Goal: Check status: Check status

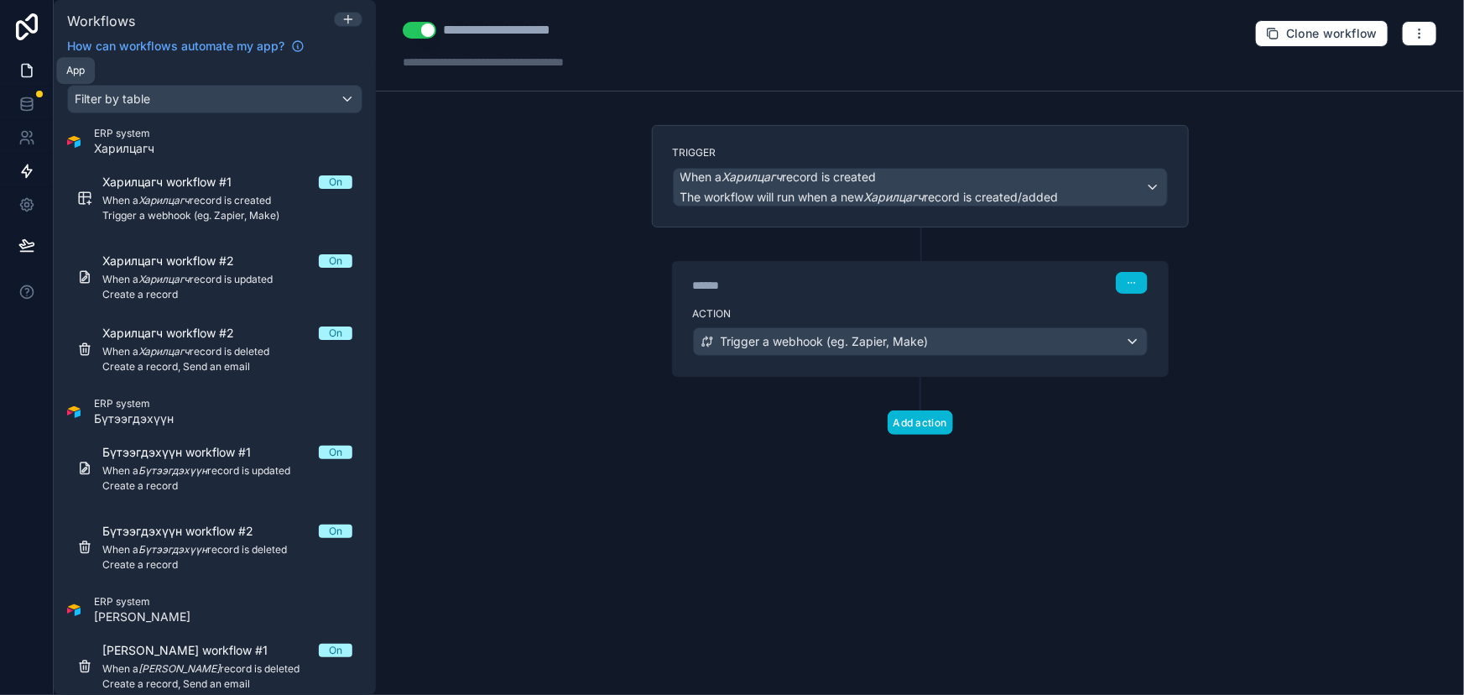
click at [24, 55] on link at bounding box center [26, 71] width 53 height 34
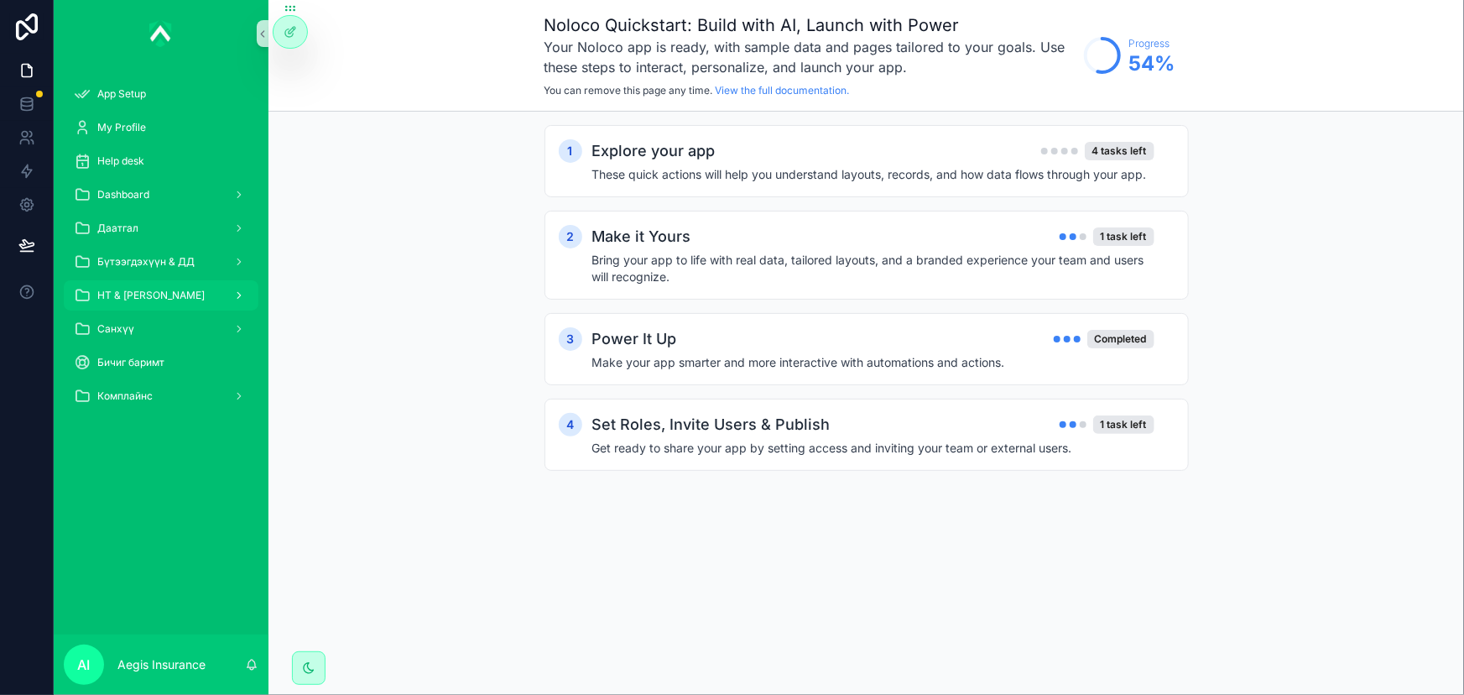
click at [169, 294] on span "НТ & [PERSON_NAME]" at bounding box center [150, 295] width 107 height 13
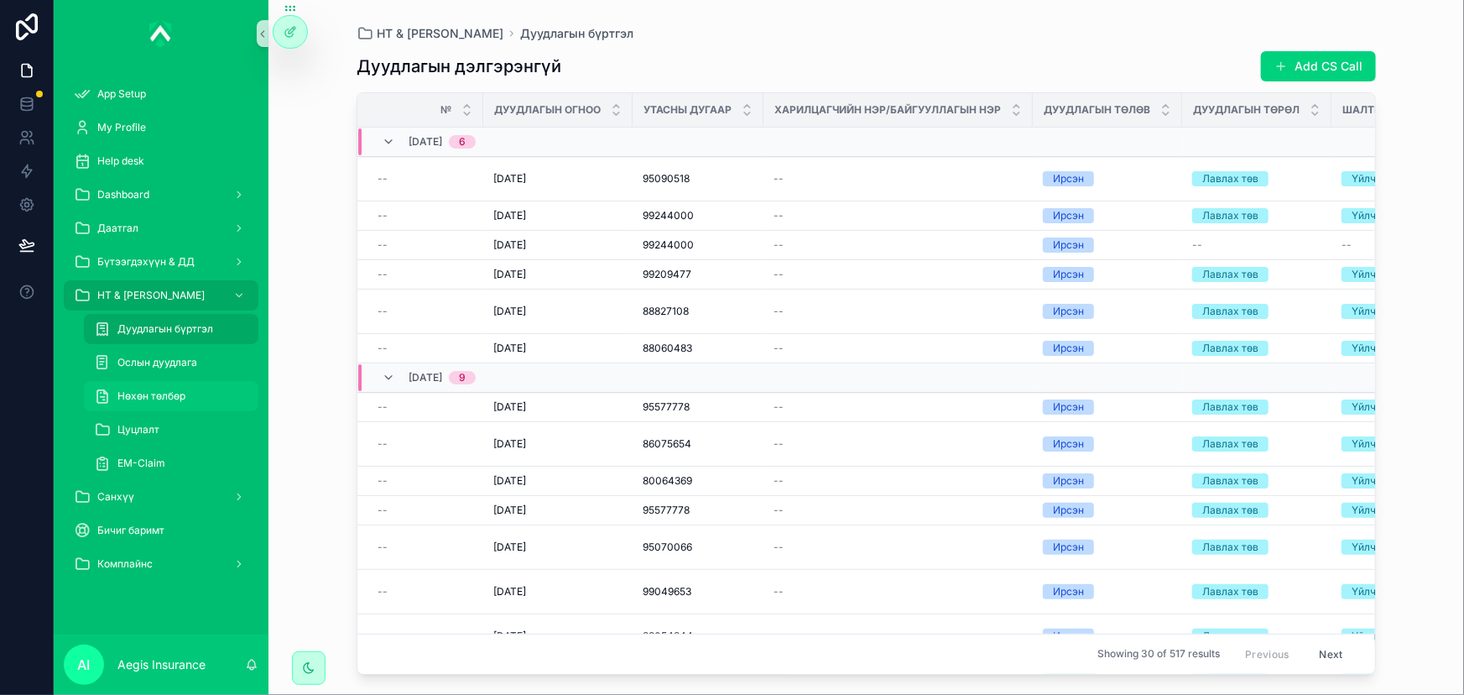
click at [164, 396] on span "Нөхөн төлбөр" at bounding box center [151, 395] width 68 height 13
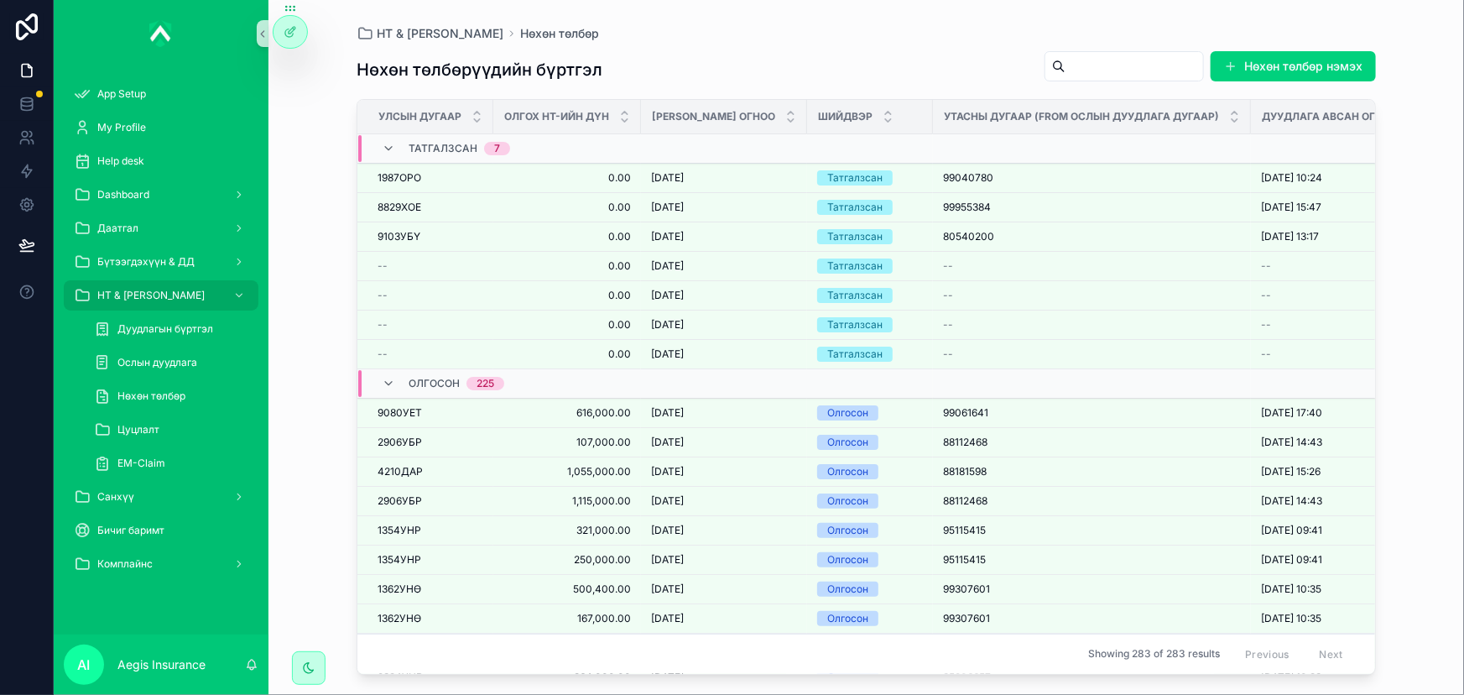
click at [1158, 70] on input "scrollable content" at bounding box center [1135, 66] width 138 height 23
paste input "*******"
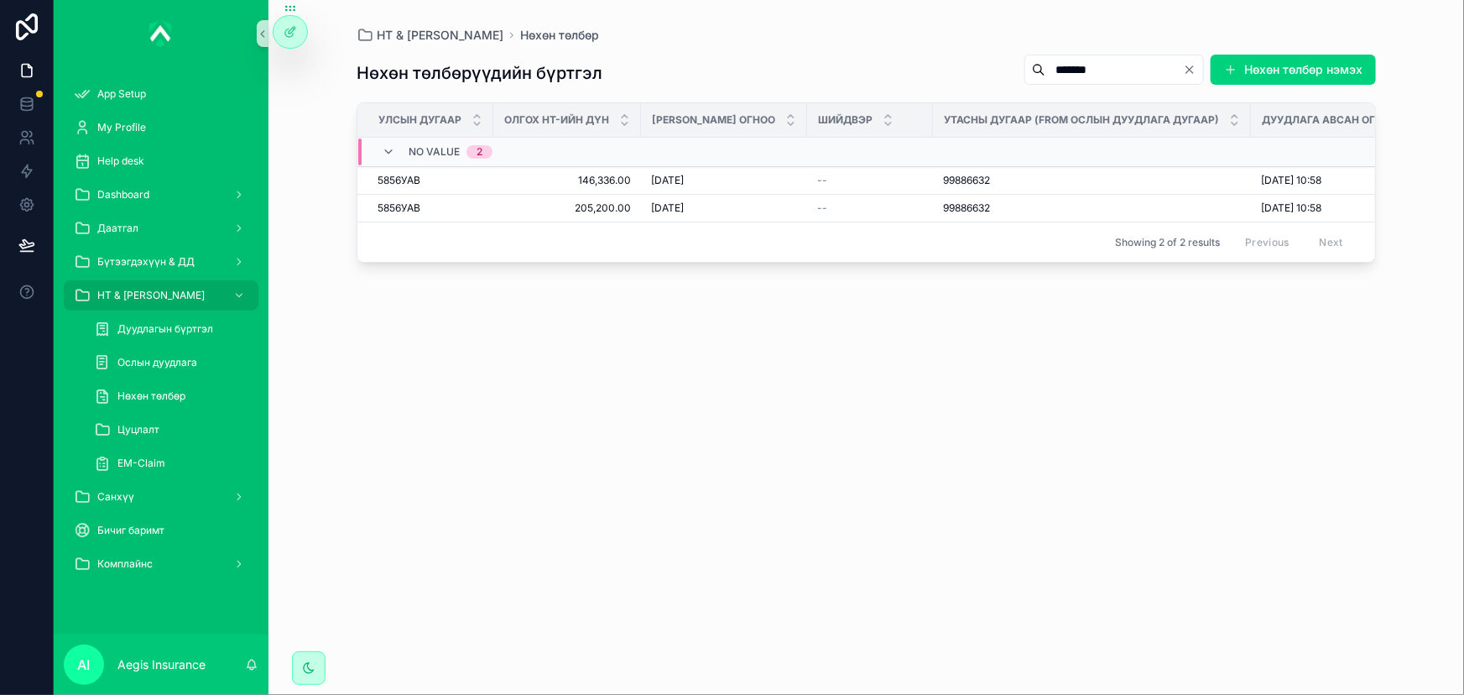
type input "*******"
click at [294, 36] on icon at bounding box center [290, 31] width 13 height 13
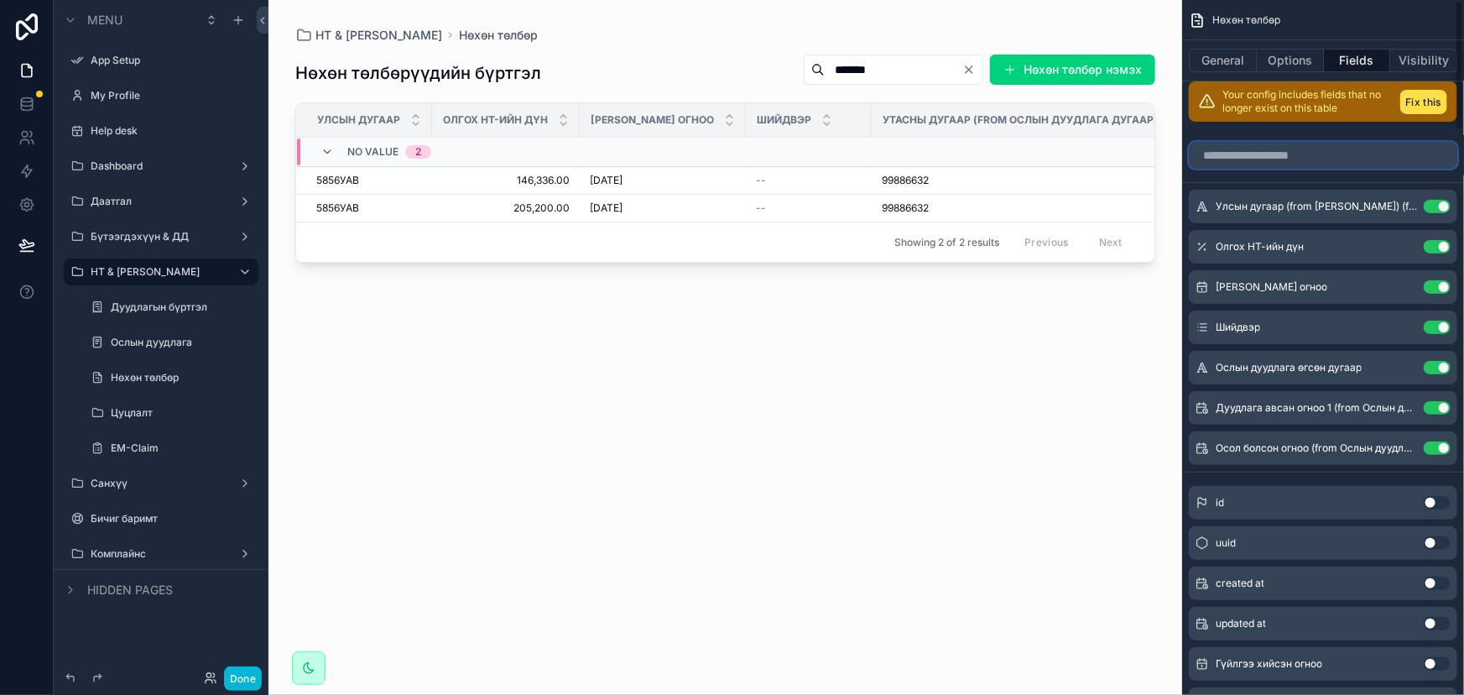
click at [1233, 159] on input "scrollable content" at bounding box center [1323, 155] width 269 height 27
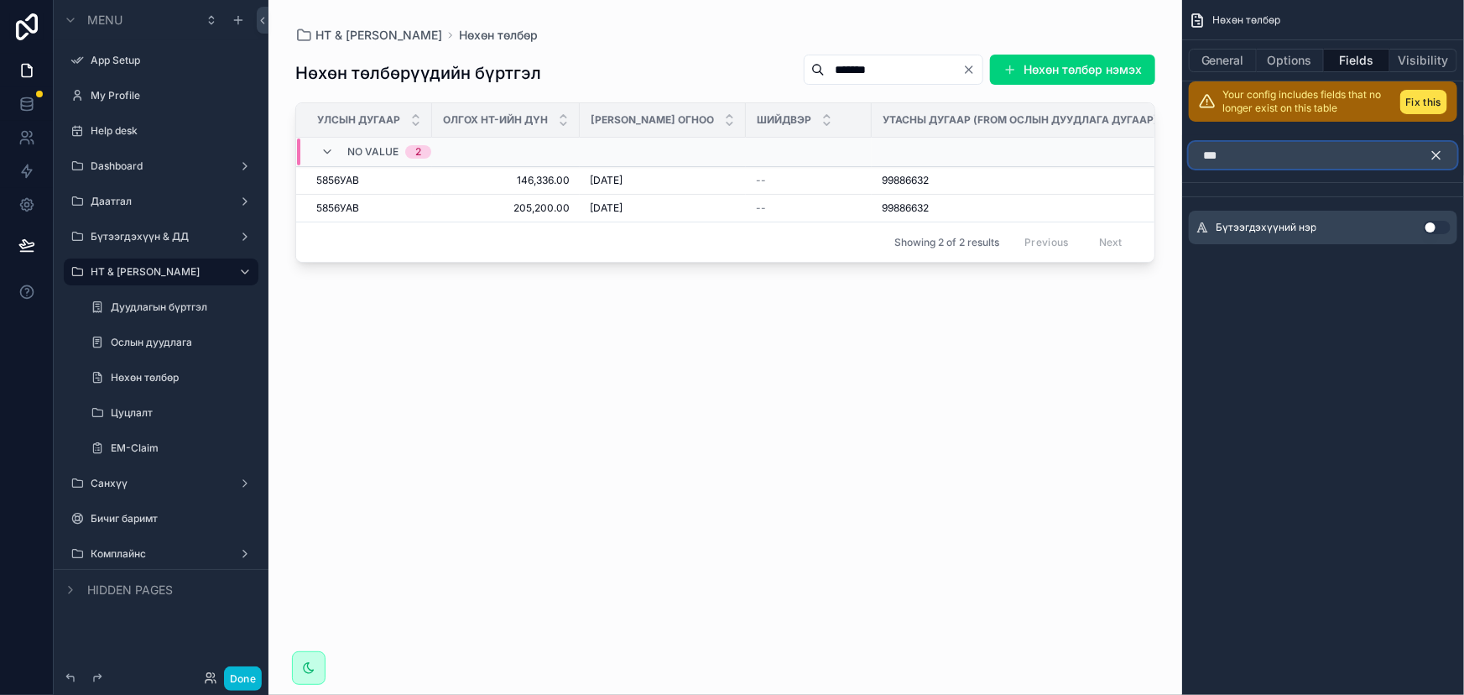
type input "***"
click at [1426, 222] on button "Use setting" at bounding box center [1437, 227] width 27 height 13
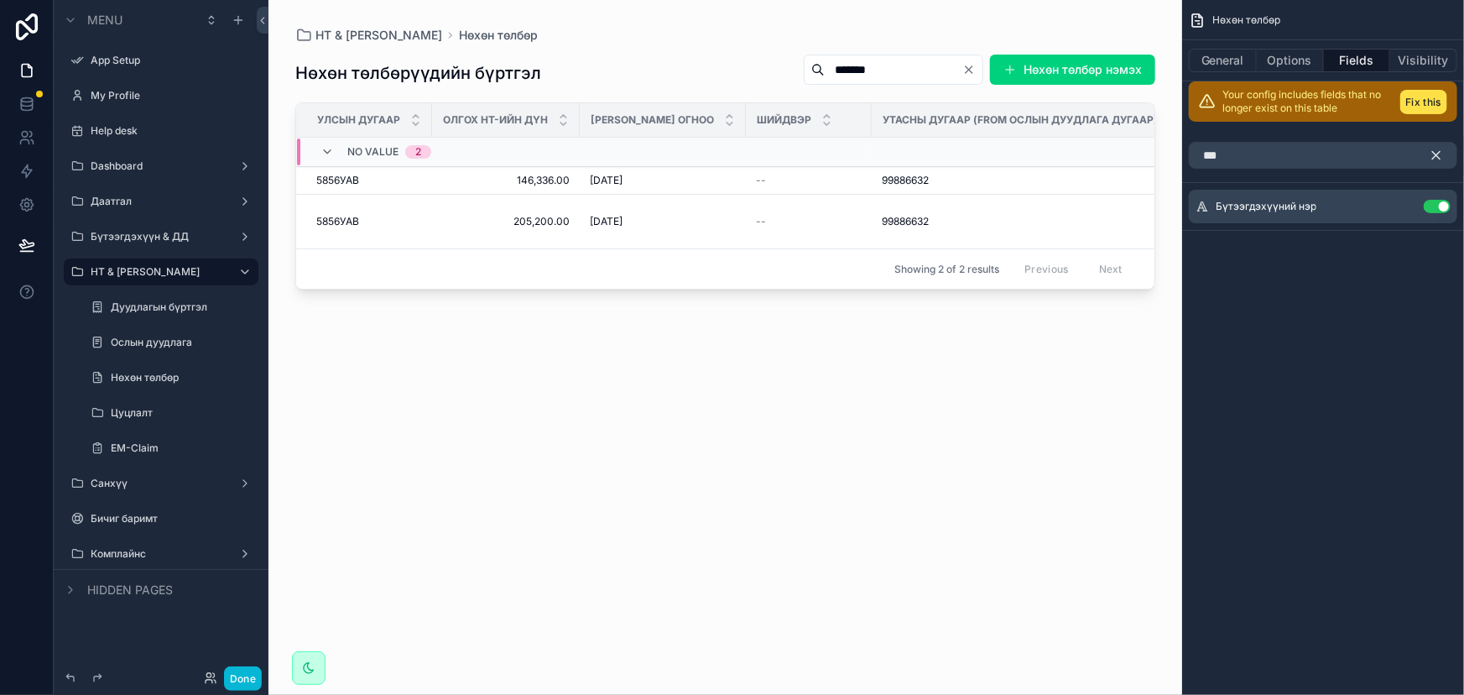
click at [1435, 153] on icon "scrollable content" at bounding box center [1437, 156] width 8 height 8
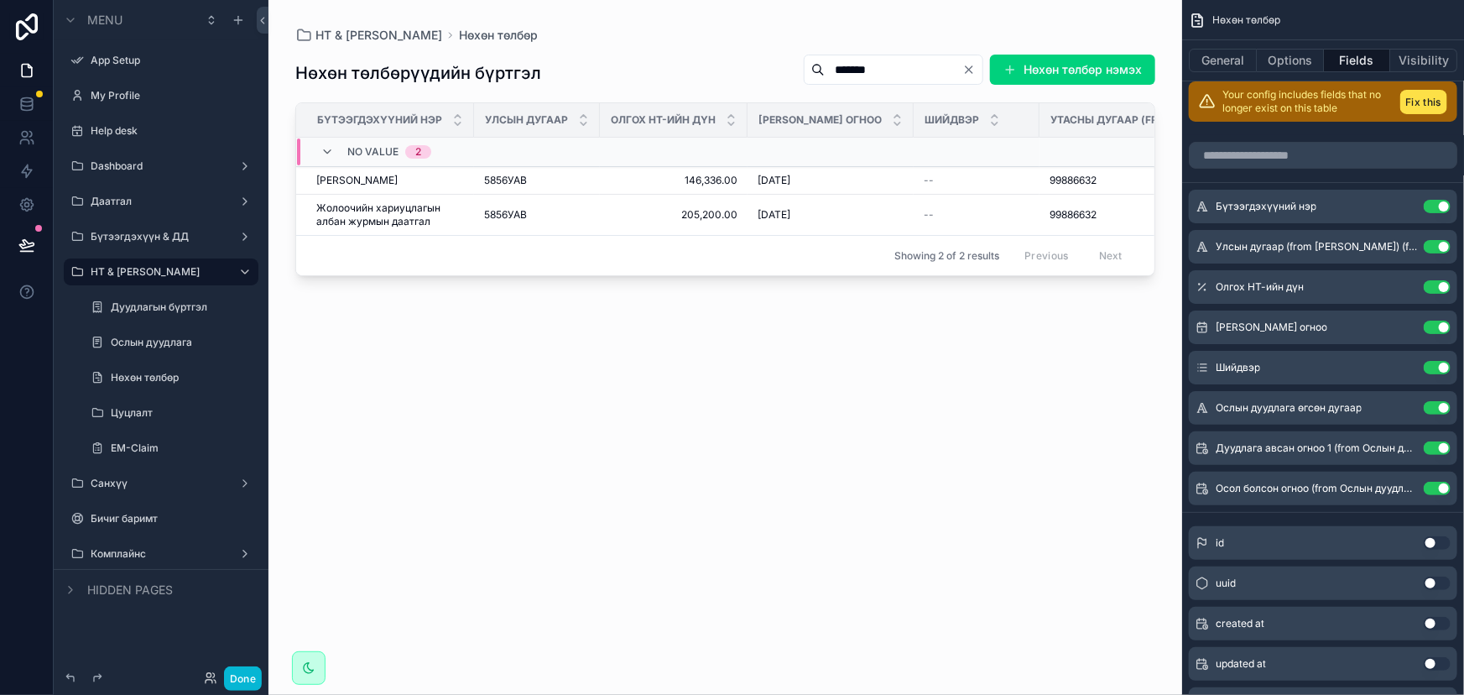
click at [670, 428] on div "scrollable content" at bounding box center [726, 337] width 914 height 675
drag, startPoint x: 531, startPoint y: 451, endPoint x: 1233, endPoint y: 292, distance: 719.2
click at [537, 448] on div "Нөхөн төлбөрүүдийн бүртгэл ******* Нөхөн төлбөр нэмэх Бүтээгдэхүүний нэр Улсын …" at bounding box center [725, 359] width 860 height 631
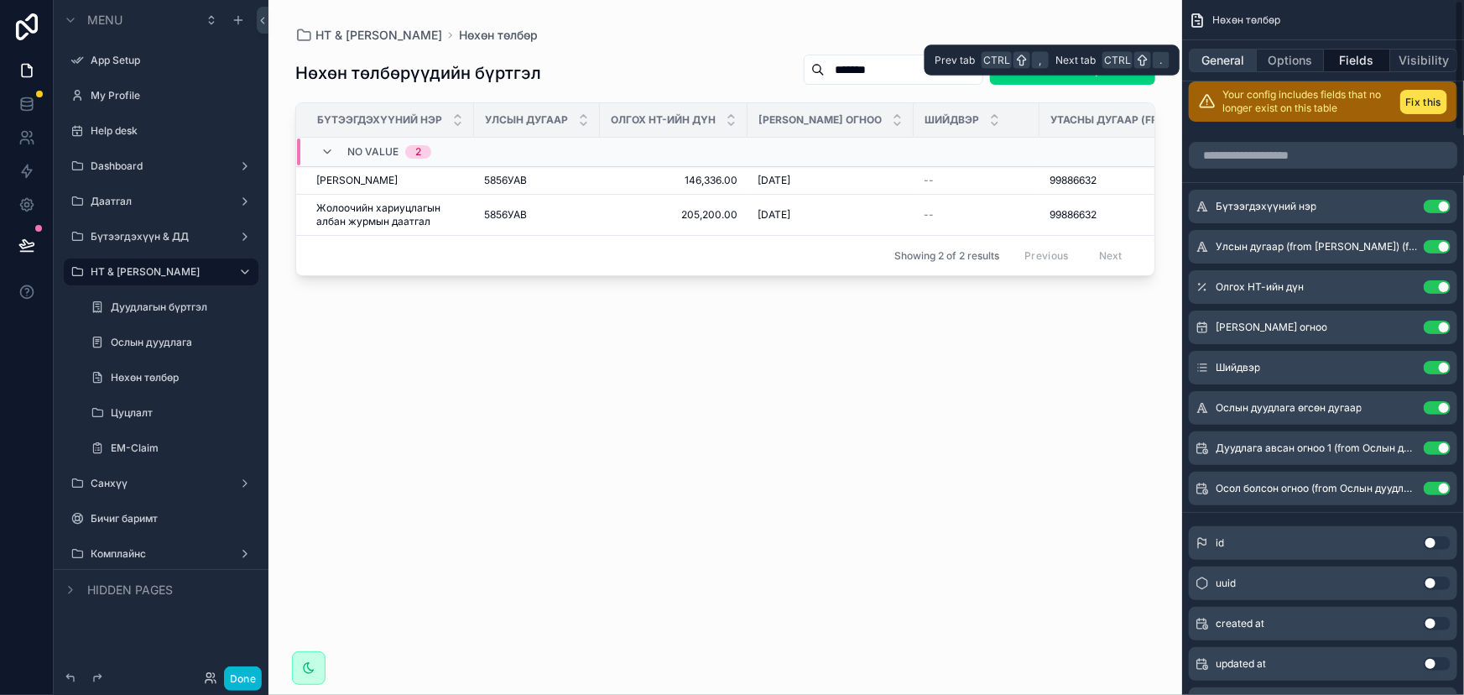
click at [1233, 60] on button "General" at bounding box center [1223, 60] width 68 height 23
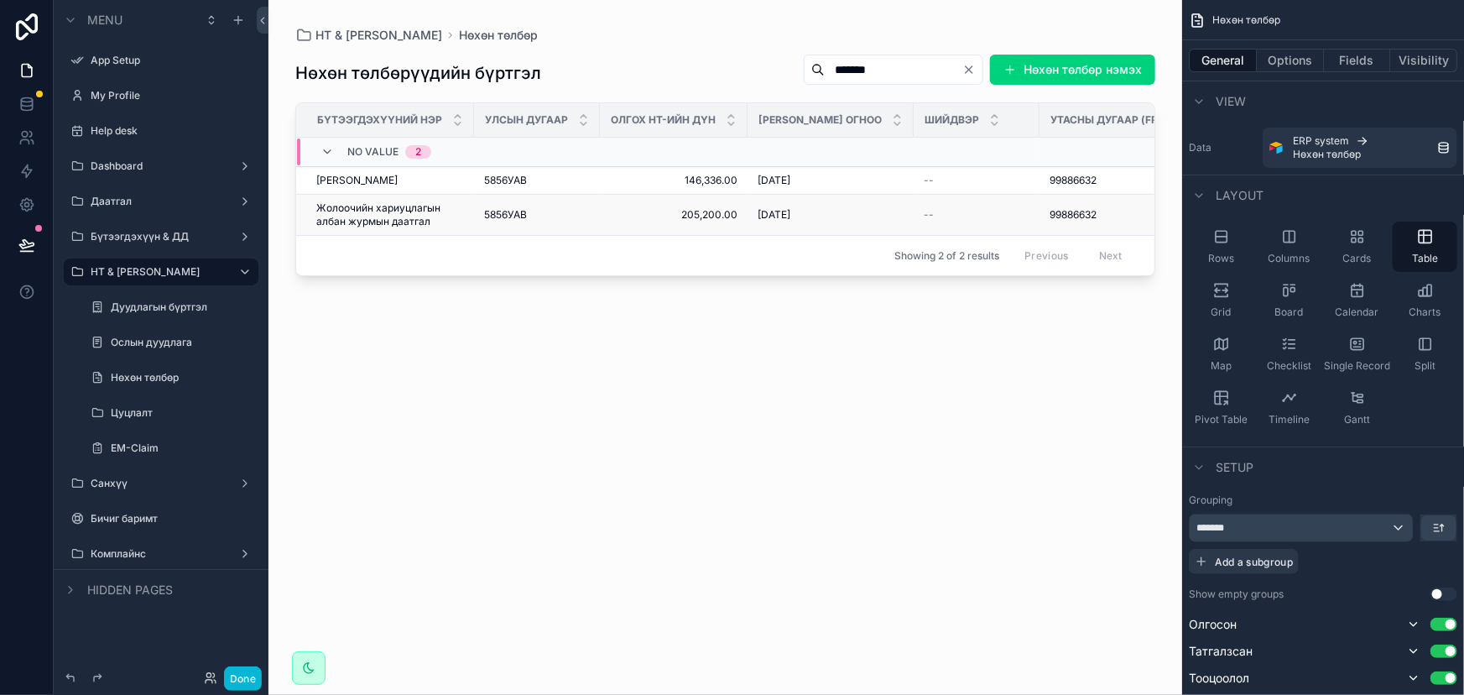
click at [420, 228] on span "Жолоочийн хариуцлагын албан журмын даатгал" at bounding box center [390, 214] width 148 height 27
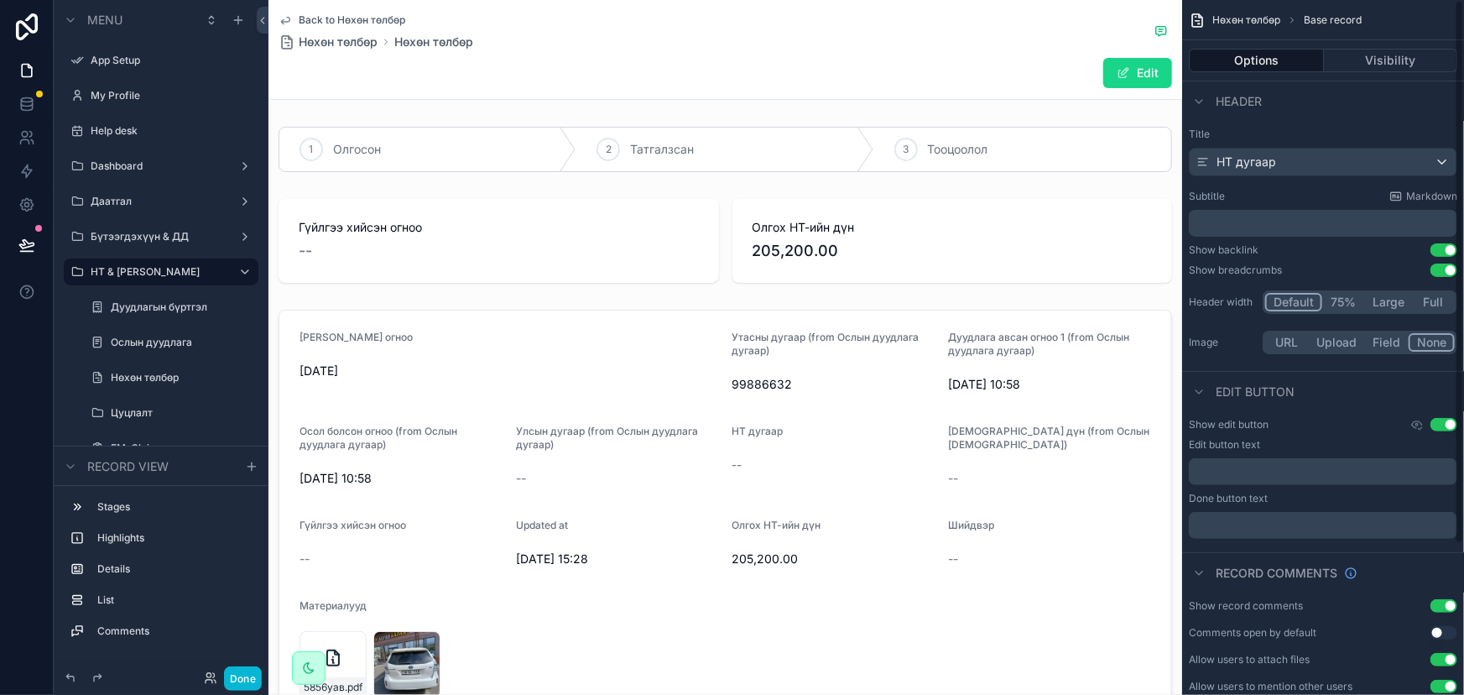
click at [1148, 76] on button "Edit" at bounding box center [1137, 73] width 69 height 30
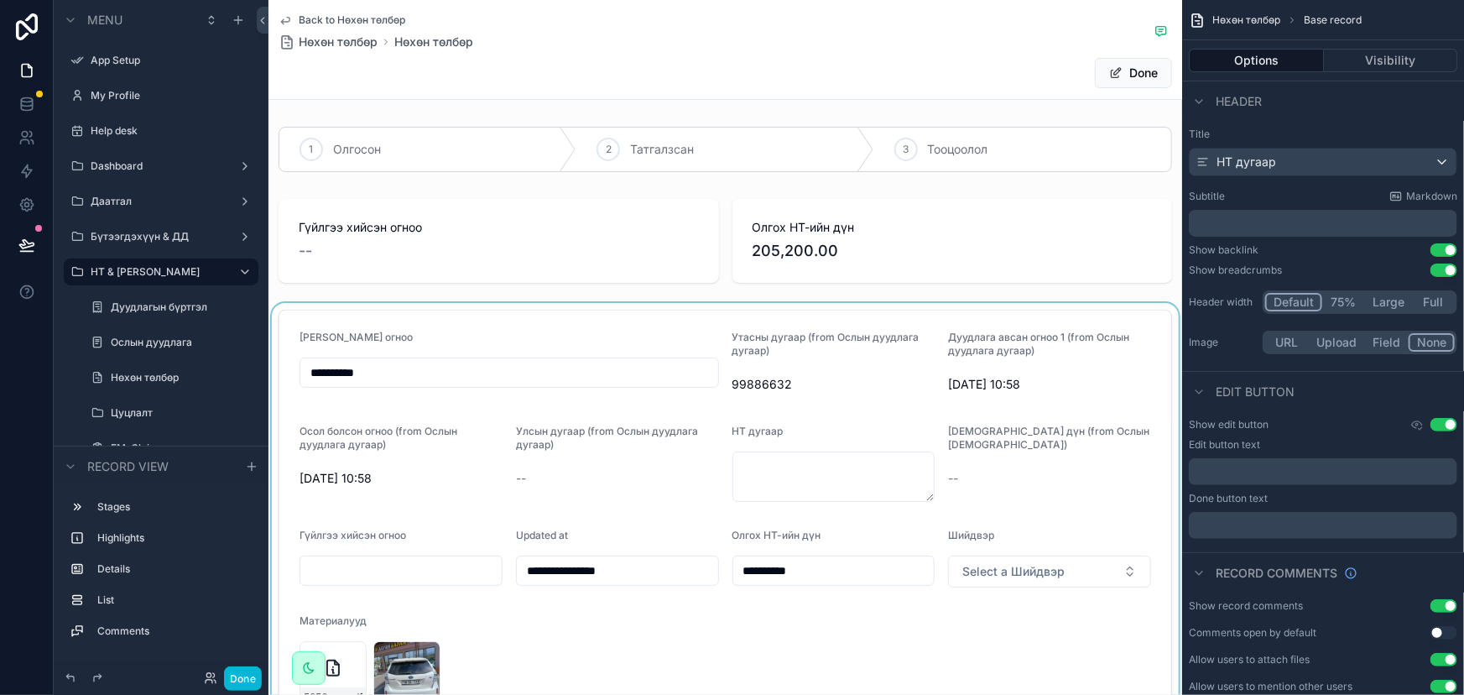
click at [892, 396] on div "scrollable content" at bounding box center [726, 667] width 914 height 728
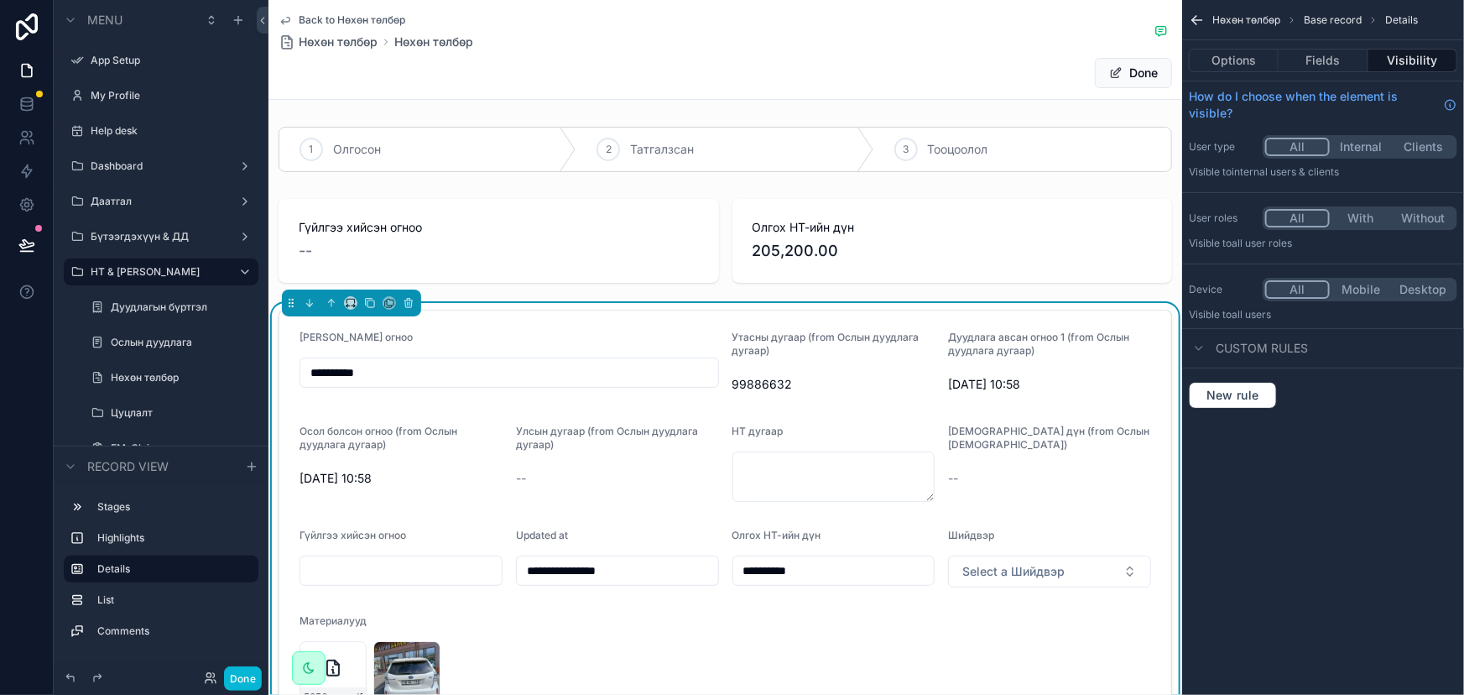
click at [1108, 499] on div "Таамаг дүн (from Ослын дуудлага) --" at bounding box center [1049, 463] width 203 height 77
click at [1338, 55] on button "Fields" at bounding box center [1323, 60] width 89 height 23
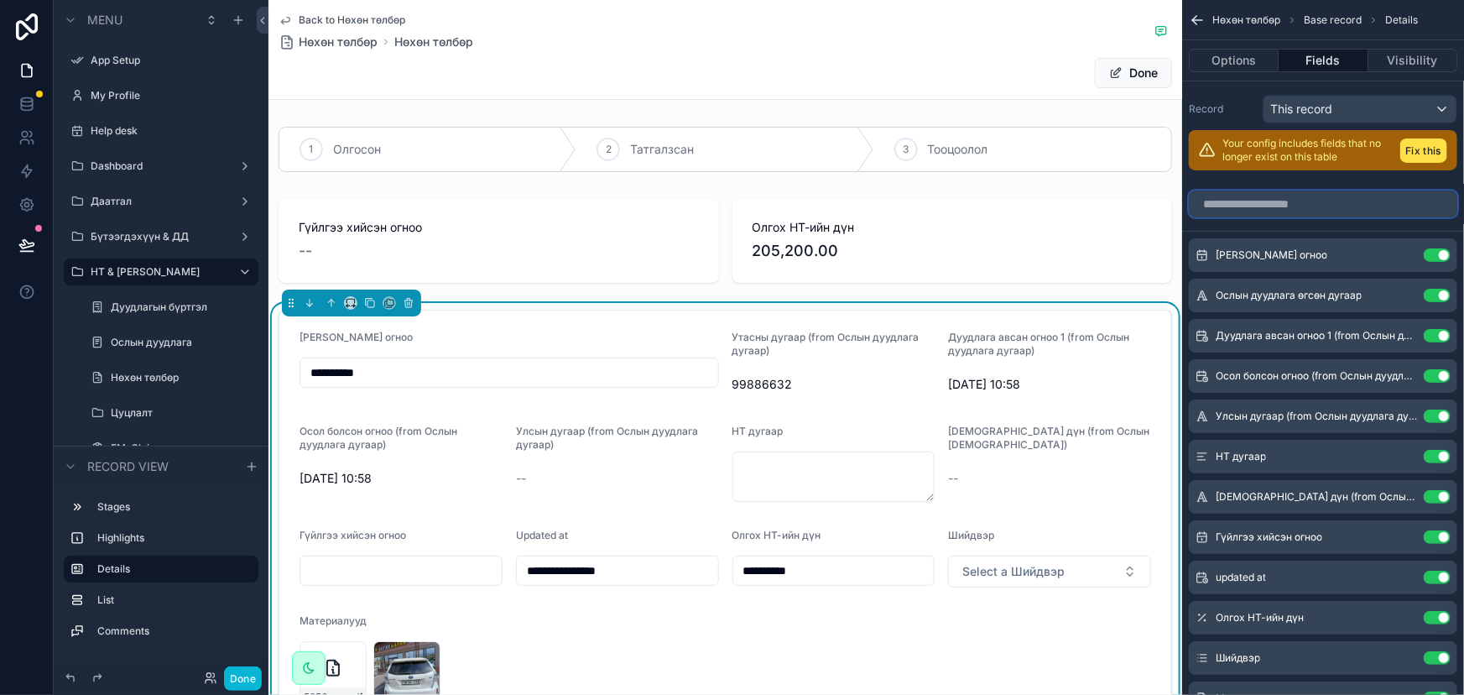
click at [1286, 206] on input "scrollable content" at bounding box center [1323, 203] width 269 height 27
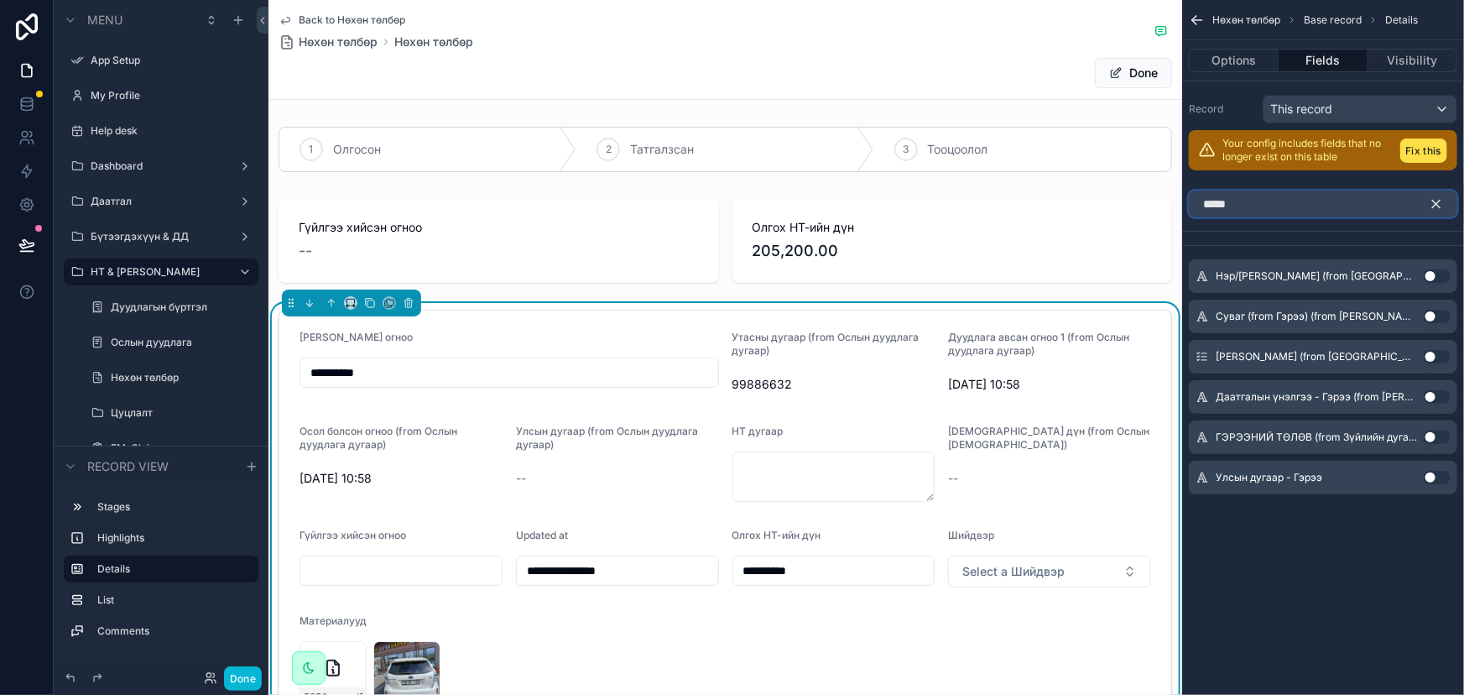
type input "*****"
click at [1433, 201] on icon "scrollable content" at bounding box center [1437, 205] width 8 height 8
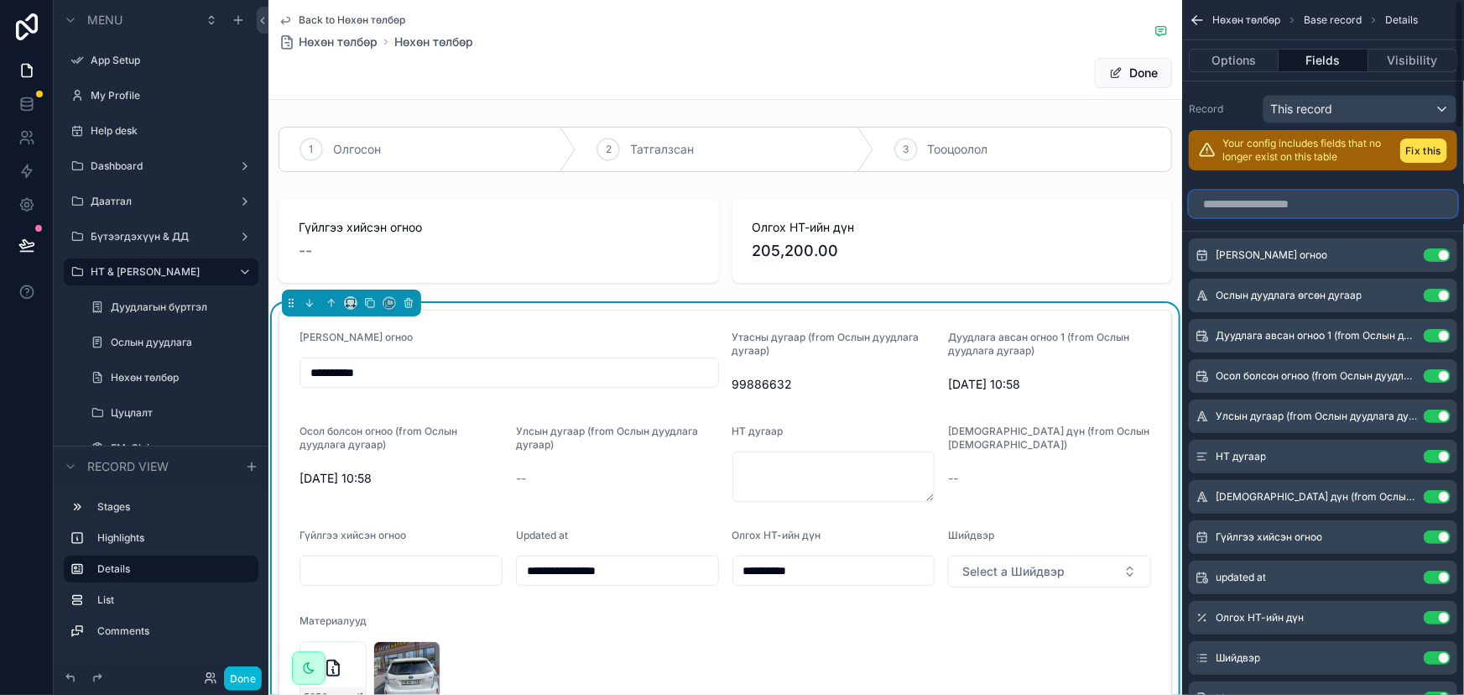
click at [1332, 203] on input "scrollable content" at bounding box center [1323, 203] width 269 height 27
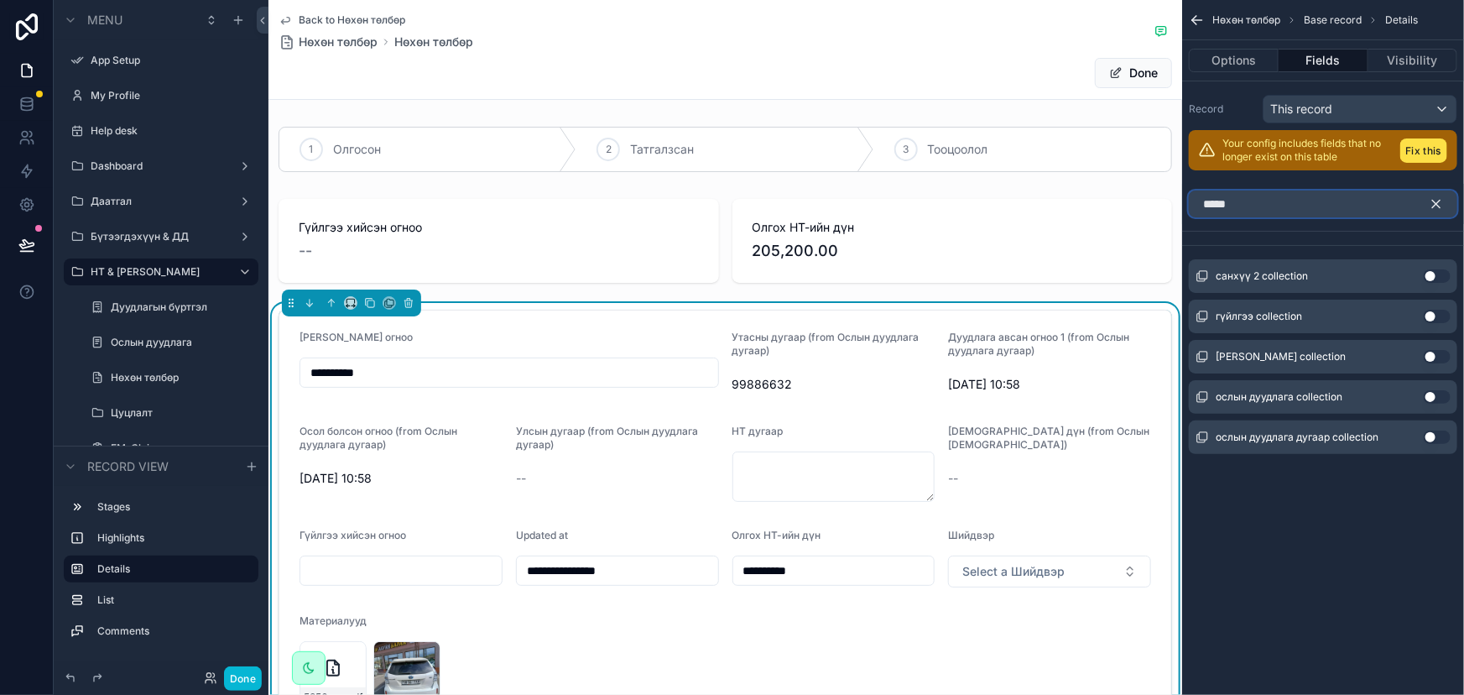
type input "*****"
click at [1427, 356] on button "Use setting" at bounding box center [1437, 356] width 27 height 13
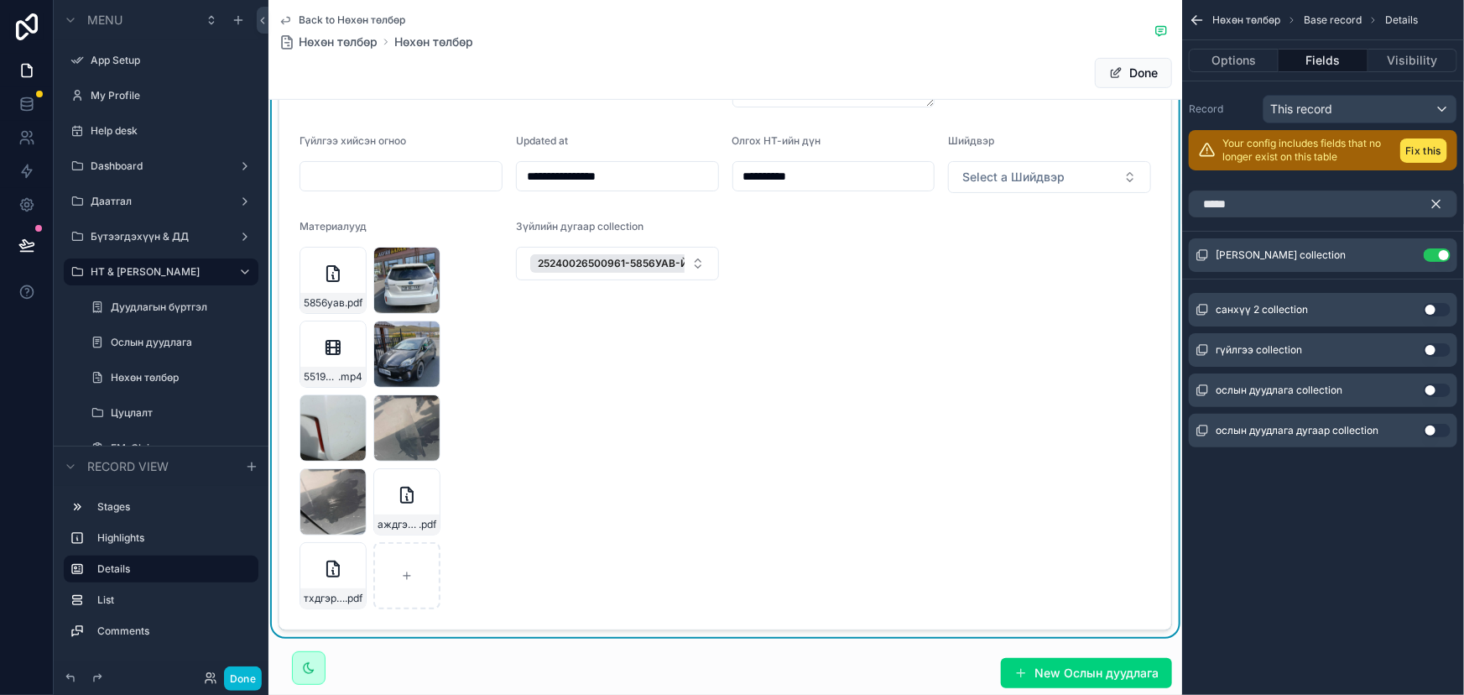
scroll to position [152, 0]
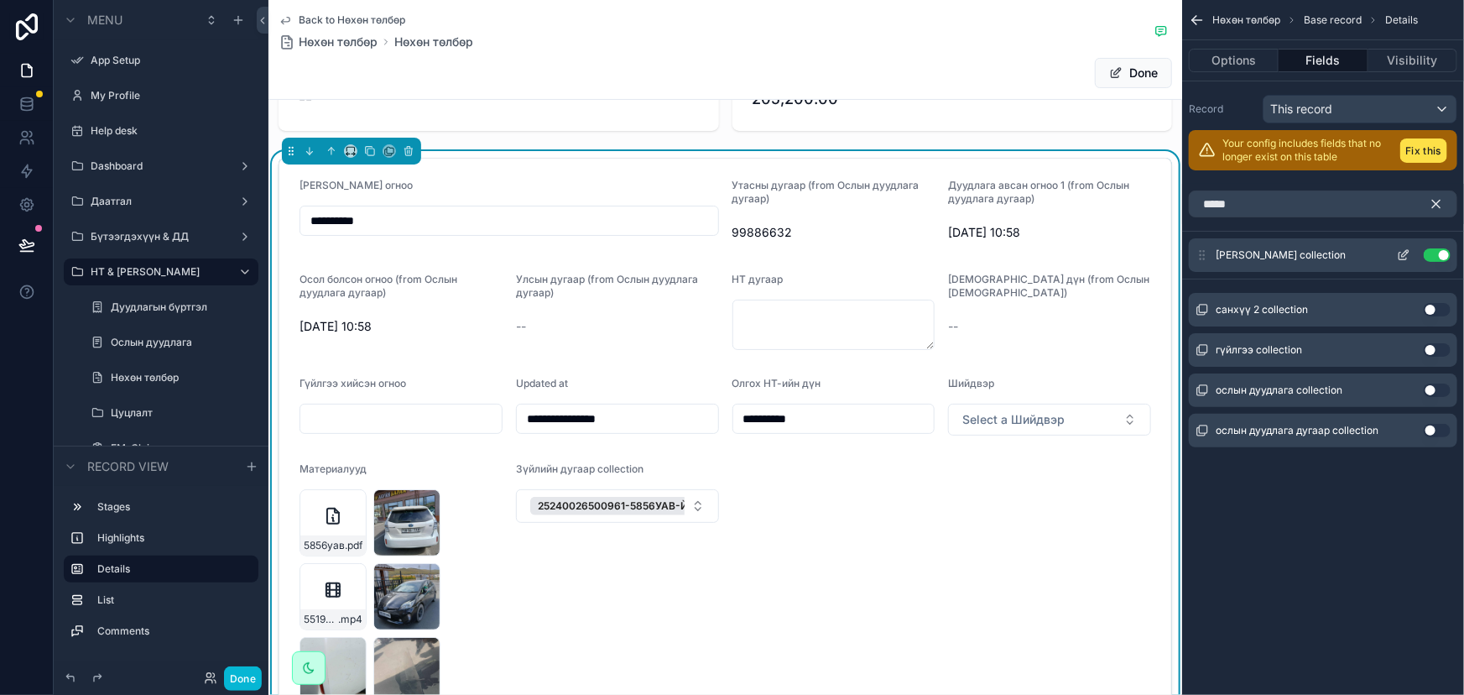
click at [1397, 255] on icon "scrollable content" at bounding box center [1403, 254] width 13 height 13
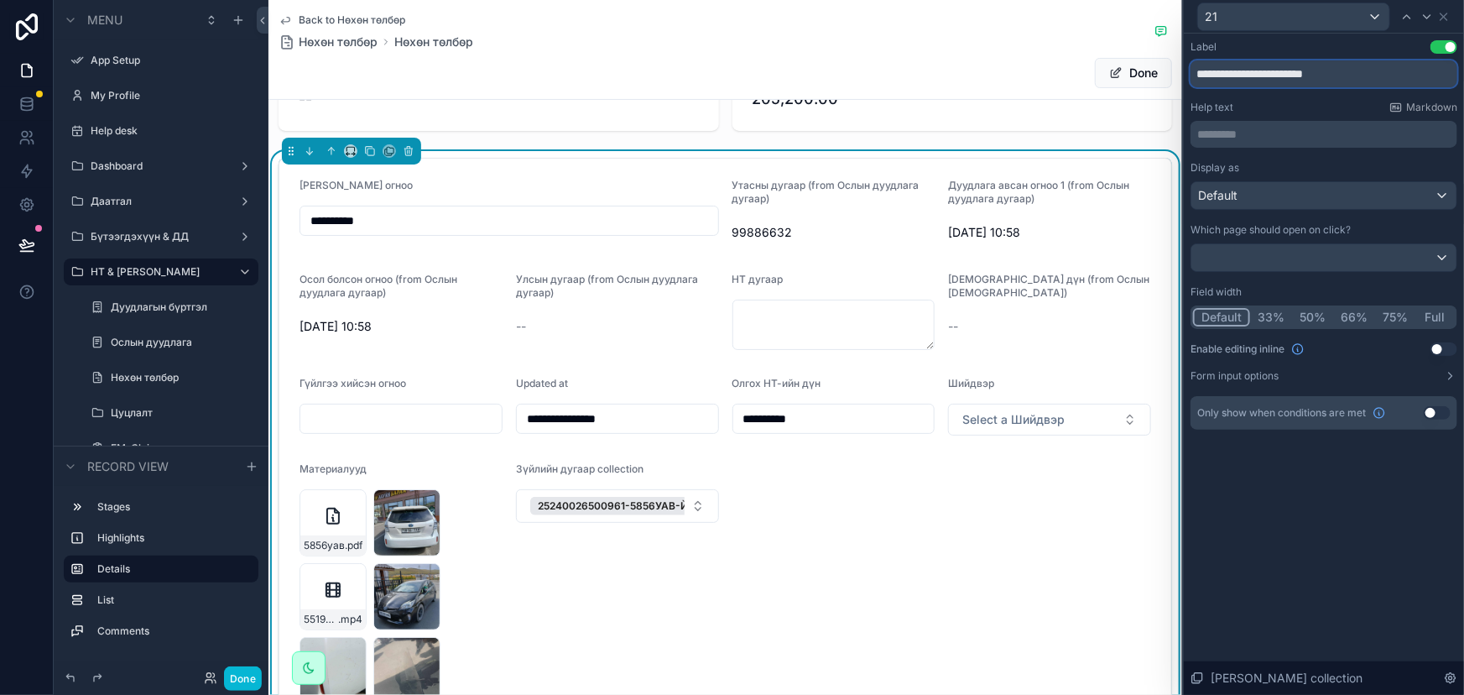
drag, startPoint x: 1395, startPoint y: 71, endPoint x: 1050, endPoint y: 92, distance: 345.5
click at [1050, 92] on div "**********" at bounding box center [732, 347] width 1464 height 695
type input "**********"
click at [1447, 11] on icon at bounding box center [1443, 16] width 13 height 13
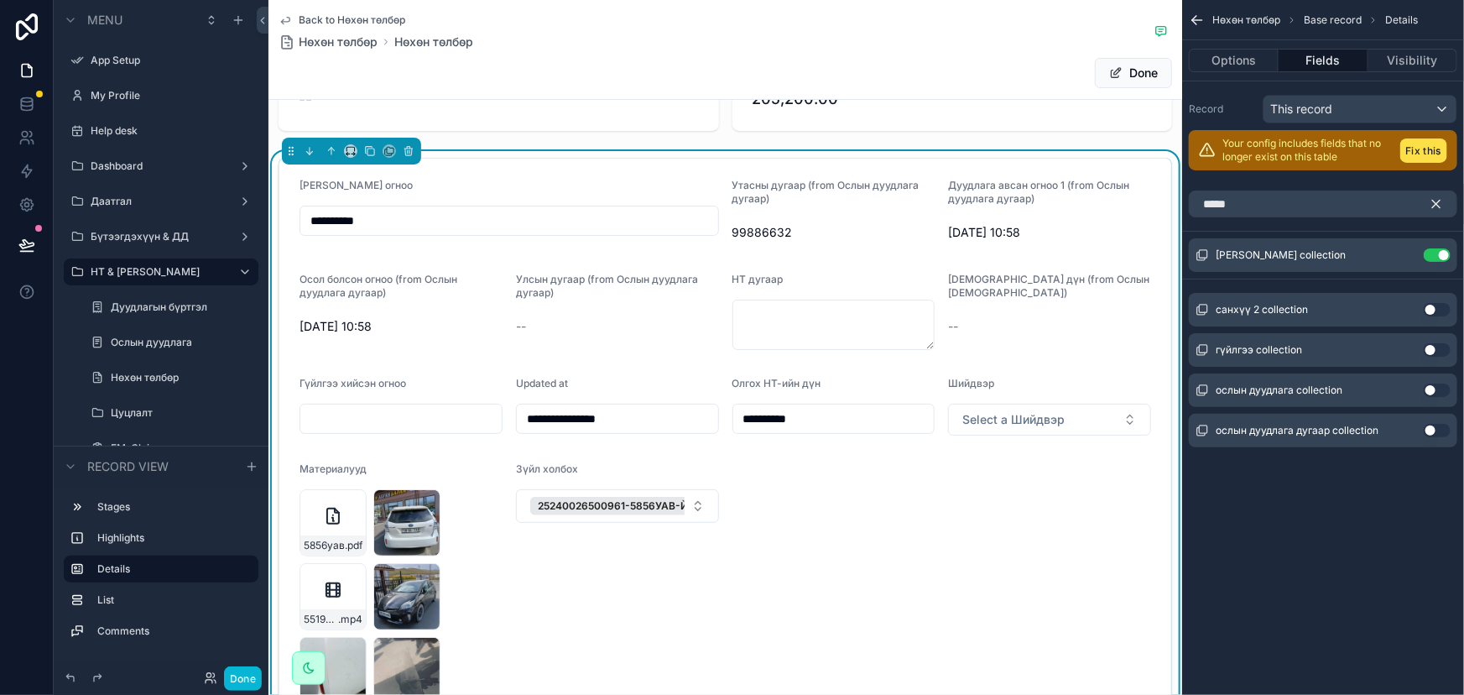
click at [1436, 200] on icon "scrollable content" at bounding box center [1436, 203] width 15 height 15
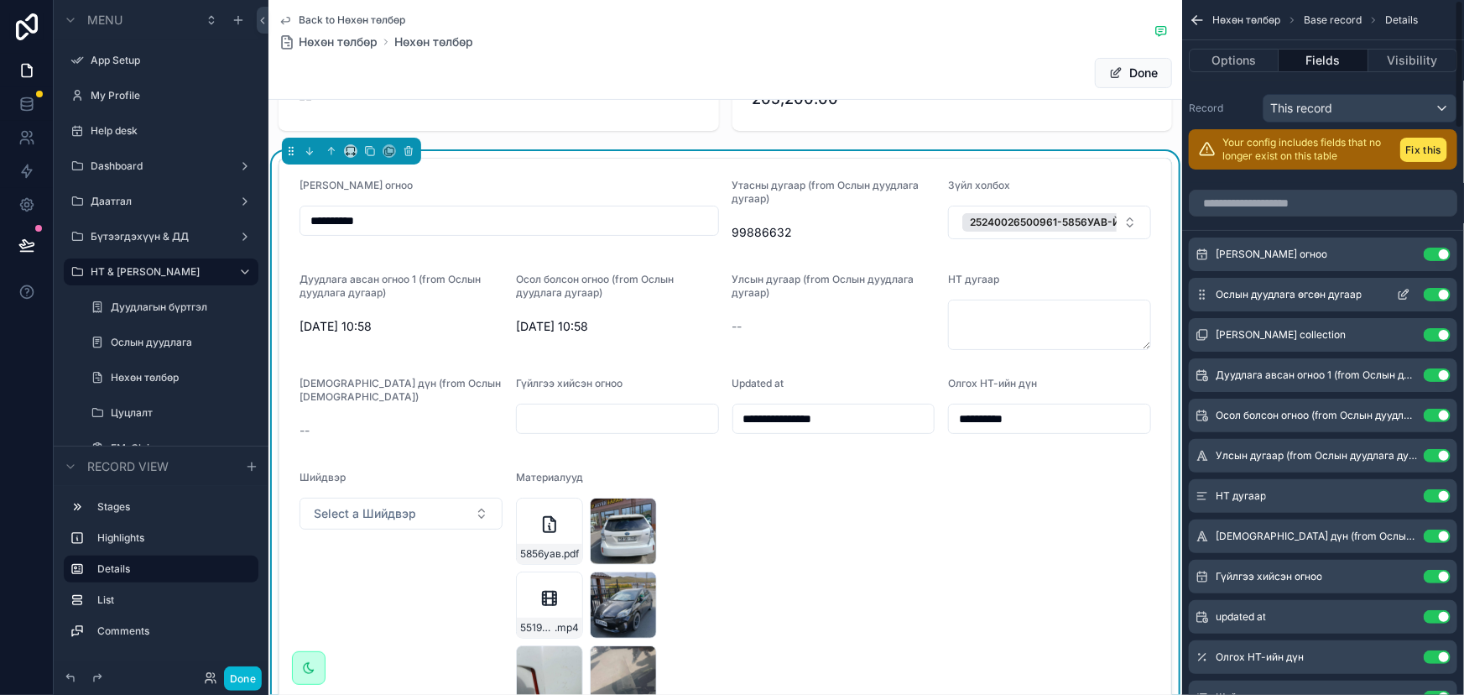
scroll to position [0, 0]
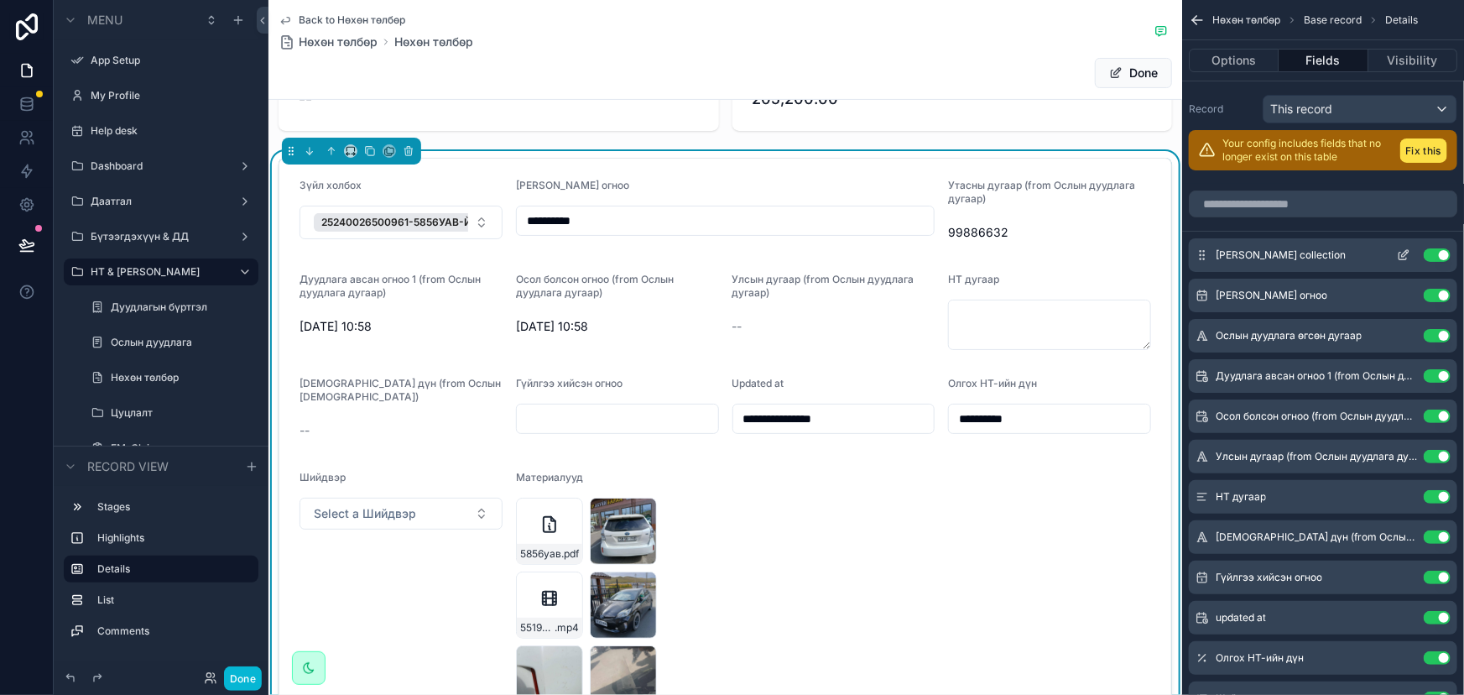
click at [1404, 255] on icon "scrollable content" at bounding box center [1405, 253] width 7 height 7
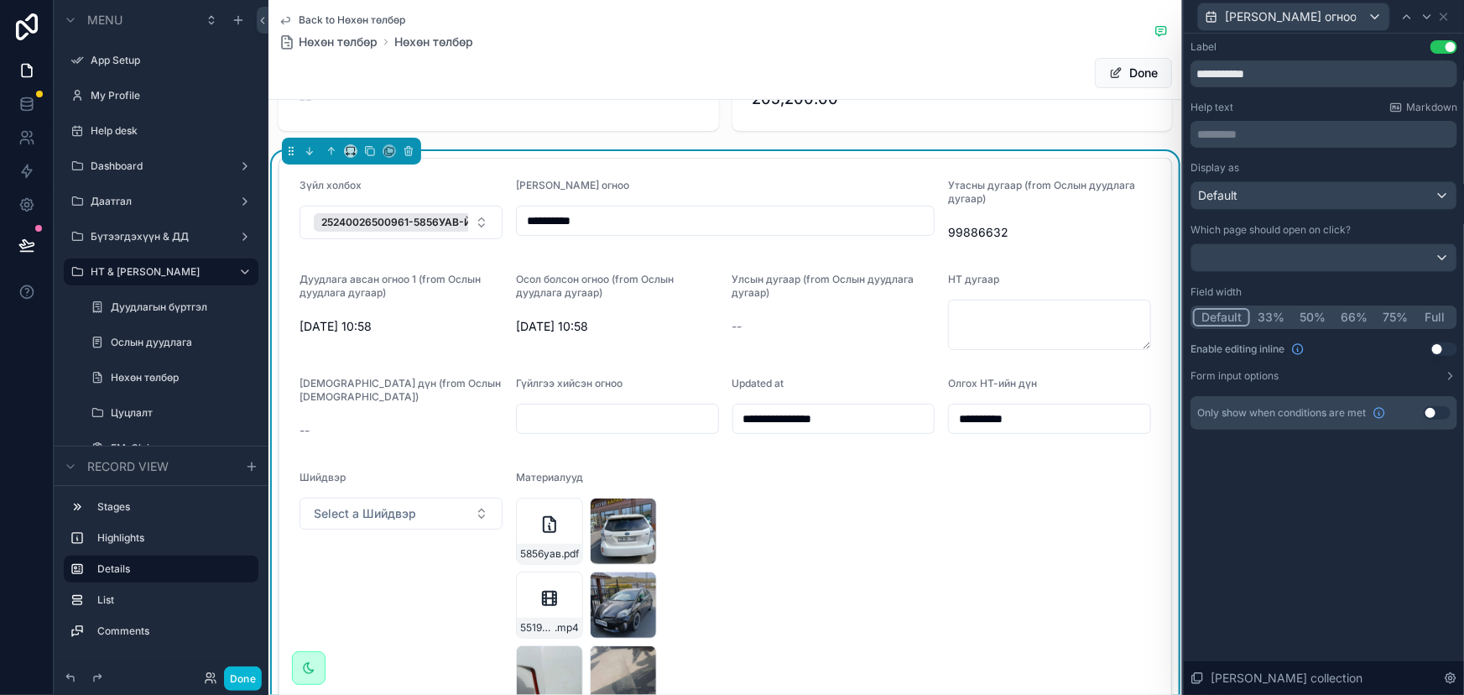
click at [1421, 315] on button "Full" at bounding box center [1435, 317] width 39 height 18
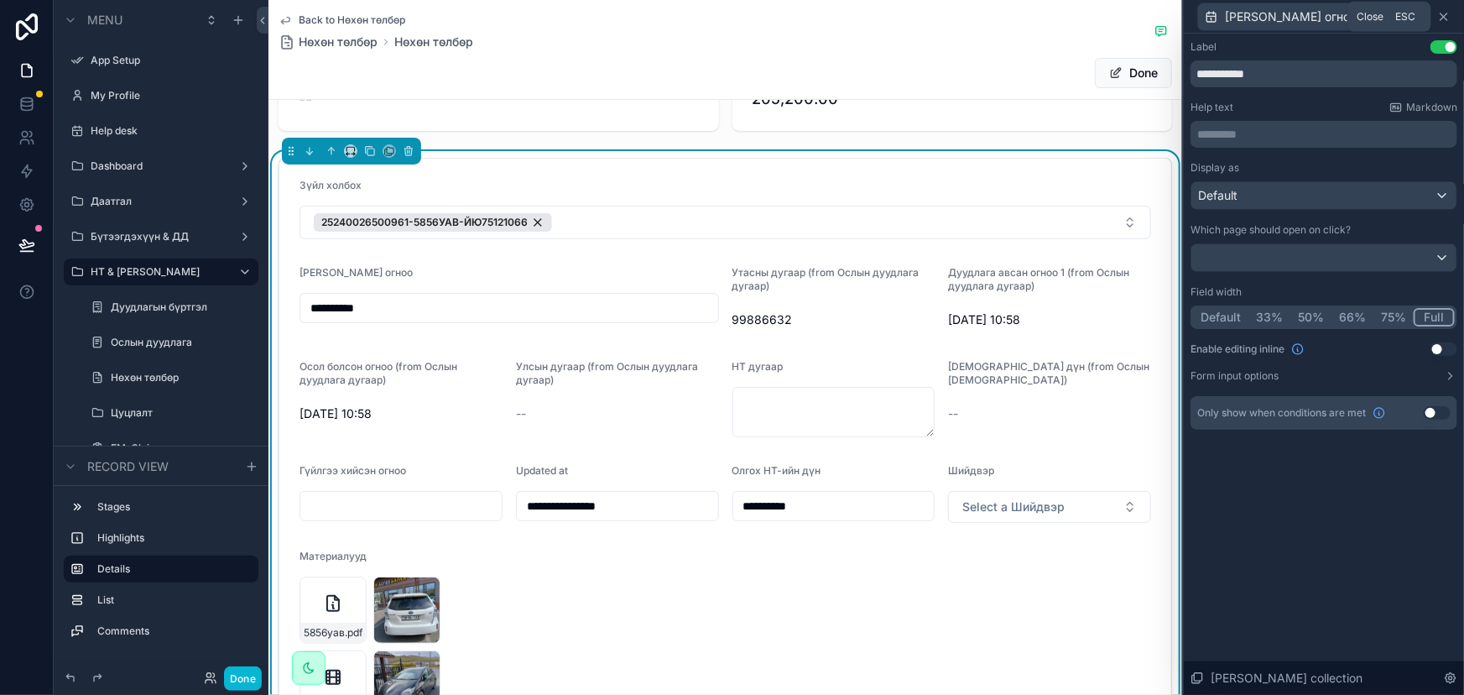
click at [1446, 19] on icon at bounding box center [1443, 16] width 13 height 13
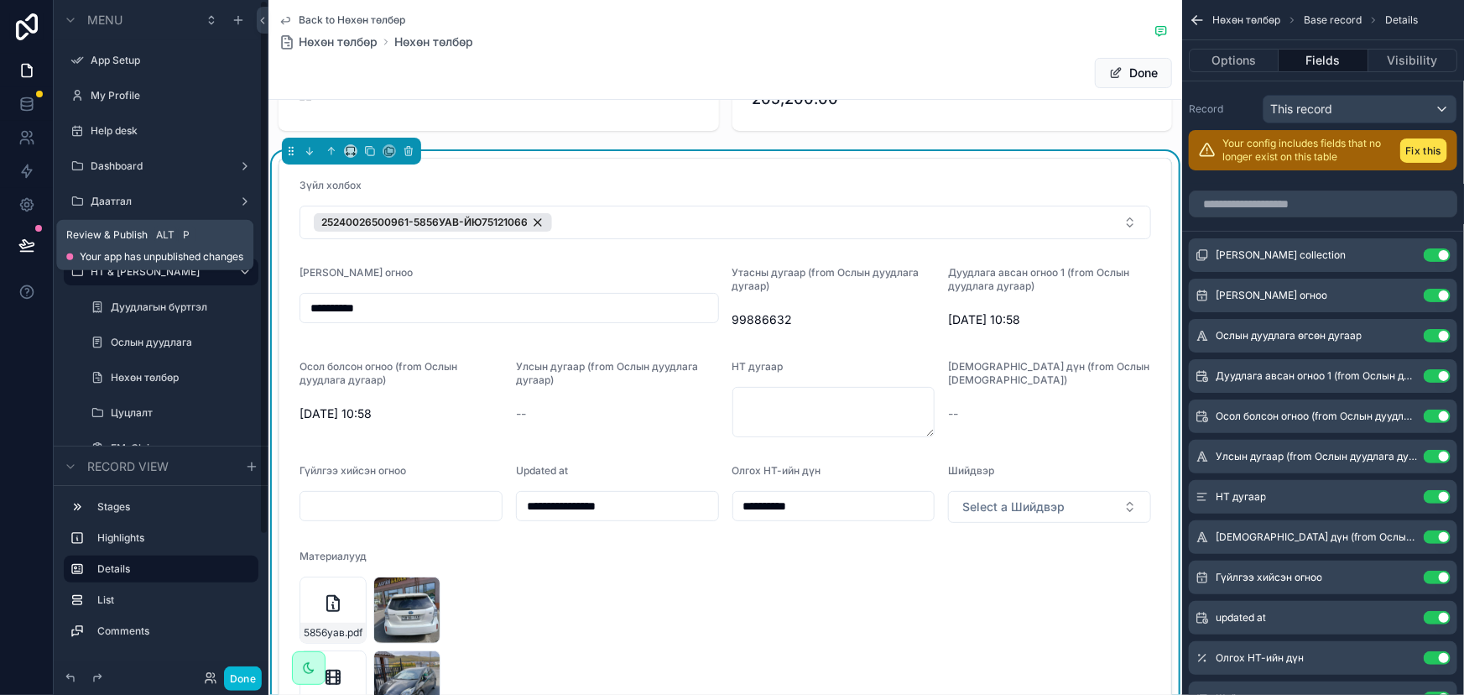
click at [16, 242] on button at bounding box center [26, 245] width 37 height 47
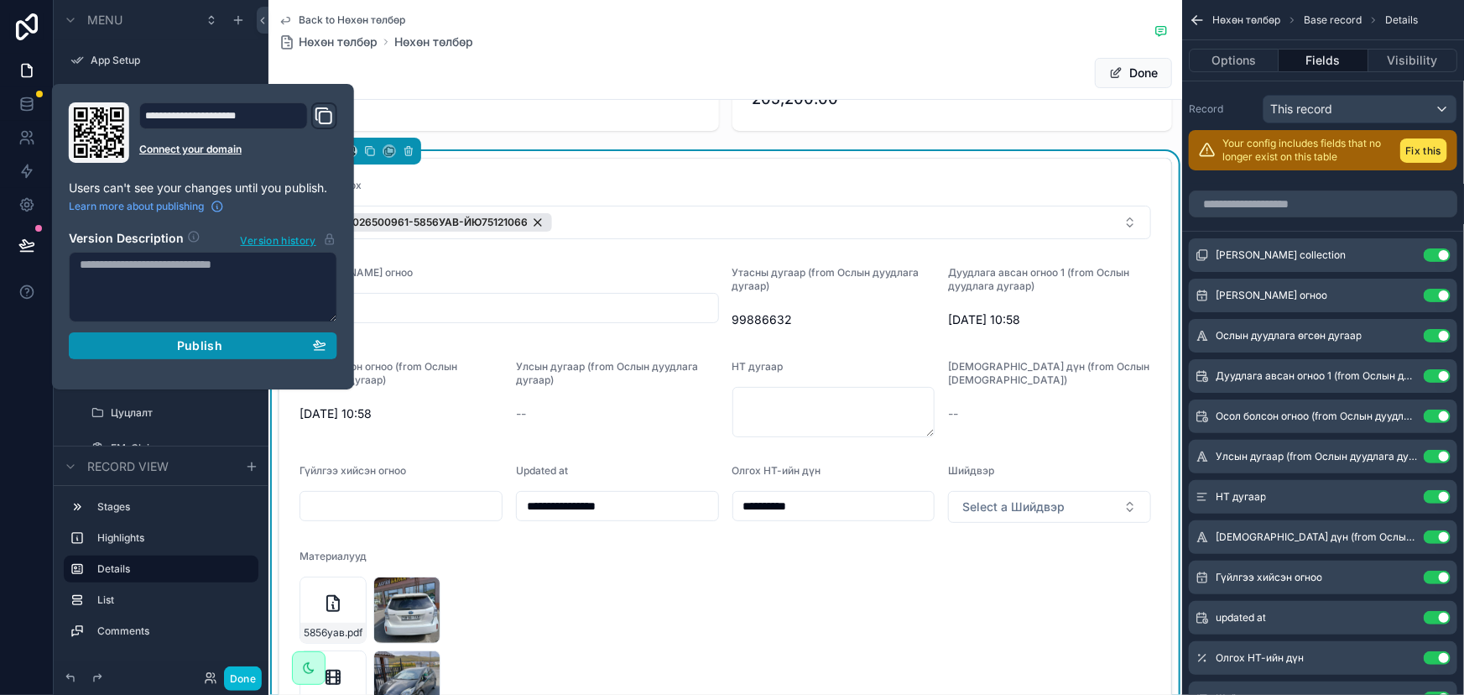
click at [196, 338] on span "Publish" at bounding box center [199, 345] width 45 height 15
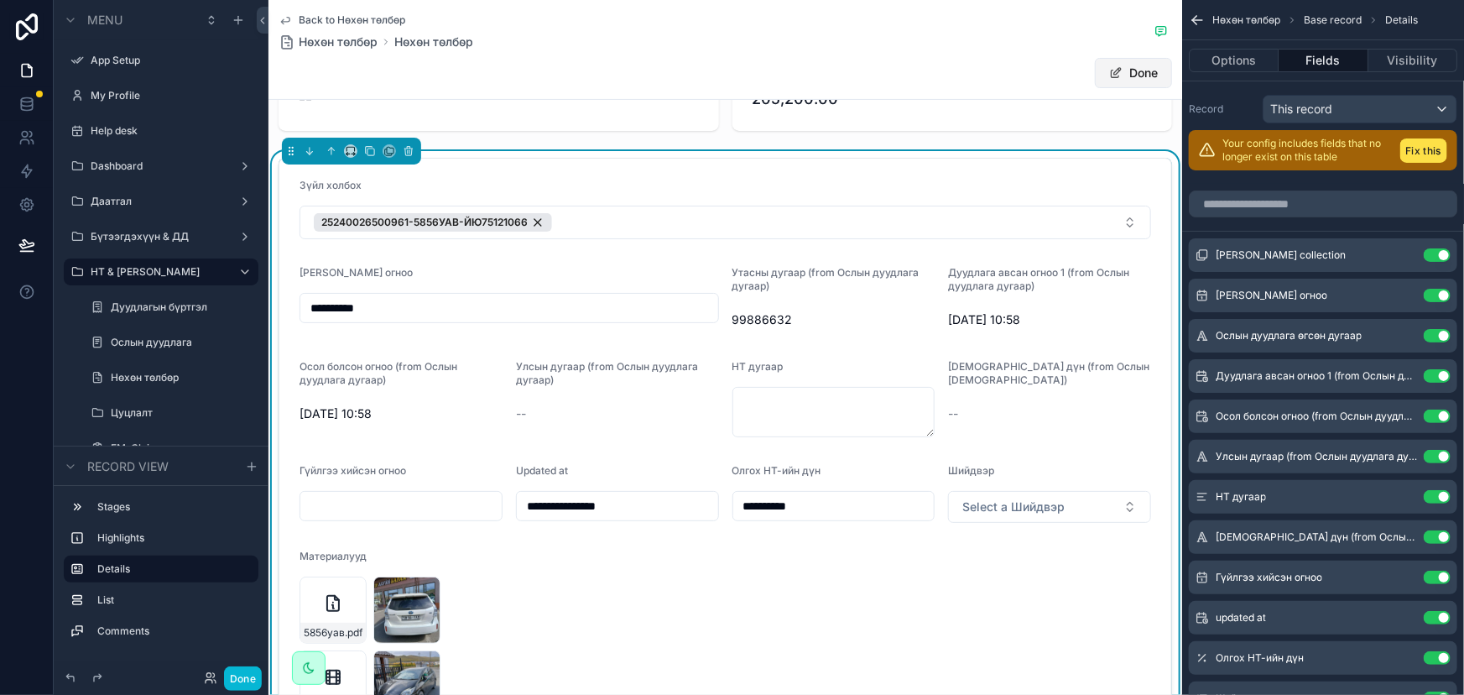
click at [1147, 64] on button "Done" at bounding box center [1133, 73] width 77 height 30
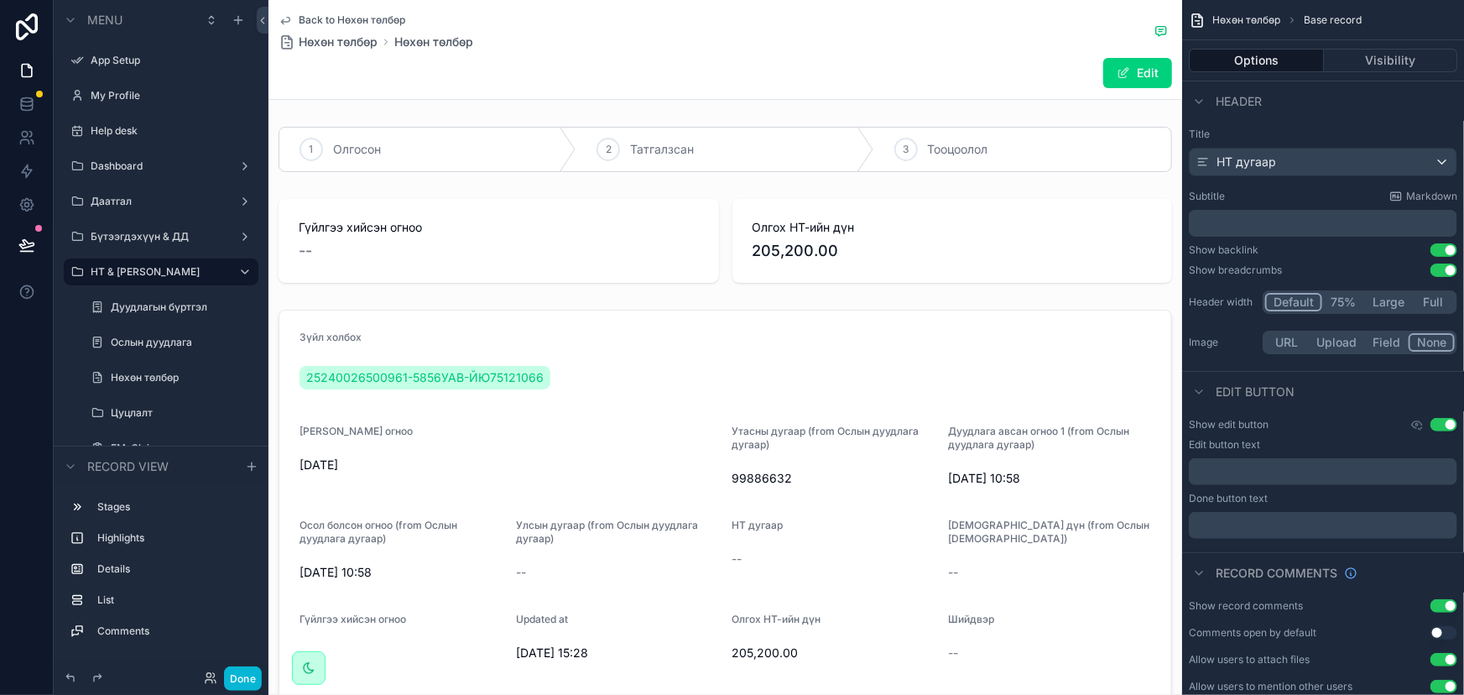
click at [938, 57] on div "Edit" at bounding box center [726, 73] width 894 height 32
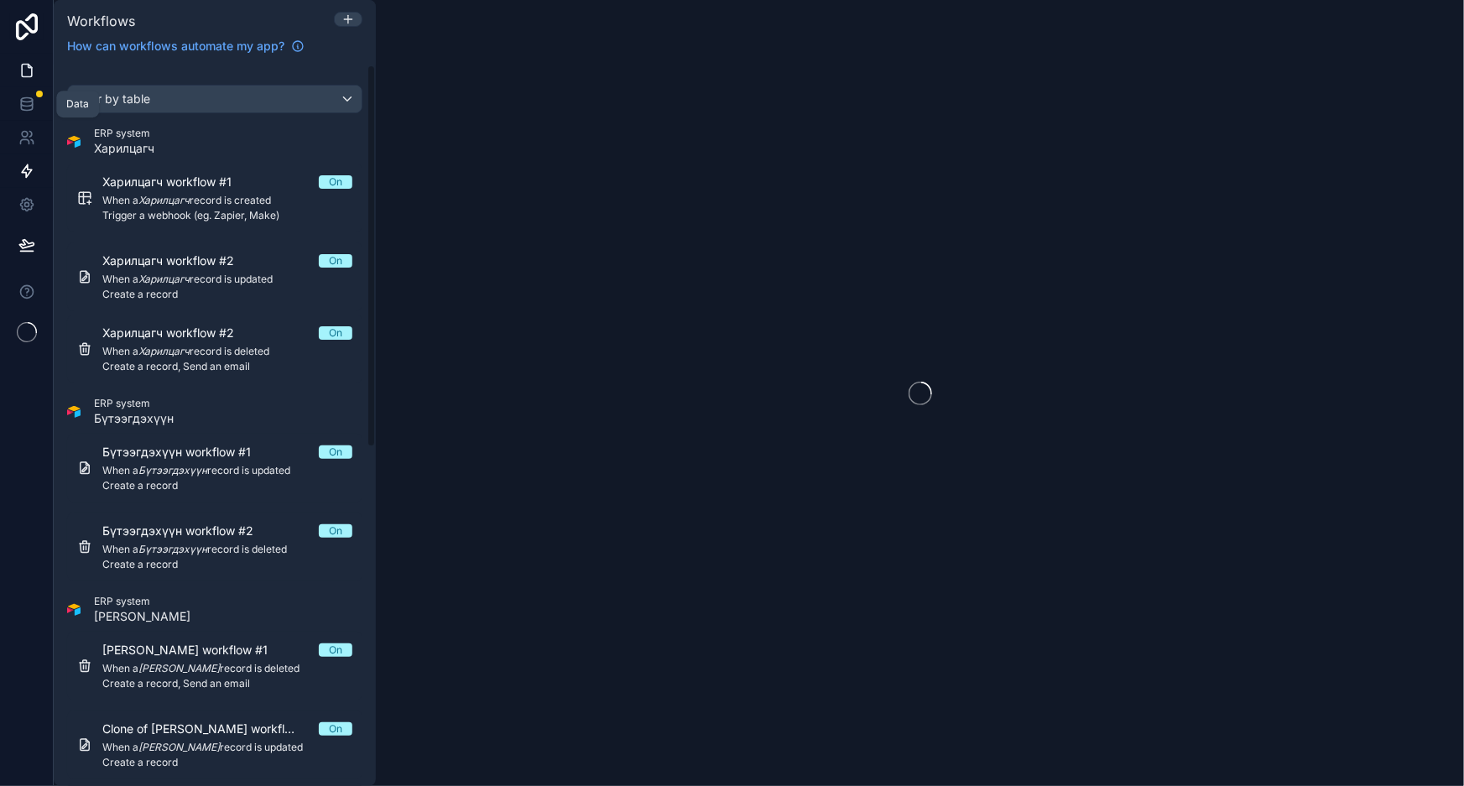
click at [26, 74] on icon at bounding box center [26, 70] width 17 height 17
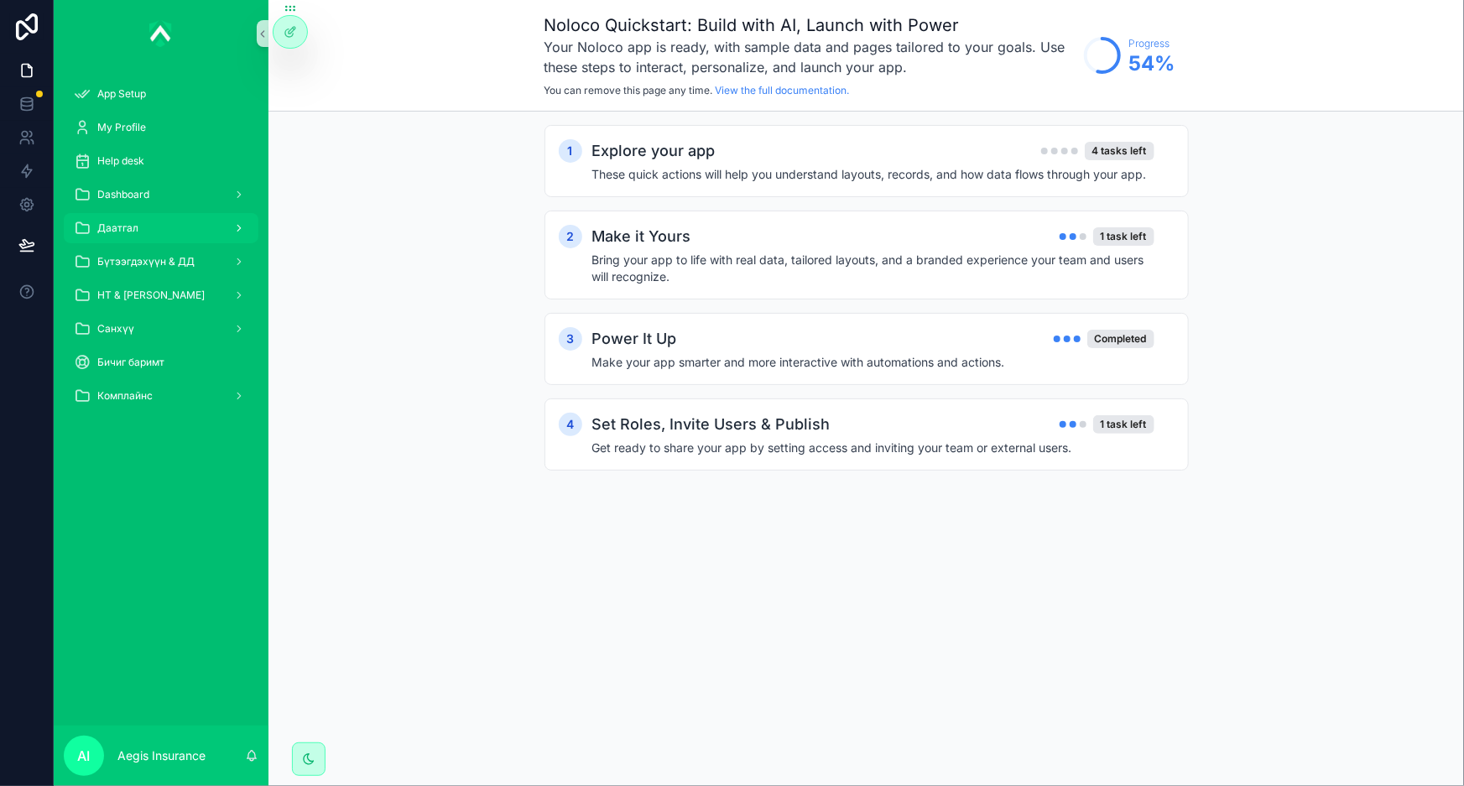
click at [184, 238] on div "Даатгал" at bounding box center [161, 228] width 175 height 27
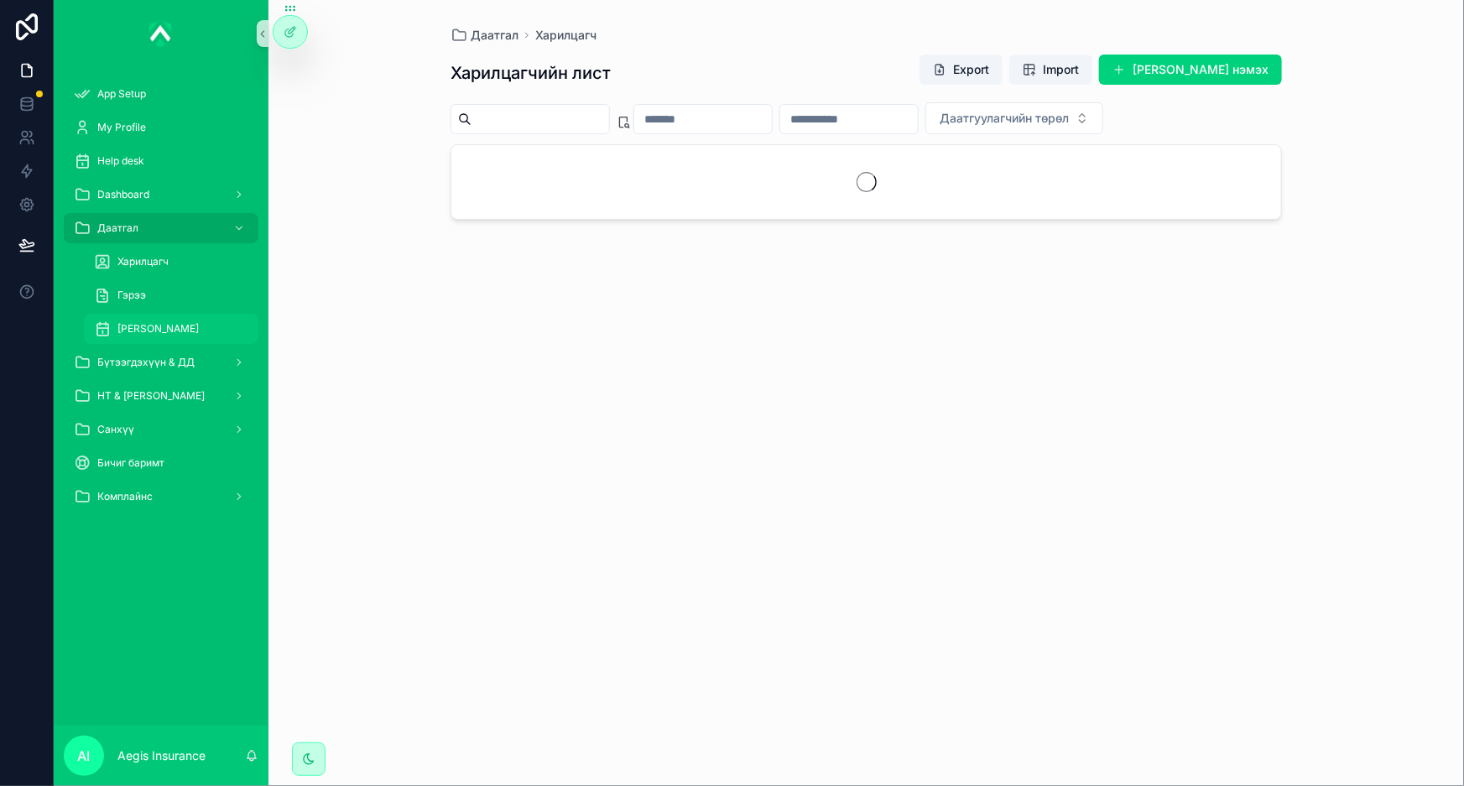
click at [199, 328] on span "Зүйлийн дэлгэрэнгүй" at bounding box center [157, 328] width 81 height 13
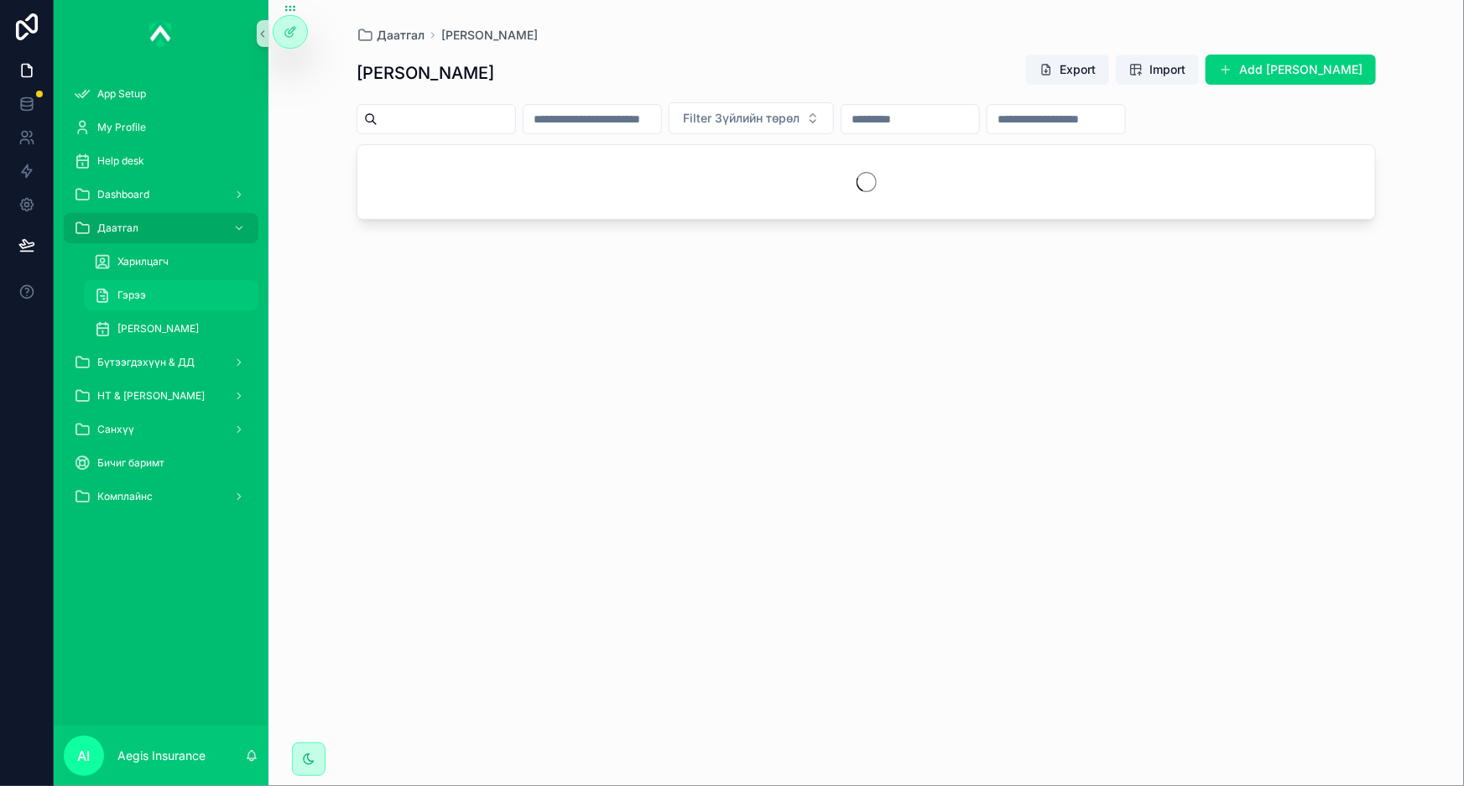
click at [202, 291] on div "Гэрээ" at bounding box center [171, 295] width 154 height 27
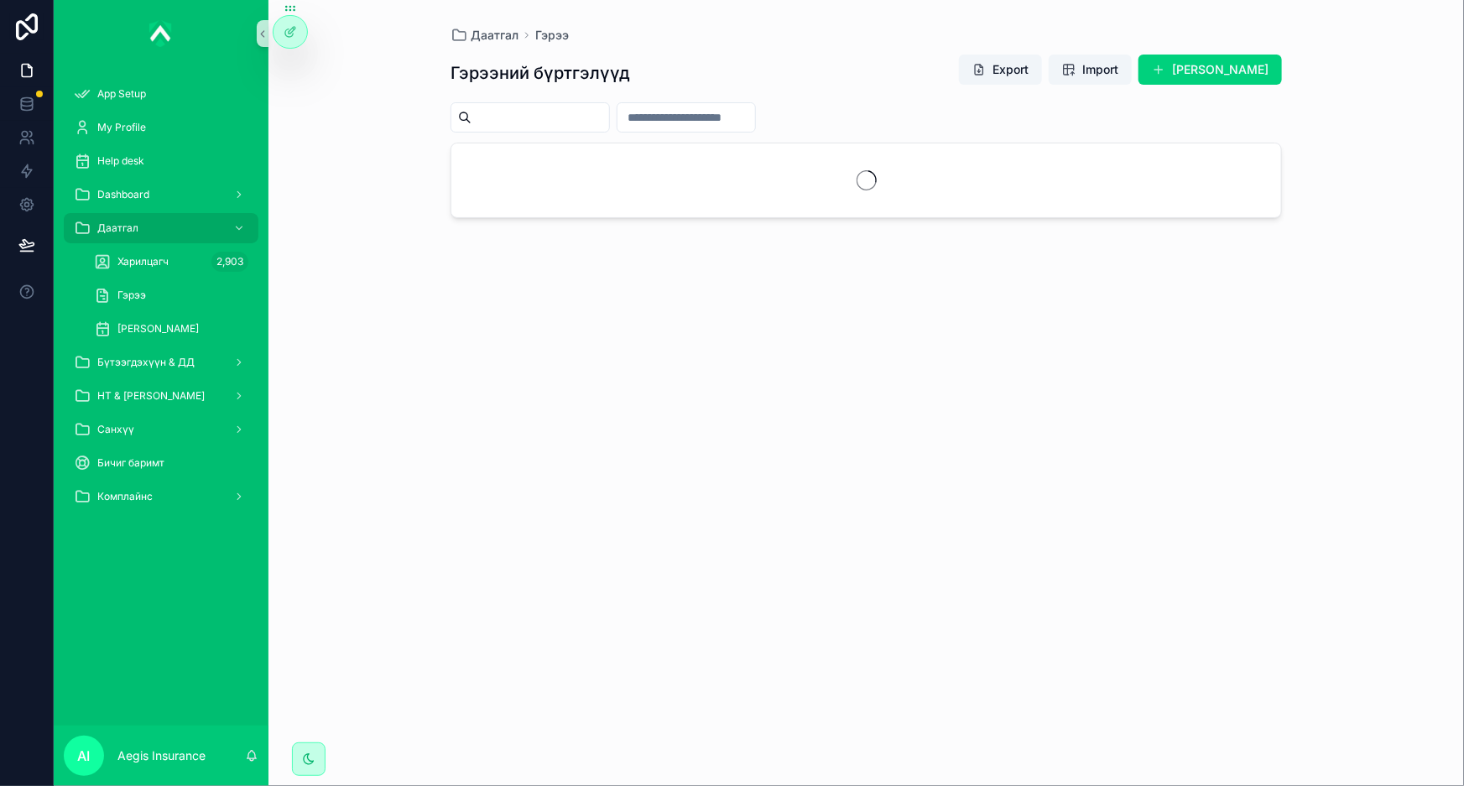
click at [608, 93] on div "Гэрээний бүртгэлүүд Export Import Шинэ гэрээ нэмэх" at bounding box center [867, 405] width 832 height 722
click at [608, 110] on input "scrollable content" at bounding box center [541, 117] width 138 height 23
paste input "**********"
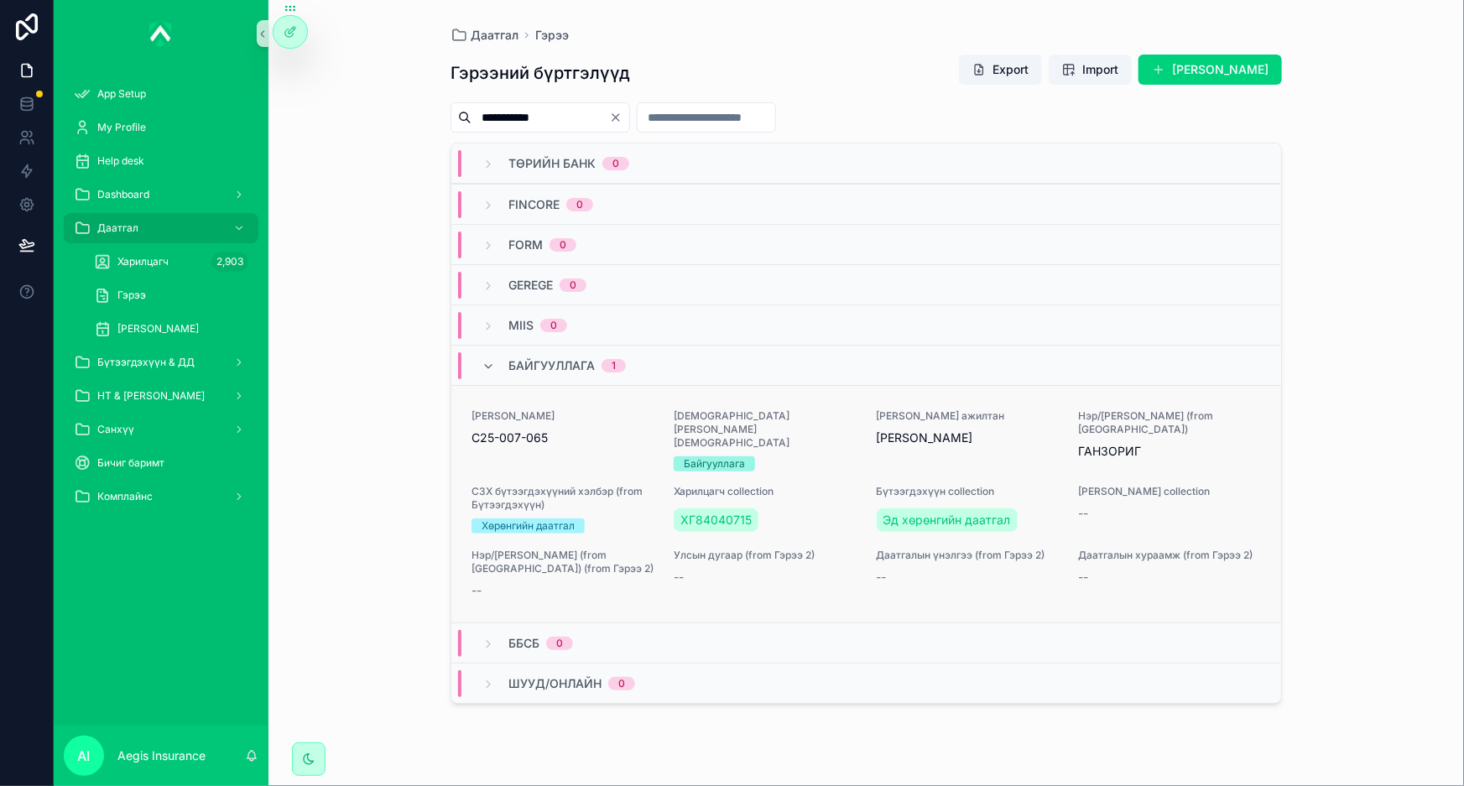
type input "**********"
click at [821, 463] on div "Гэрээний дугаар C25-007-065 Дамжсан суваг Байгууллага Гэрээ хийсэн ажилтан Enkh…" at bounding box center [867, 504] width 790 height 190
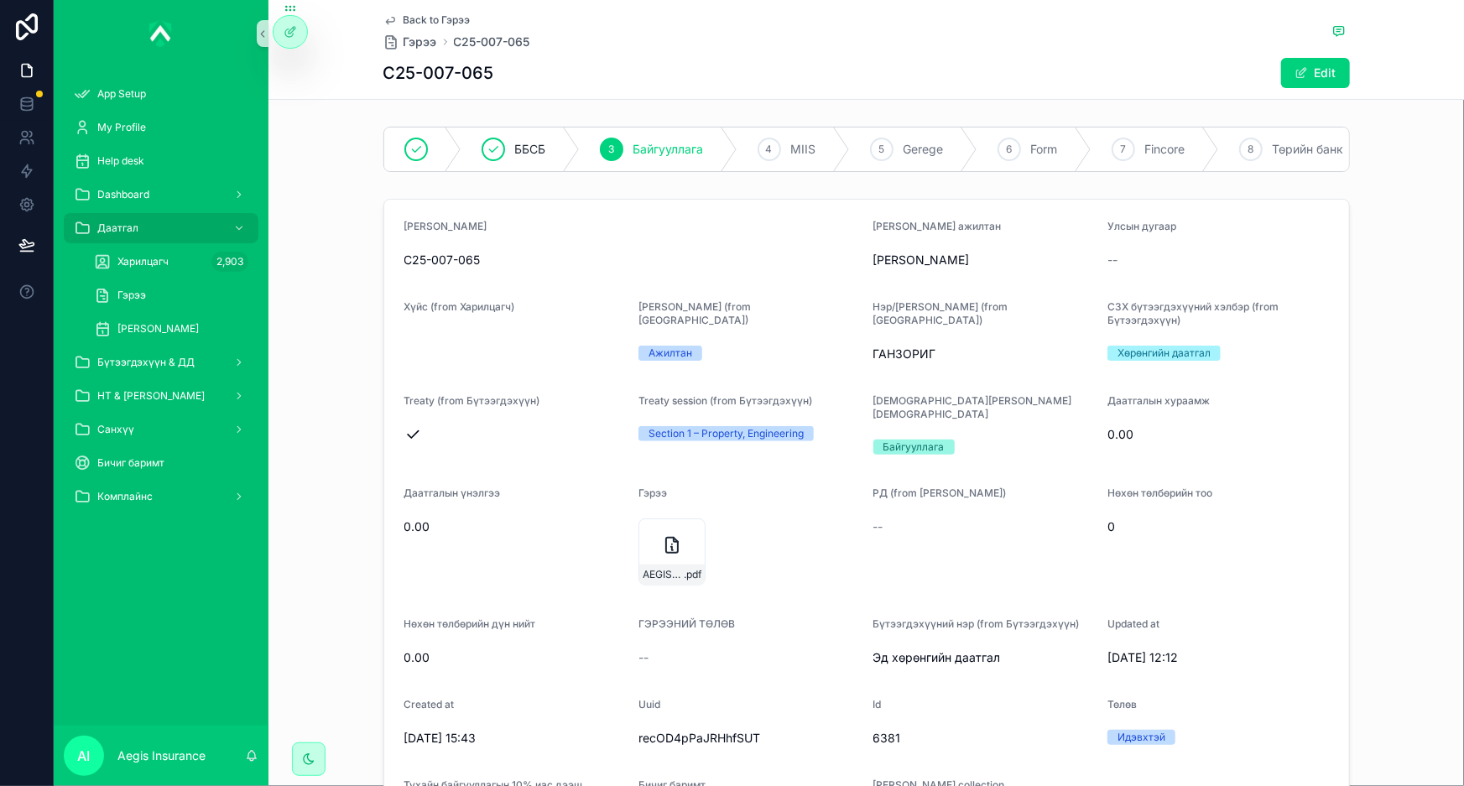
click at [495, 269] on span "C25-007-065" at bounding box center [632, 260] width 456 height 17
click at [931, 269] on span "[PERSON_NAME]" at bounding box center [984, 260] width 222 height 17
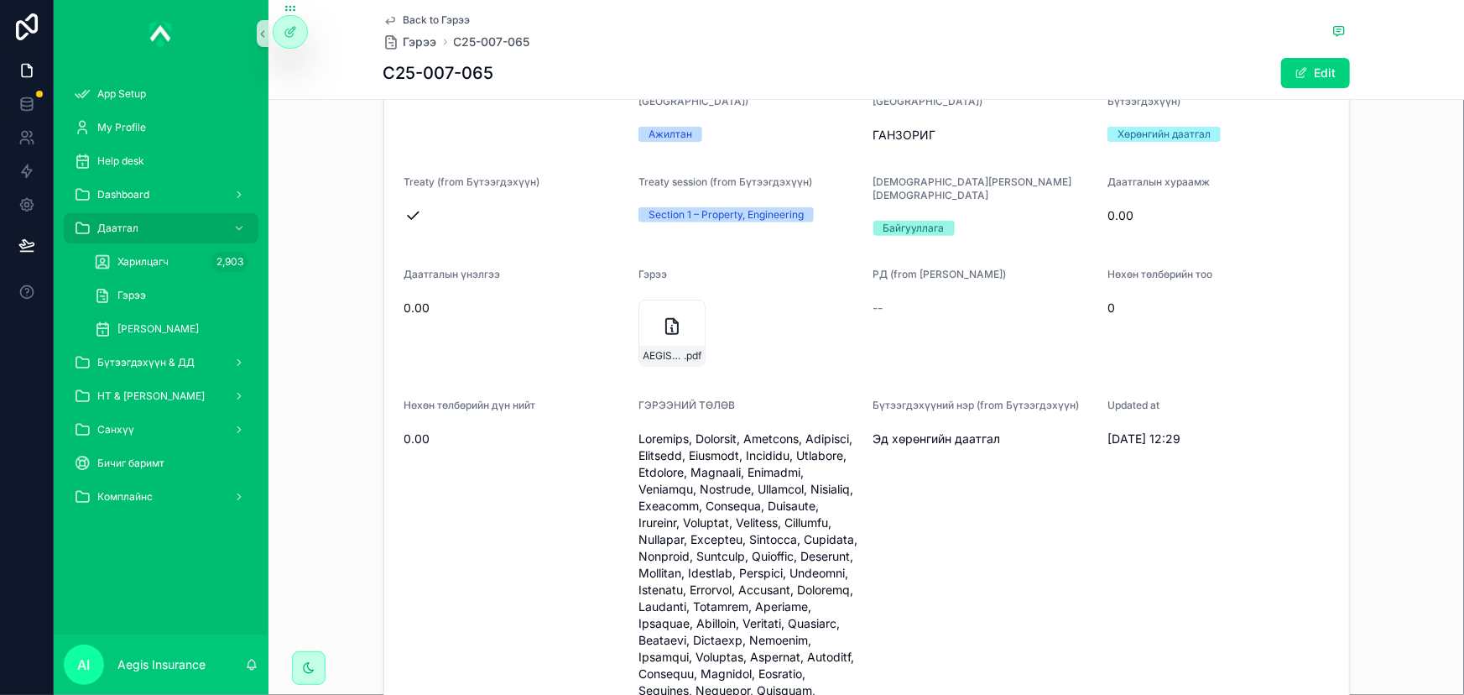
scroll to position [381, 0]
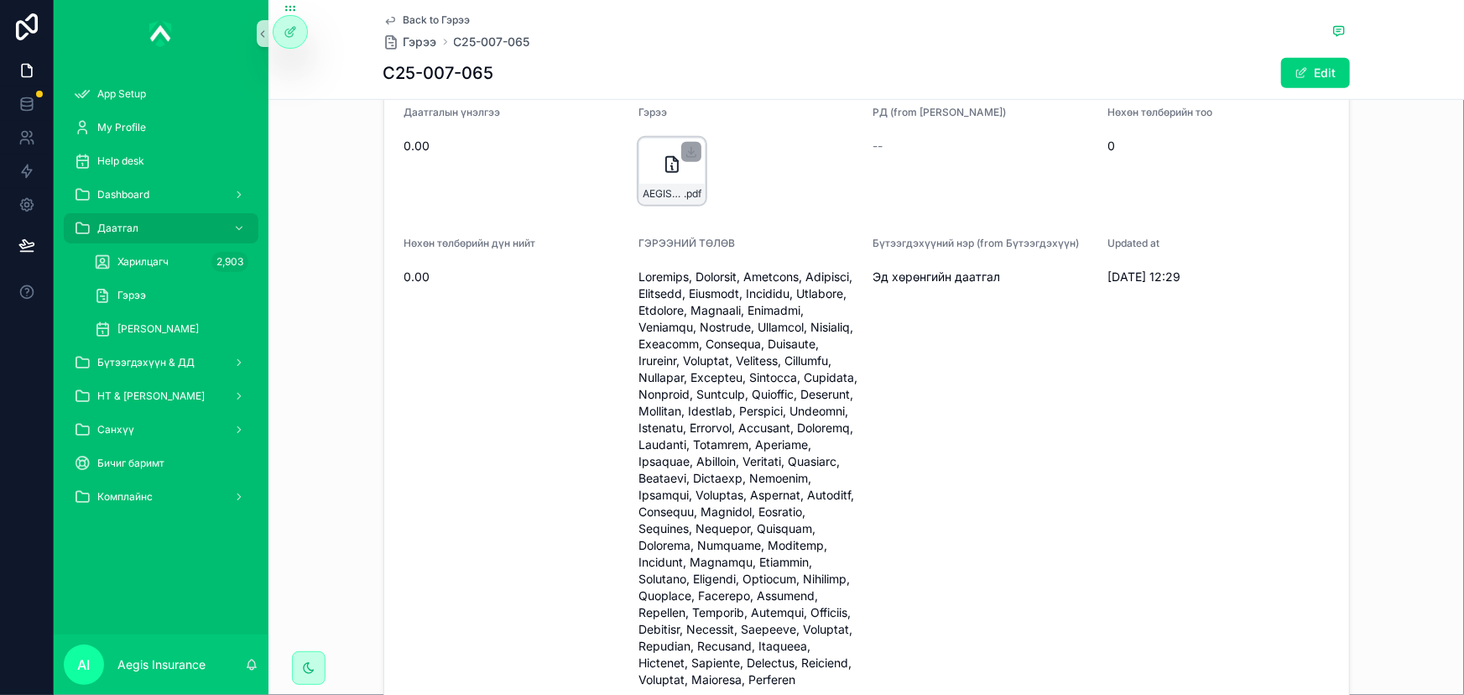
click at [666, 166] on icon "scrollable content" at bounding box center [672, 164] width 12 height 15
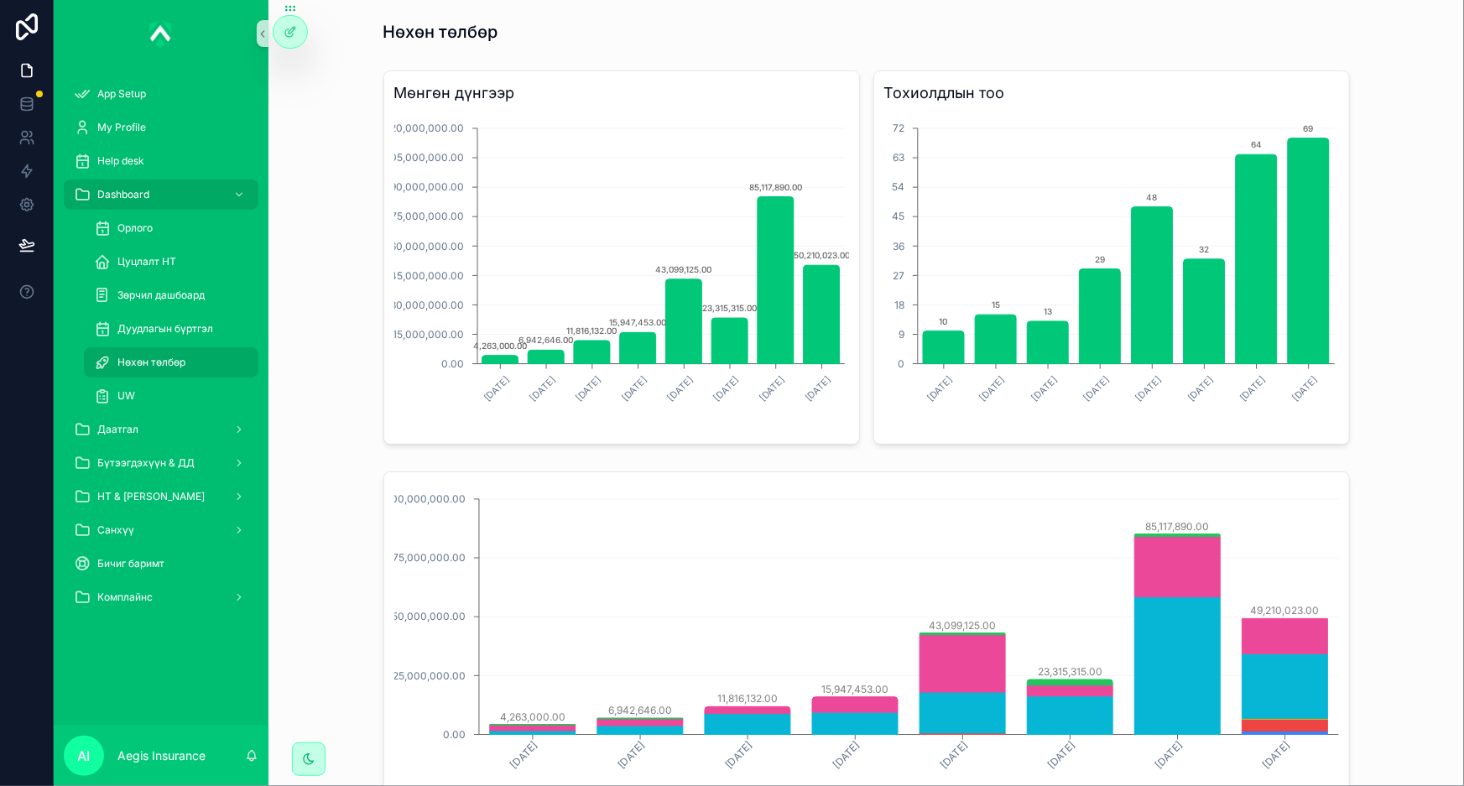
scroll to position [994, 0]
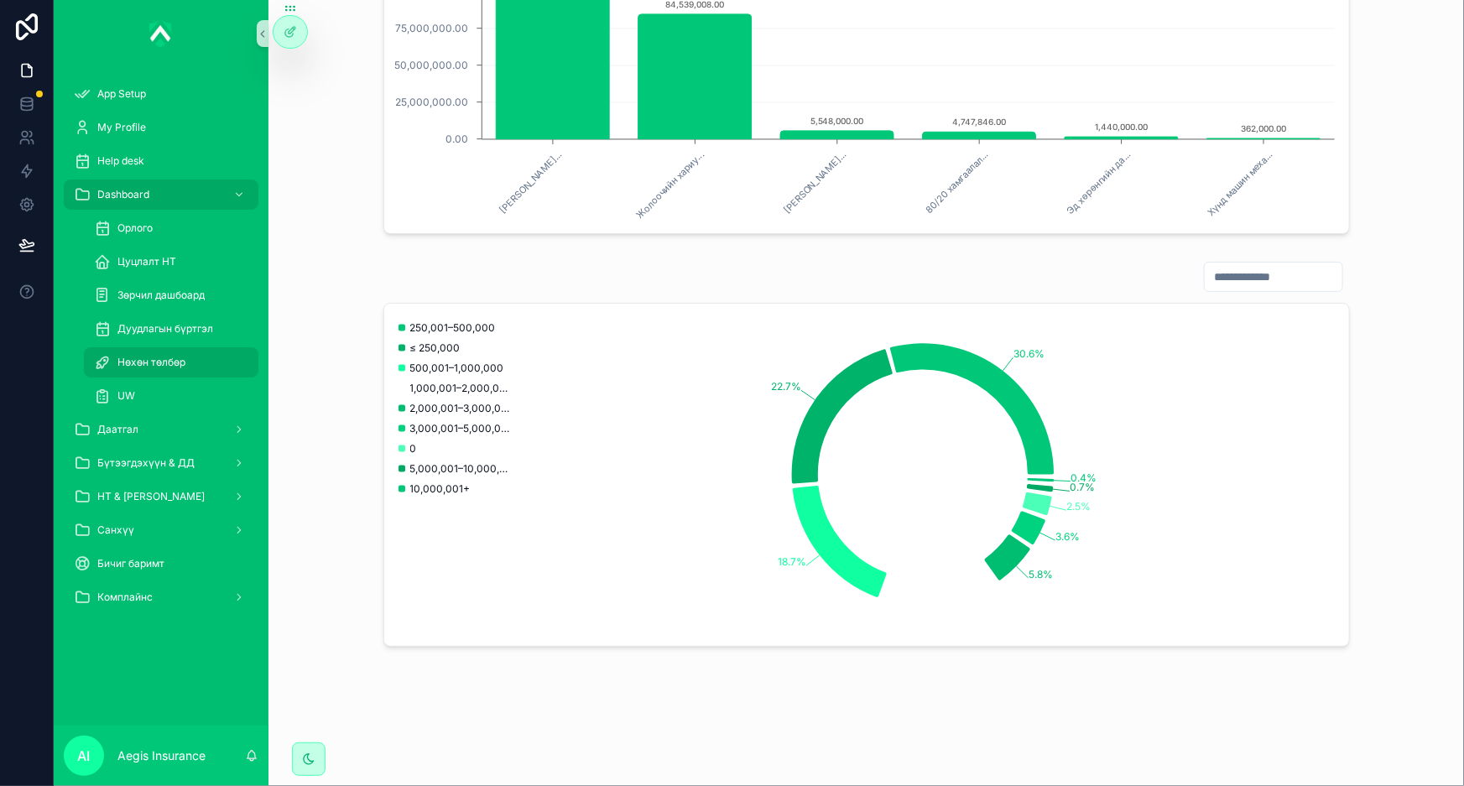
drag, startPoint x: 0, startPoint y: 0, endPoint x: 172, endPoint y: 362, distance: 400.5
click at [172, 362] on span "Нөхөн төлбөр" at bounding box center [151, 362] width 68 height 13
click at [23, 77] on icon at bounding box center [26, 70] width 17 height 17
click at [24, 103] on icon at bounding box center [26, 104] width 17 height 17
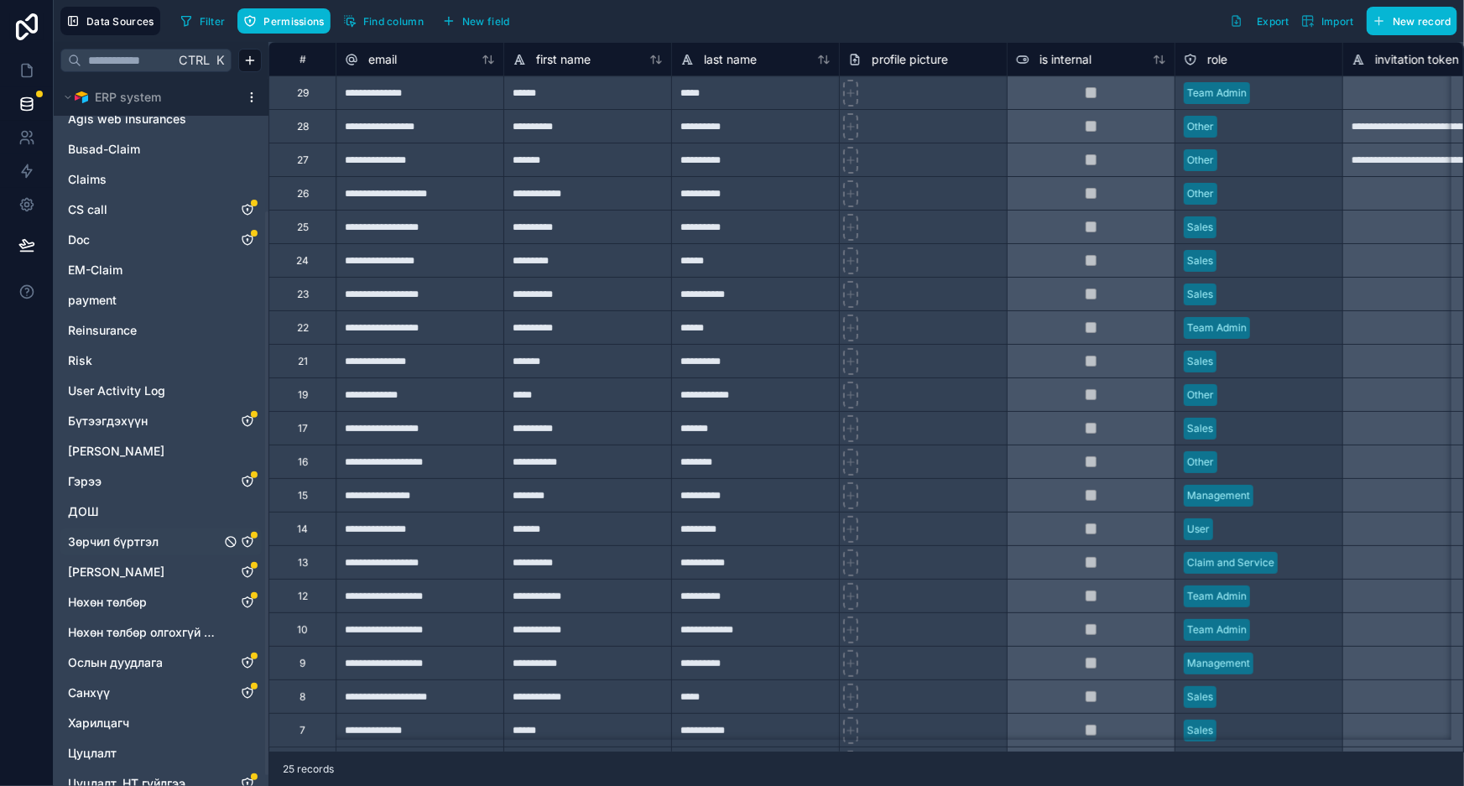
scroll to position [179, 0]
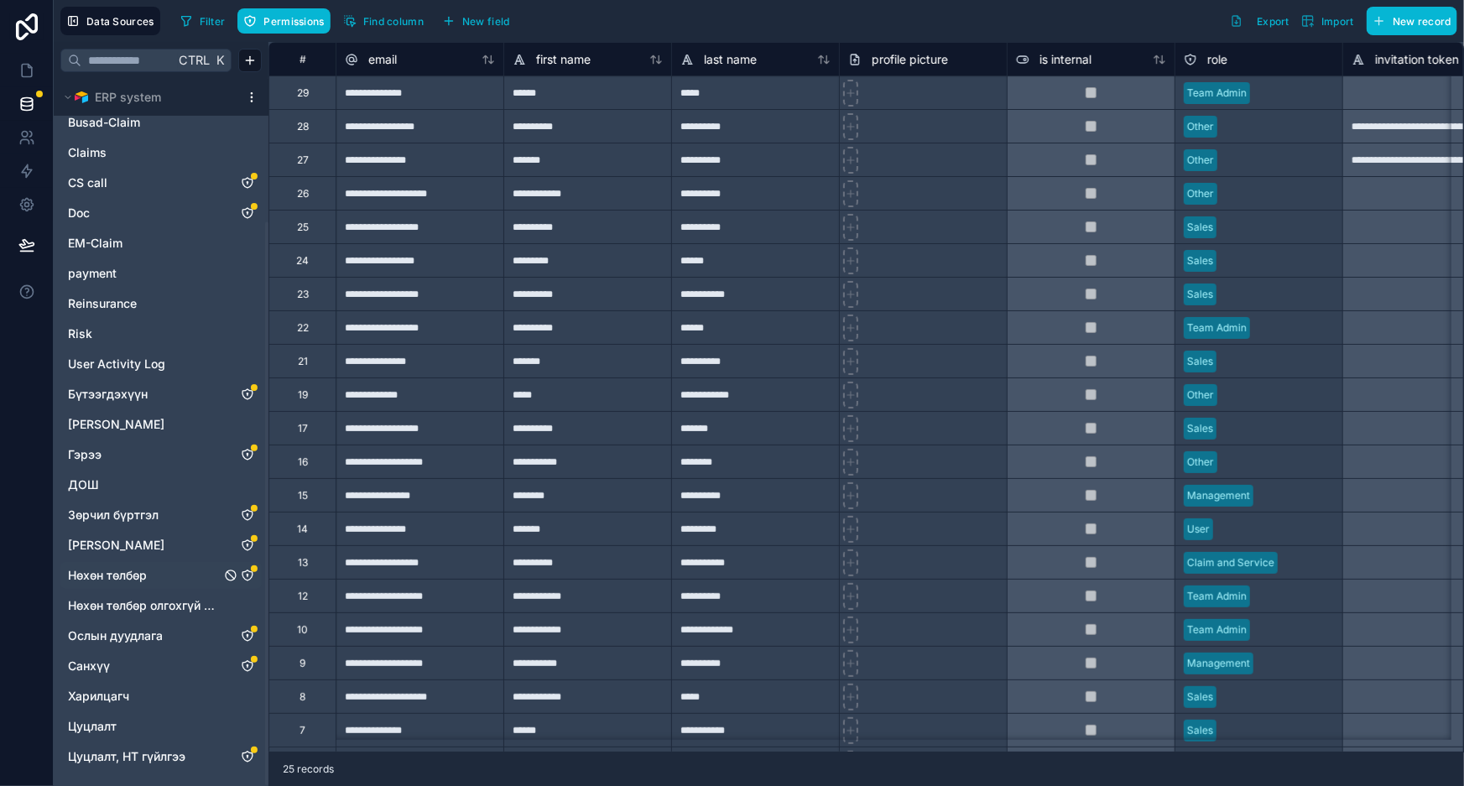
click at [250, 576] on icon "Нөхөн төлбөр" at bounding box center [247, 575] width 13 height 13
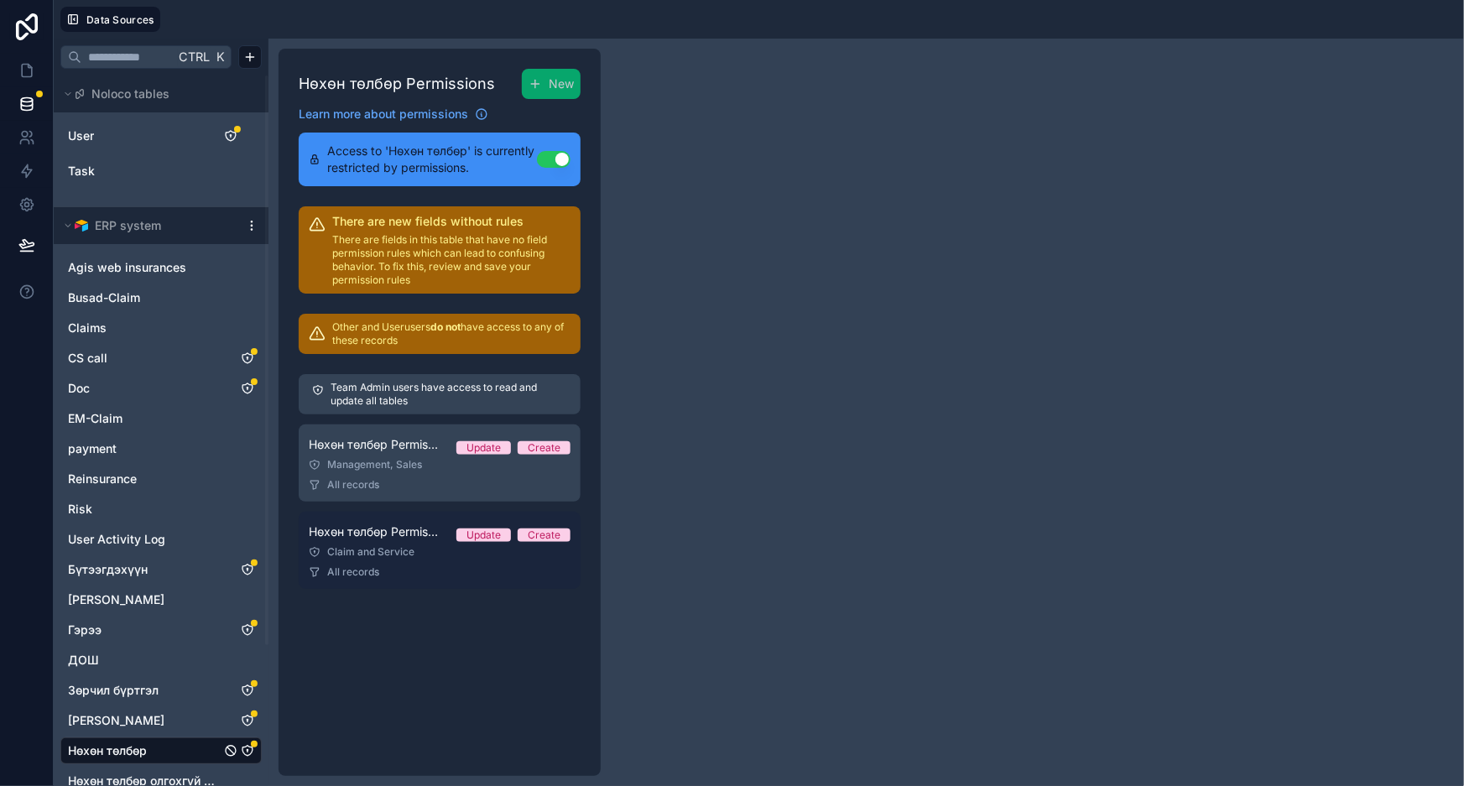
click at [407, 544] on link "Нөхөн төлбөр Permission 1 Update Create Claim and Service All records" at bounding box center [440, 550] width 282 height 77
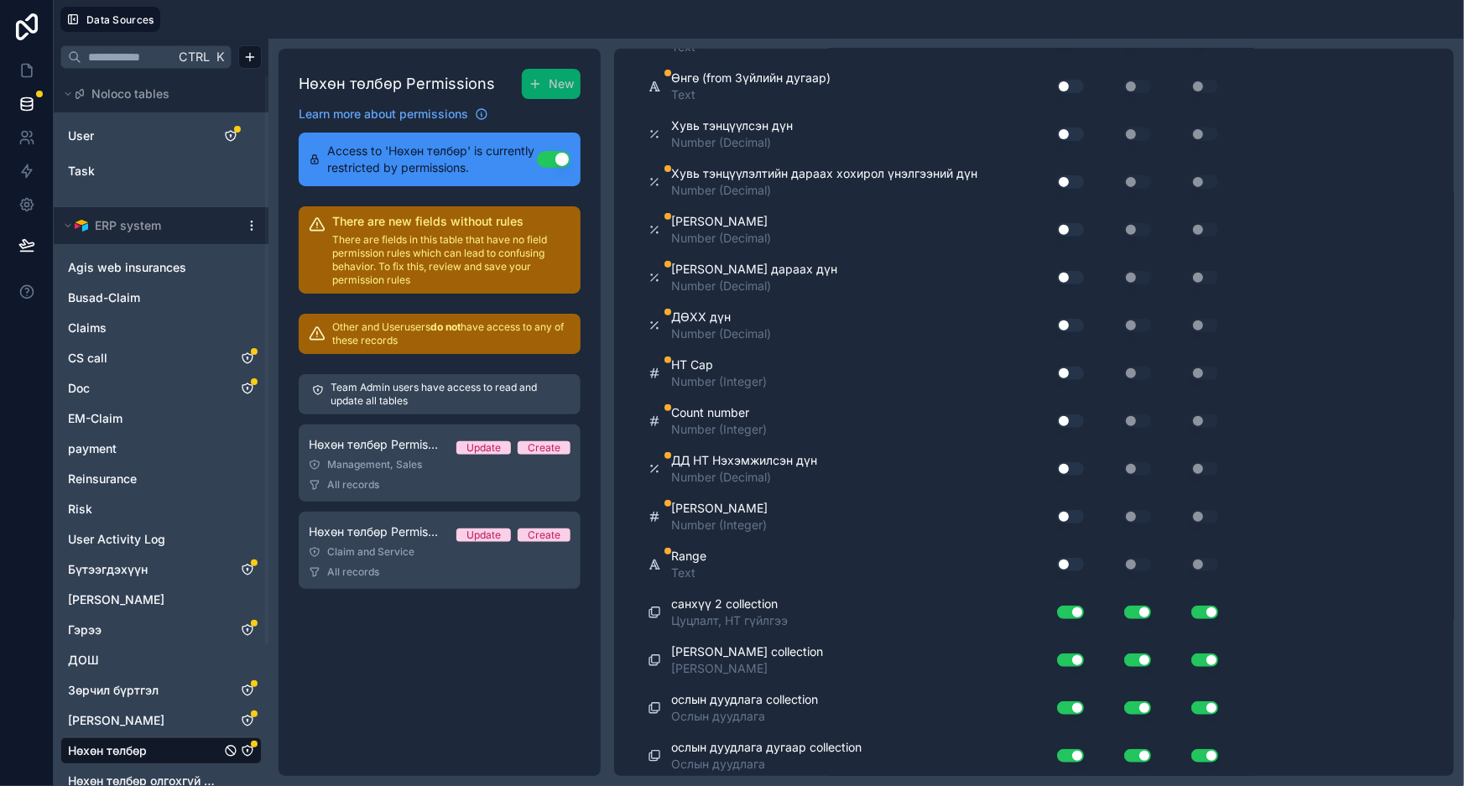
scroll to position [3507, 0]
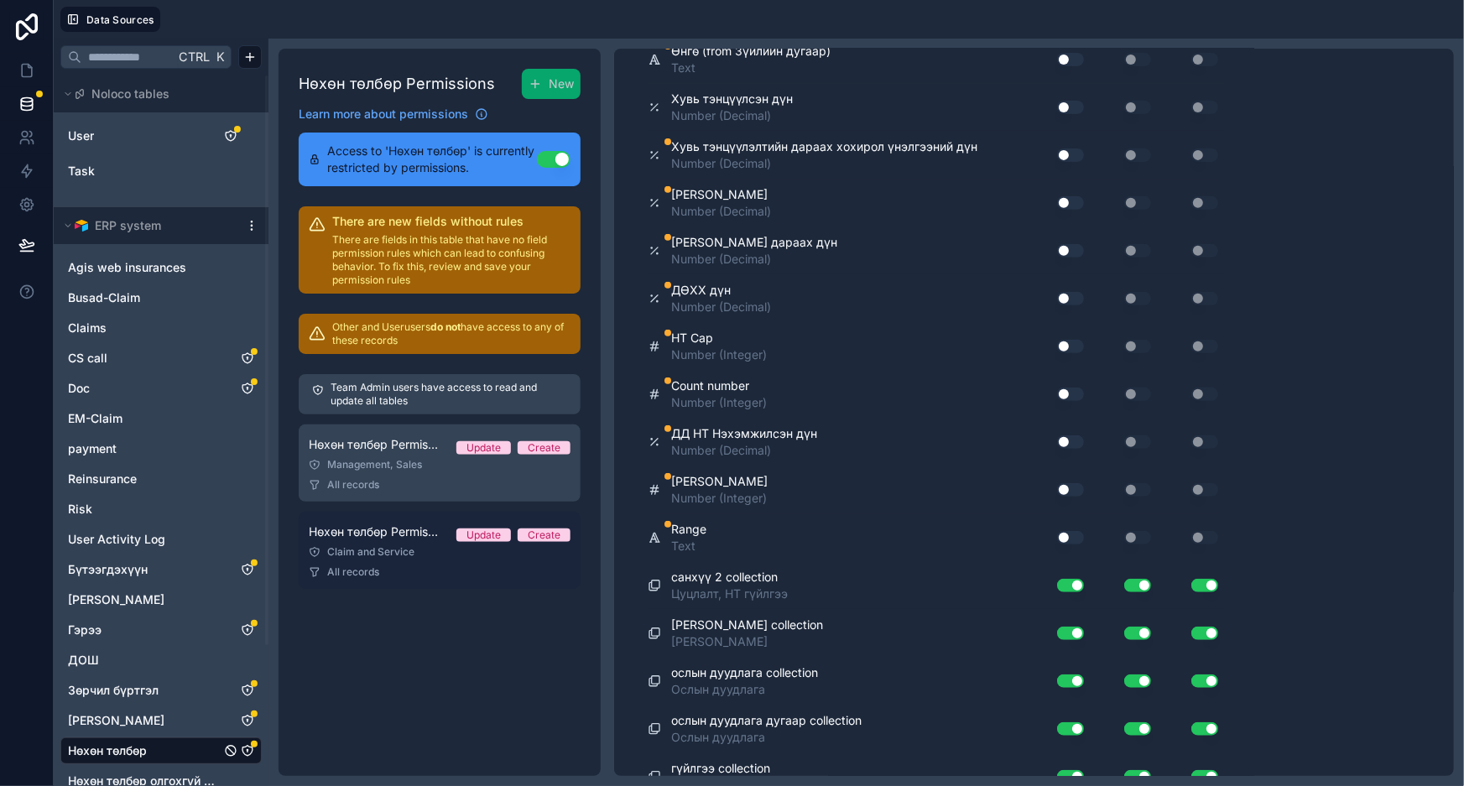
click at [427, 562] on link "Нөхөн төлбөр Permission 1 Update Create Claim and Service All records" at bounding box center [440, 550] width 282 height 77
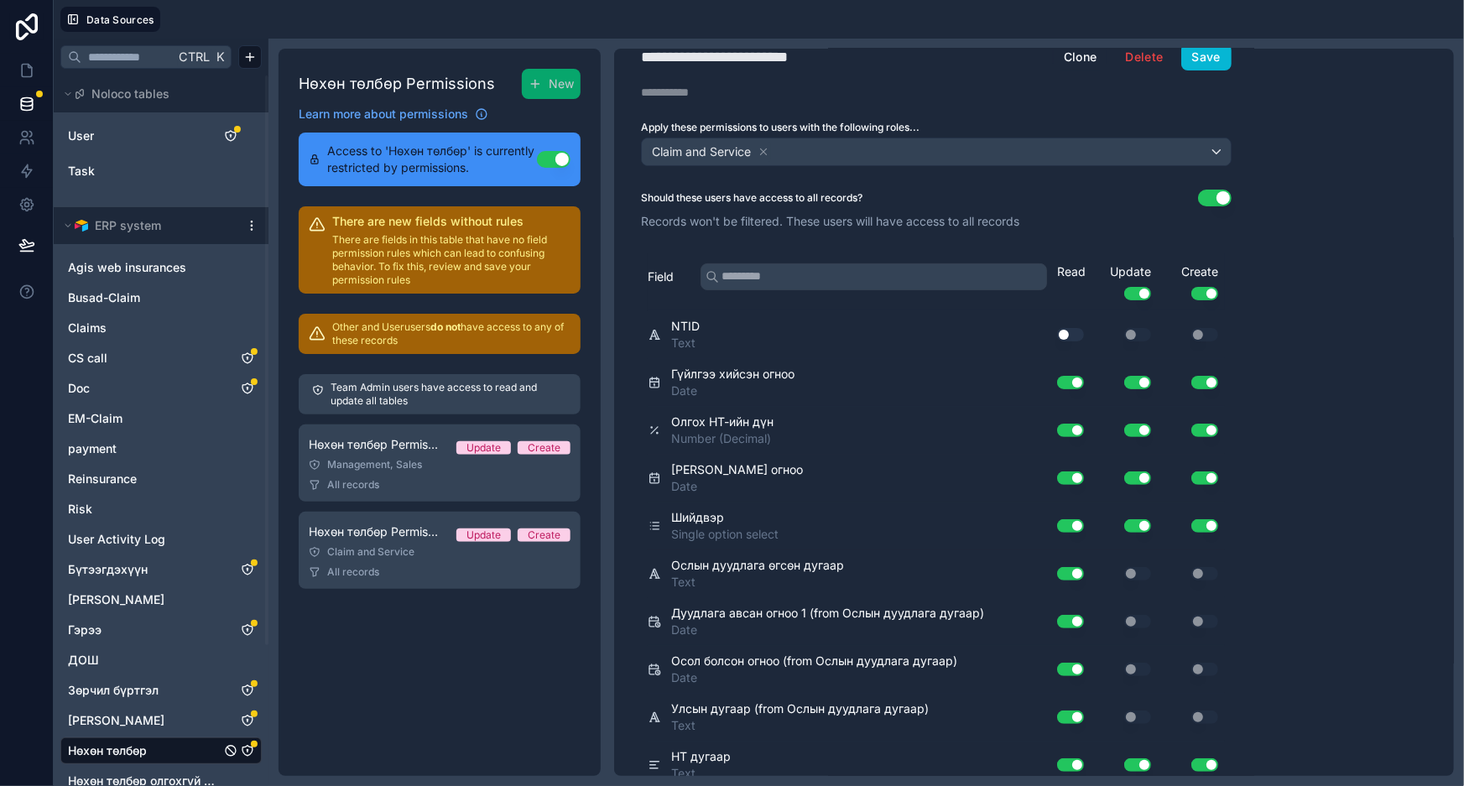
scroll to position [0, 0]
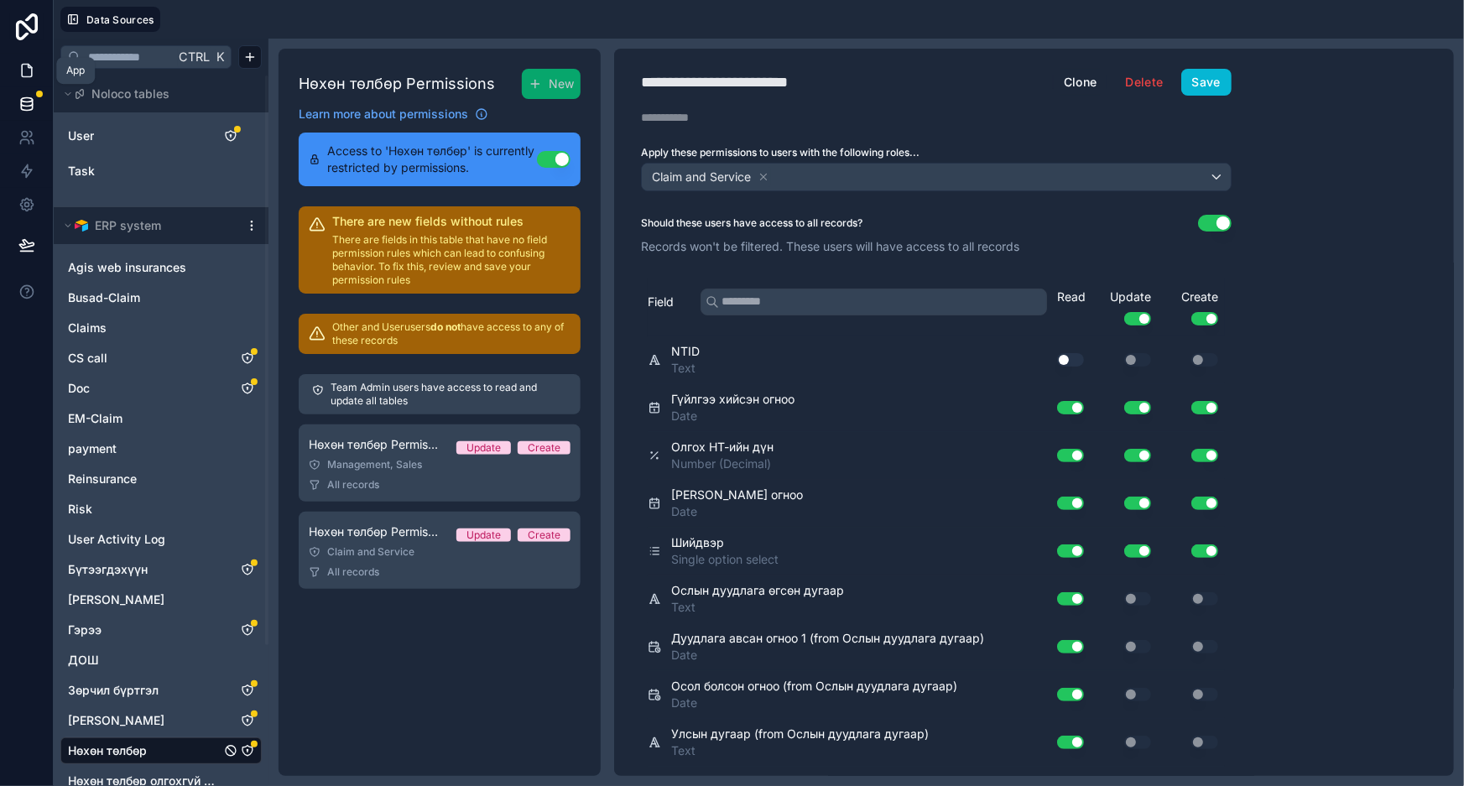
click at [34, 59] on link at bounding box center [26, 71] width 53 height 34
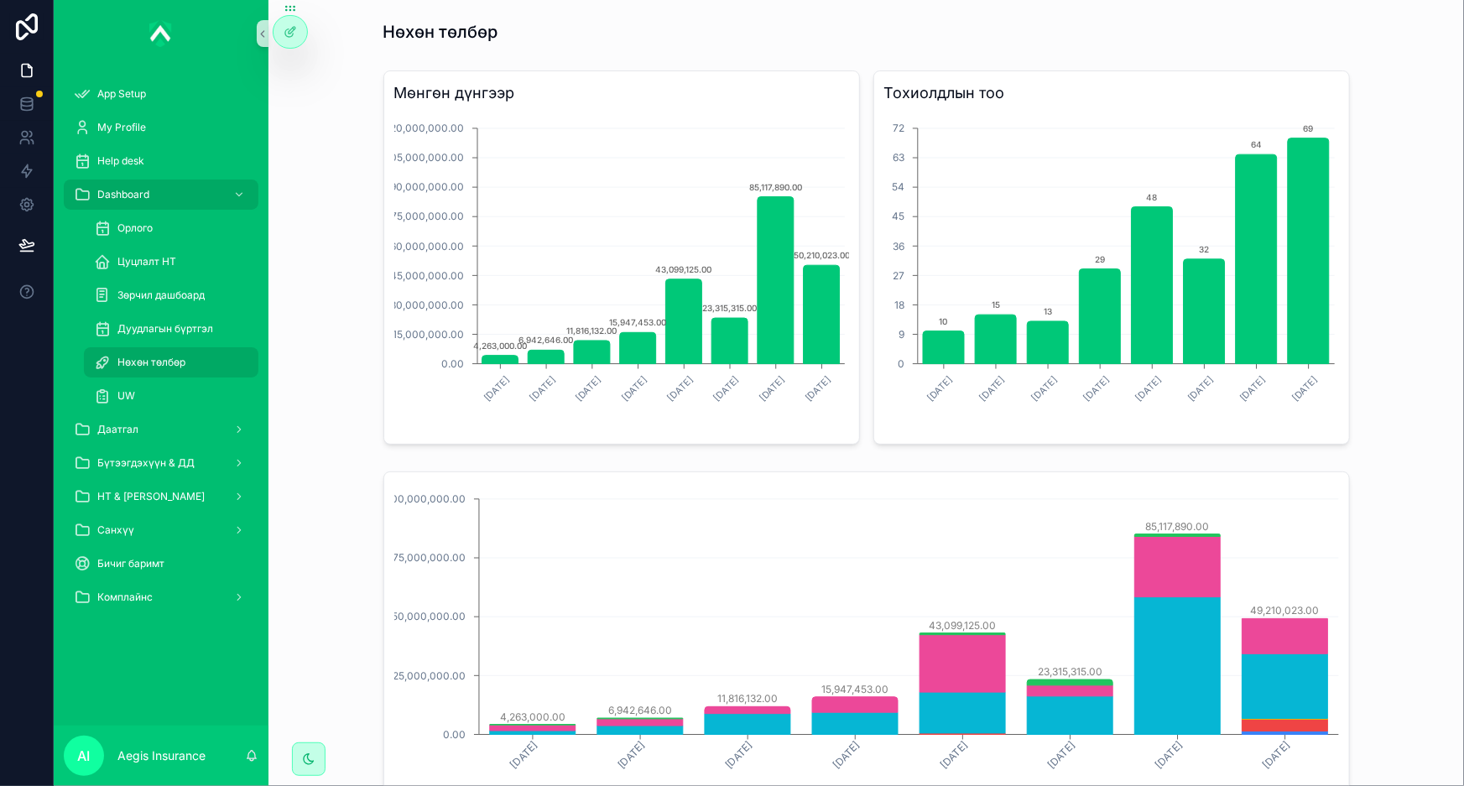
click at [165, 363] on span "Нөхөн төлбөр" at bounding box center [151, 362] width 68 height 13
drag, startPoint x: 204, startPoint y: 500, endPoint x: 224, endPoint y: 504, distance: 20.6
click at [202, 500] on div "НТ & [PERSON_NAME]" at bounding box center [161, 496] width 175 height 27
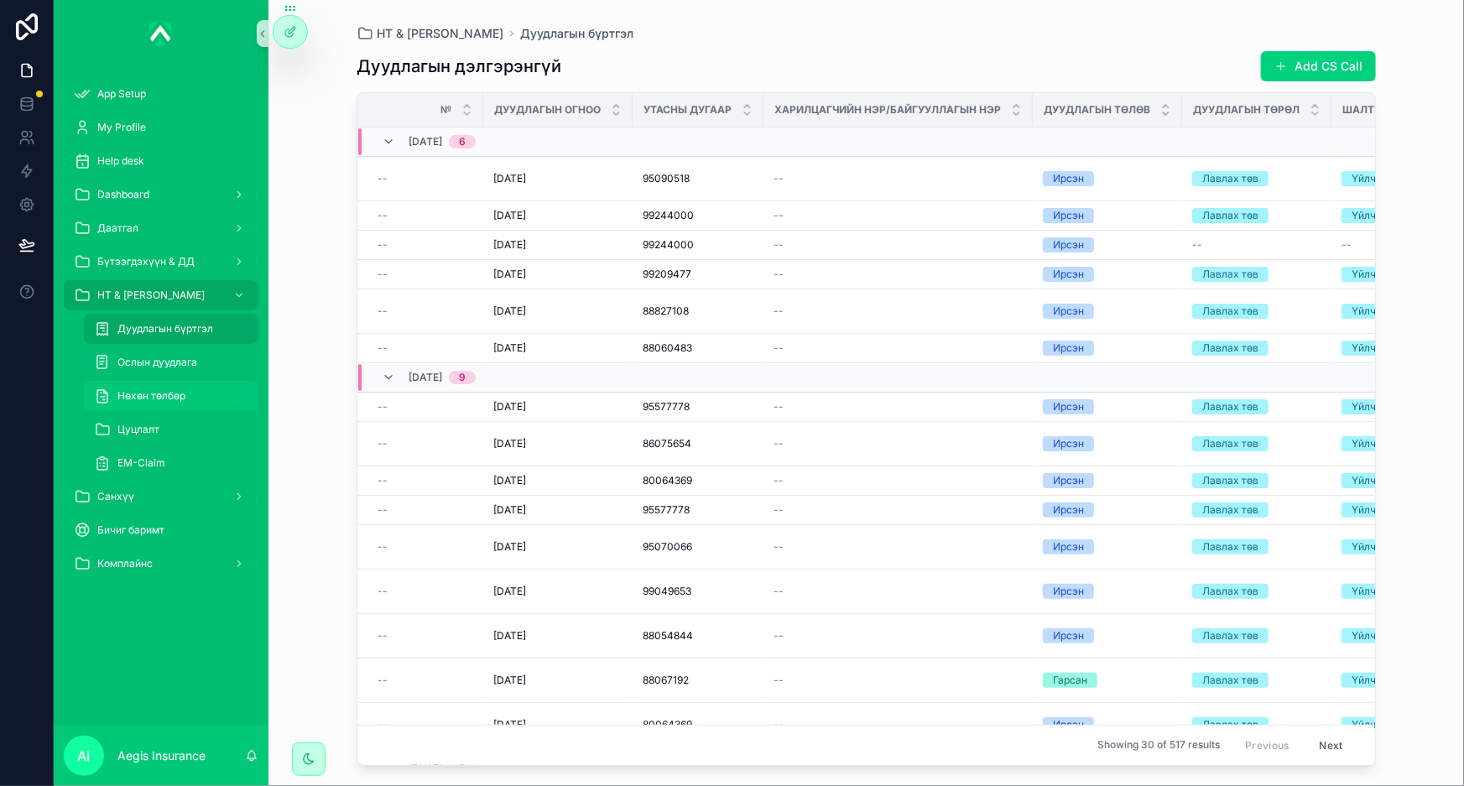
click at [176, 392] on span "Нөхөн төлбөр" at bounding box center [151, 395] width 68 height 13
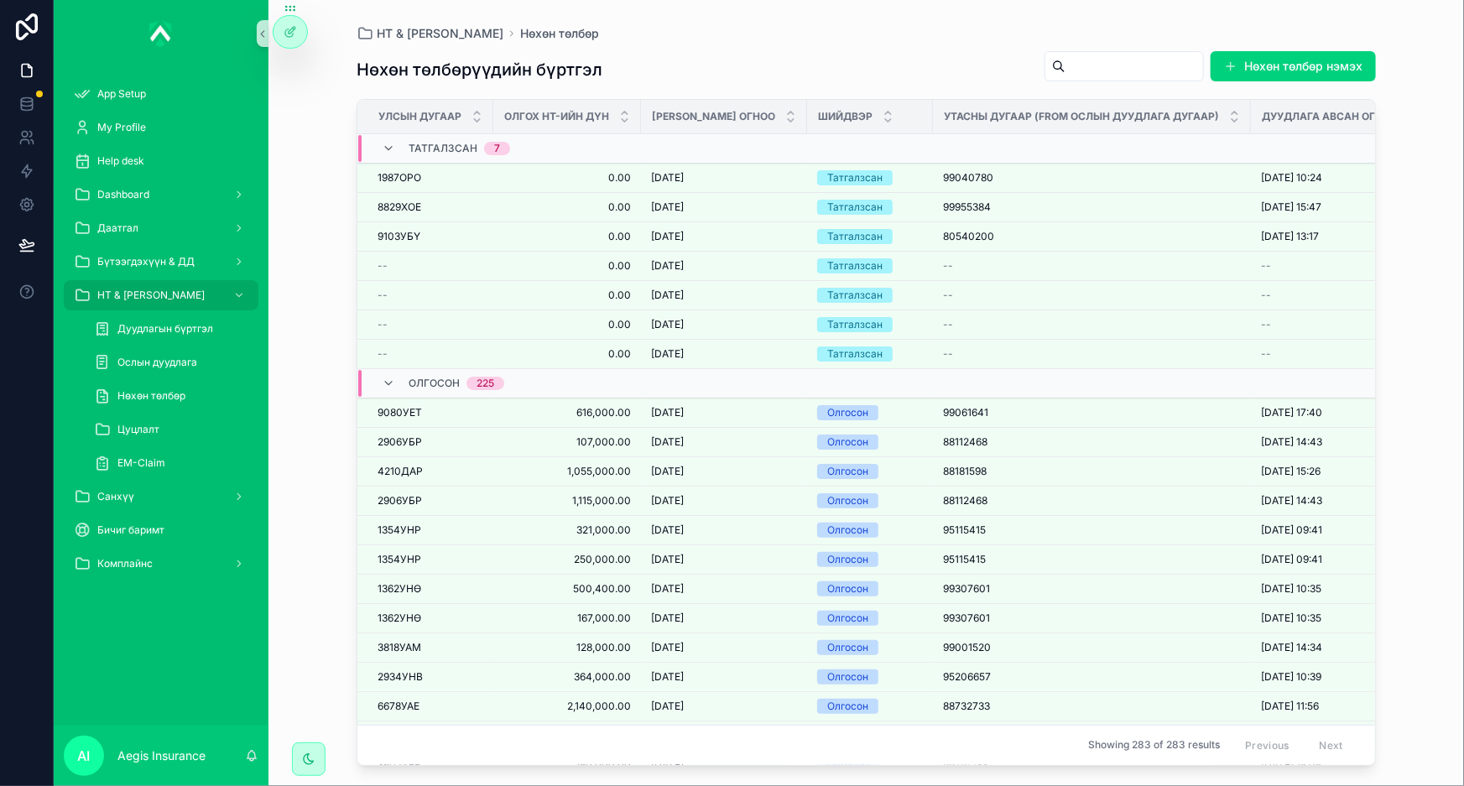
drag, startPoint x: 1109, startPoint y: 86, endPoint x: 1121, endPoint y: 74, distance: 16.6
click at [1110, 85] on div "Нөхөн төлбөрүүдийн бүртгэл Нөхөн төлбөр нэмэх" at bounding box center [867, 69] width 1020 height 39
click at [1126, 69] on input "scrollable content" at bounding box center [1135, 66] width 138 height 23
paste input "*******"
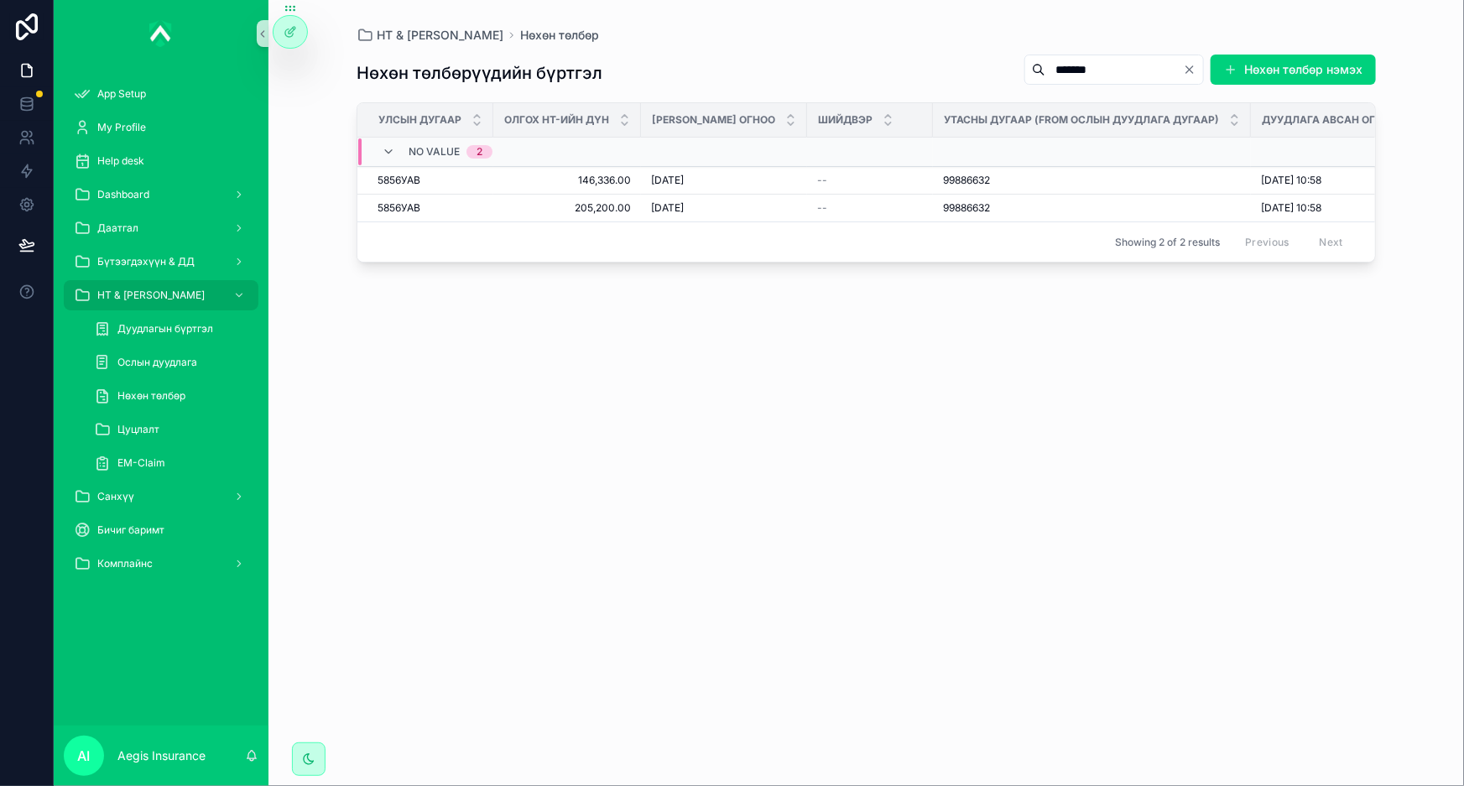
type input "*******"
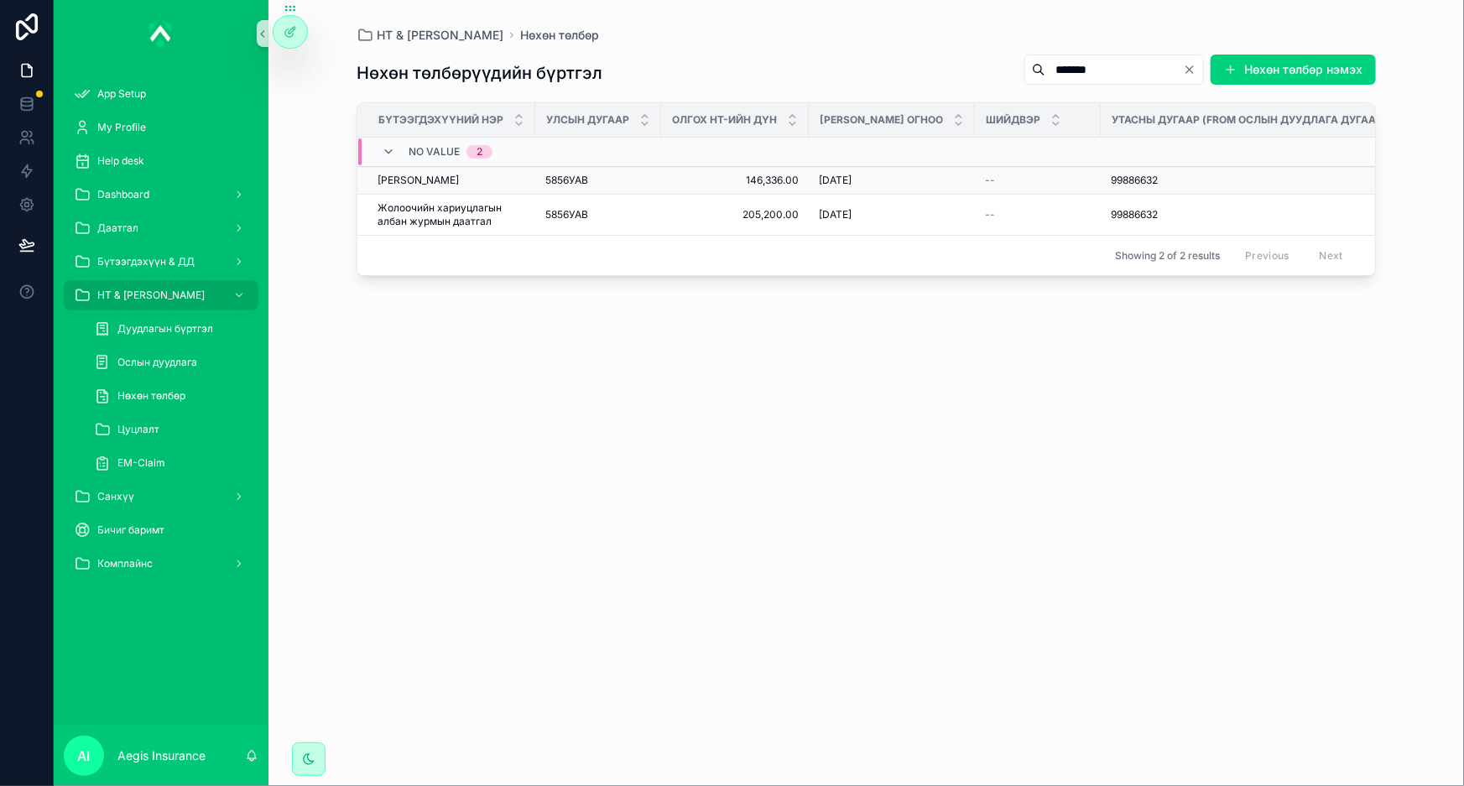
click at [459, 187] on span "[PERSON_NAME]" at bounding box center [418, 180] width 81 height 13
click at [460, 228] on span "Жолоочийн хариуцлагын албан журмын даатгал" at bounding box center [452, 214] width 148 height 27
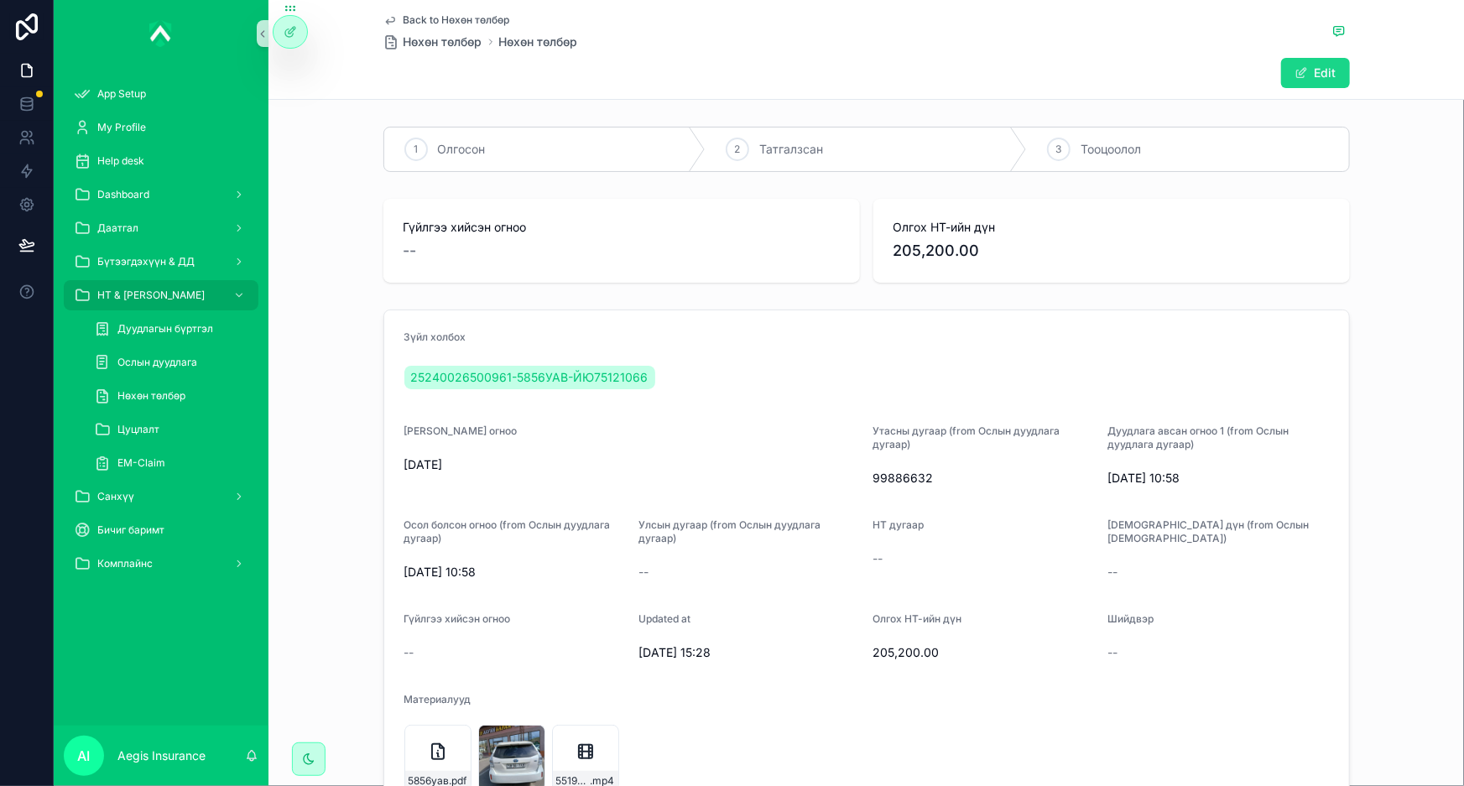
click at [1325, 67] on button "Edit" at bounding box center [1315, 73] width 69 height 30
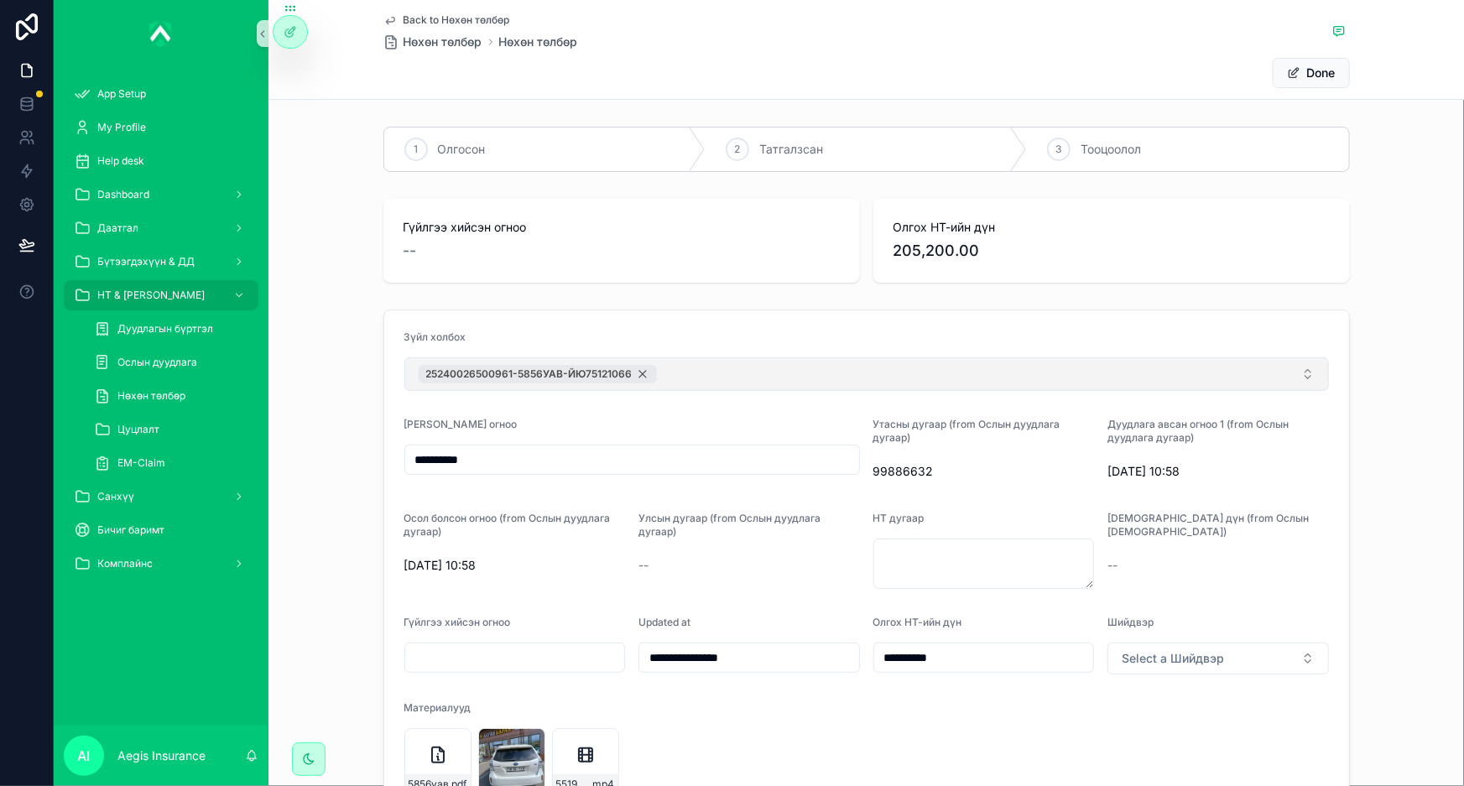
click at [642, 375] on div "25240026500961-5856УАВ-ЙЮ75121066" at bounding box center [538, 374] width 238 height 18
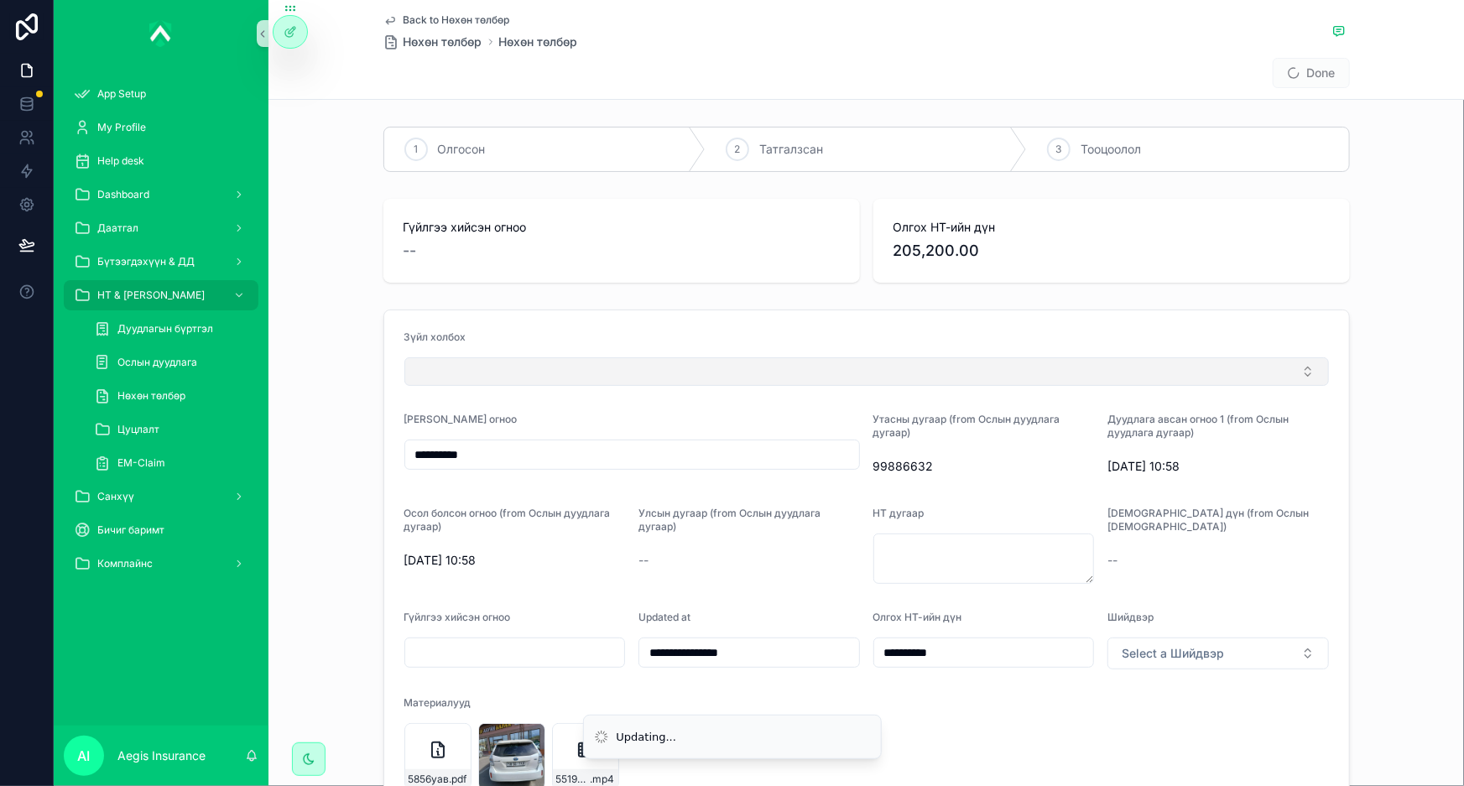
click at [643, 367] on button "Select Button" at bounding box center [866, 371] width 925 height 29
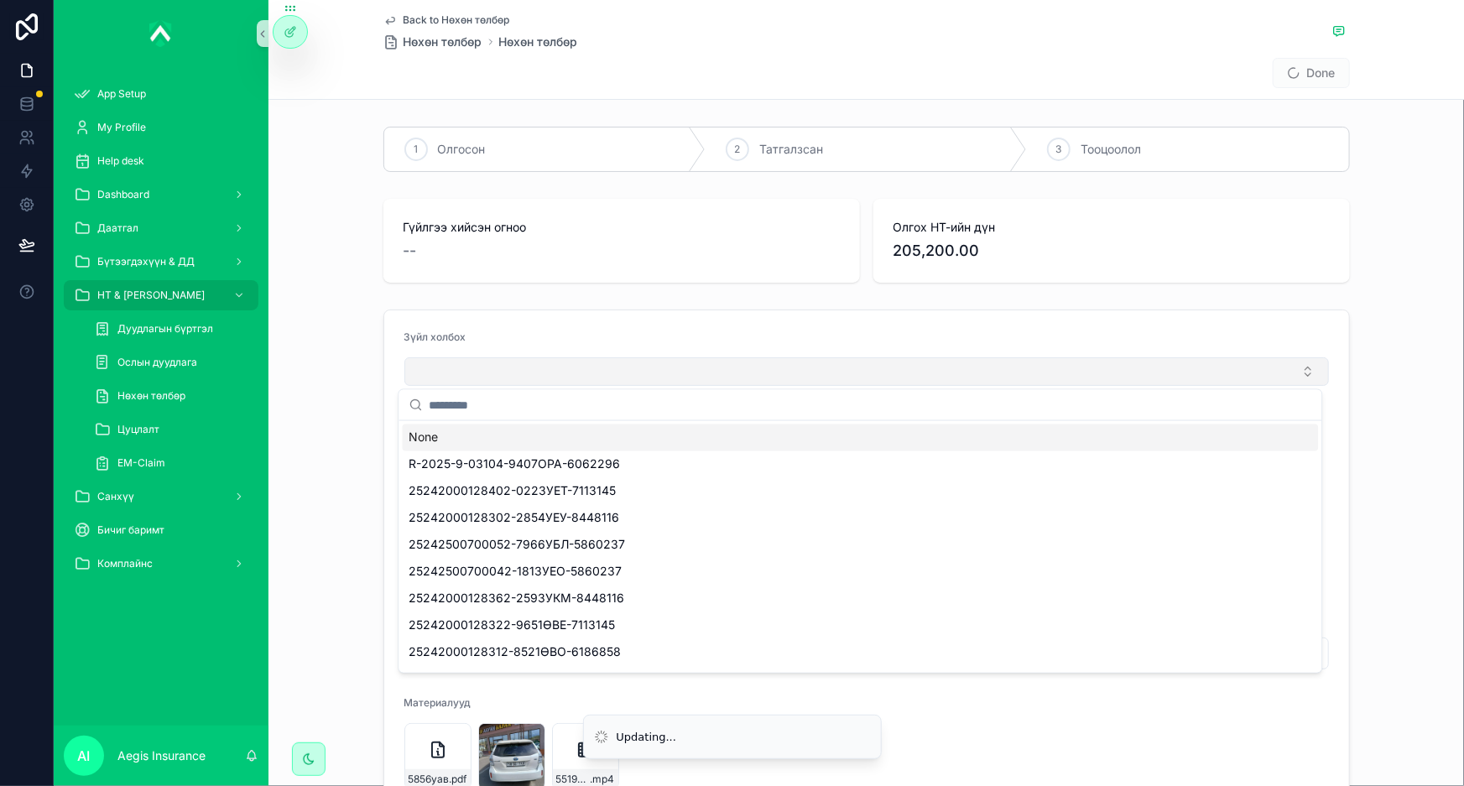
type input "**********"
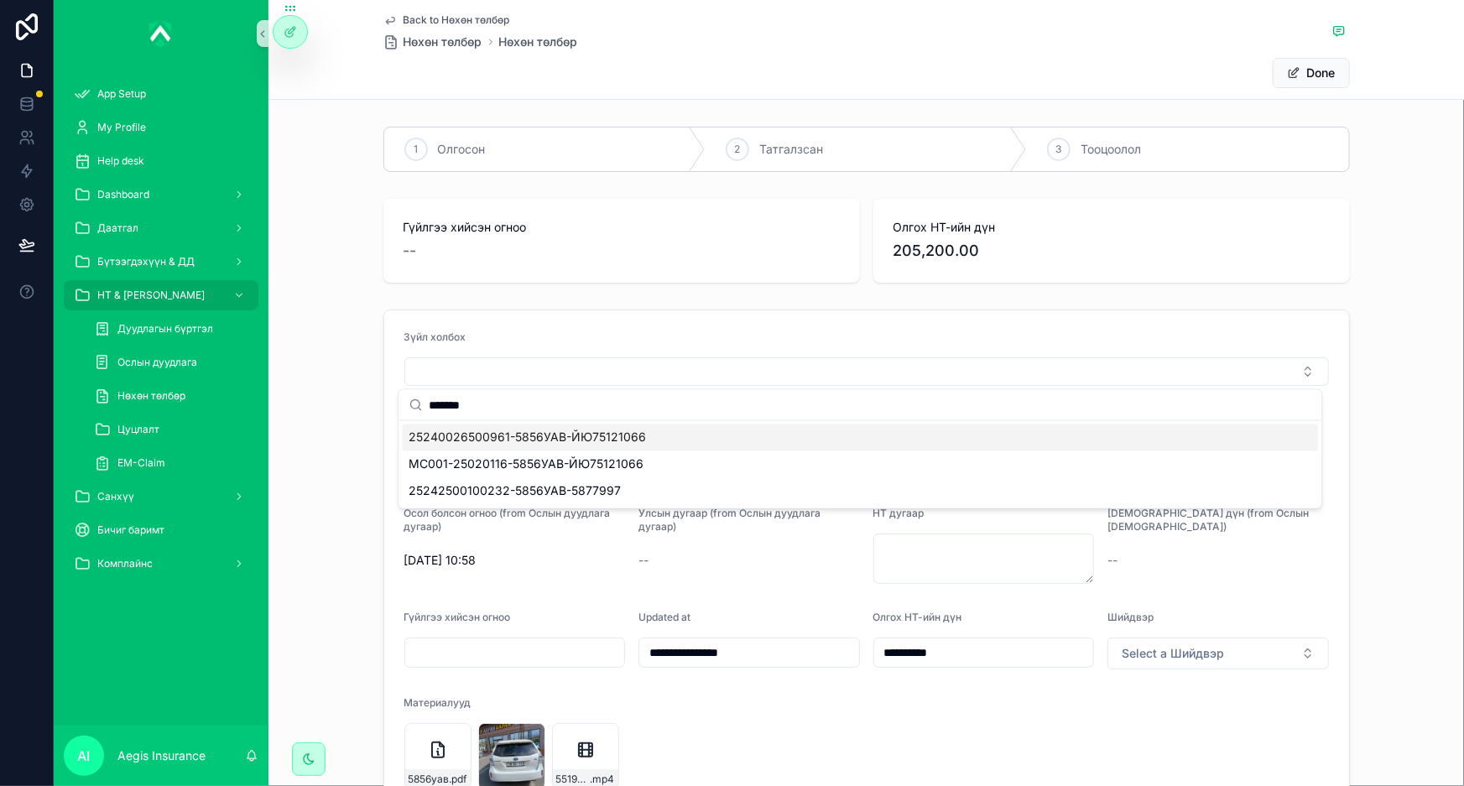
type input "*******"
click at [558, 435] on span "25240026500961-5856УАВ-ЙЮ75121066" at bounding box center [527, 438] width 237 height 17
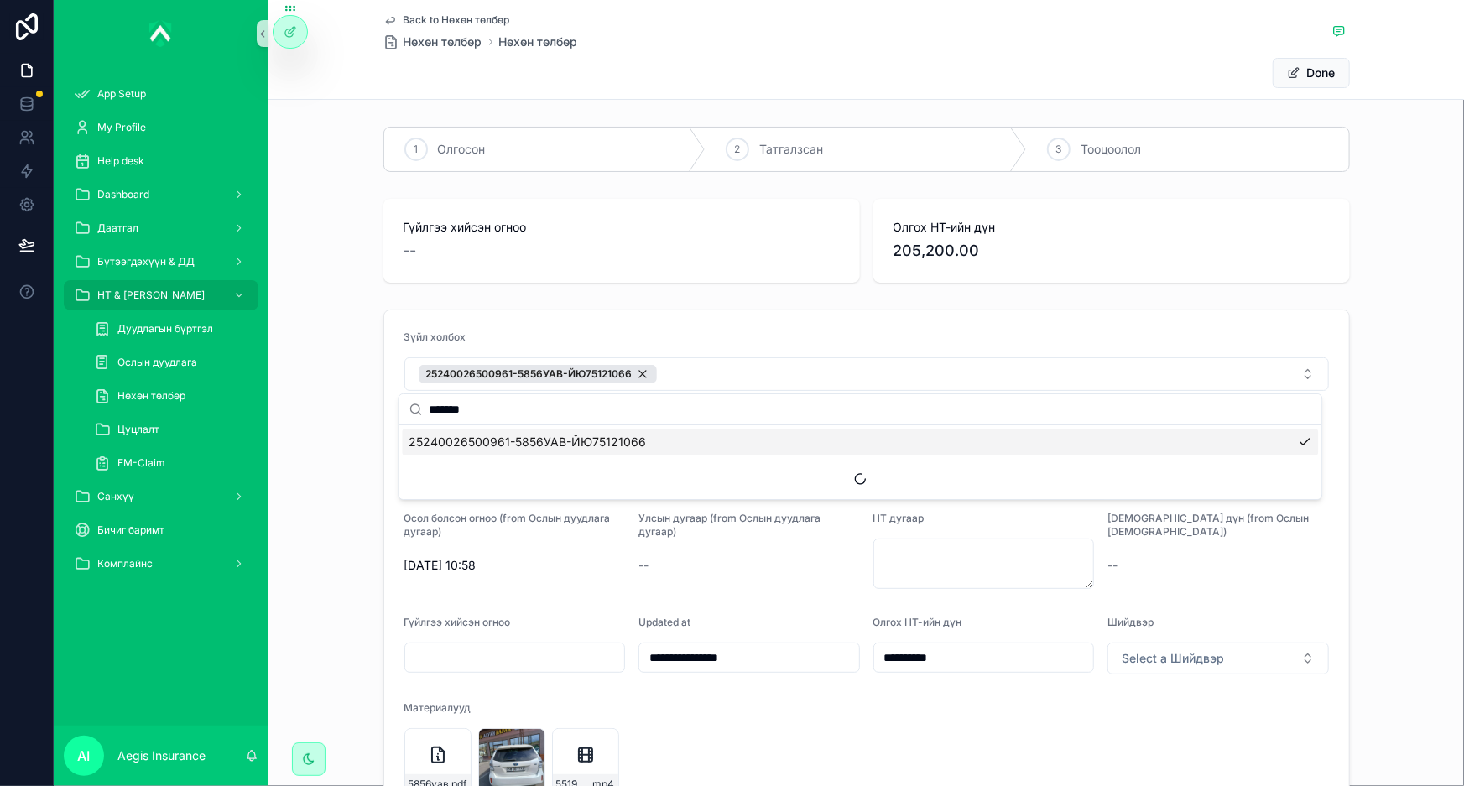
click at [319, 407] on div "**********" at bounding box center [867, 674] width 1196 height 742
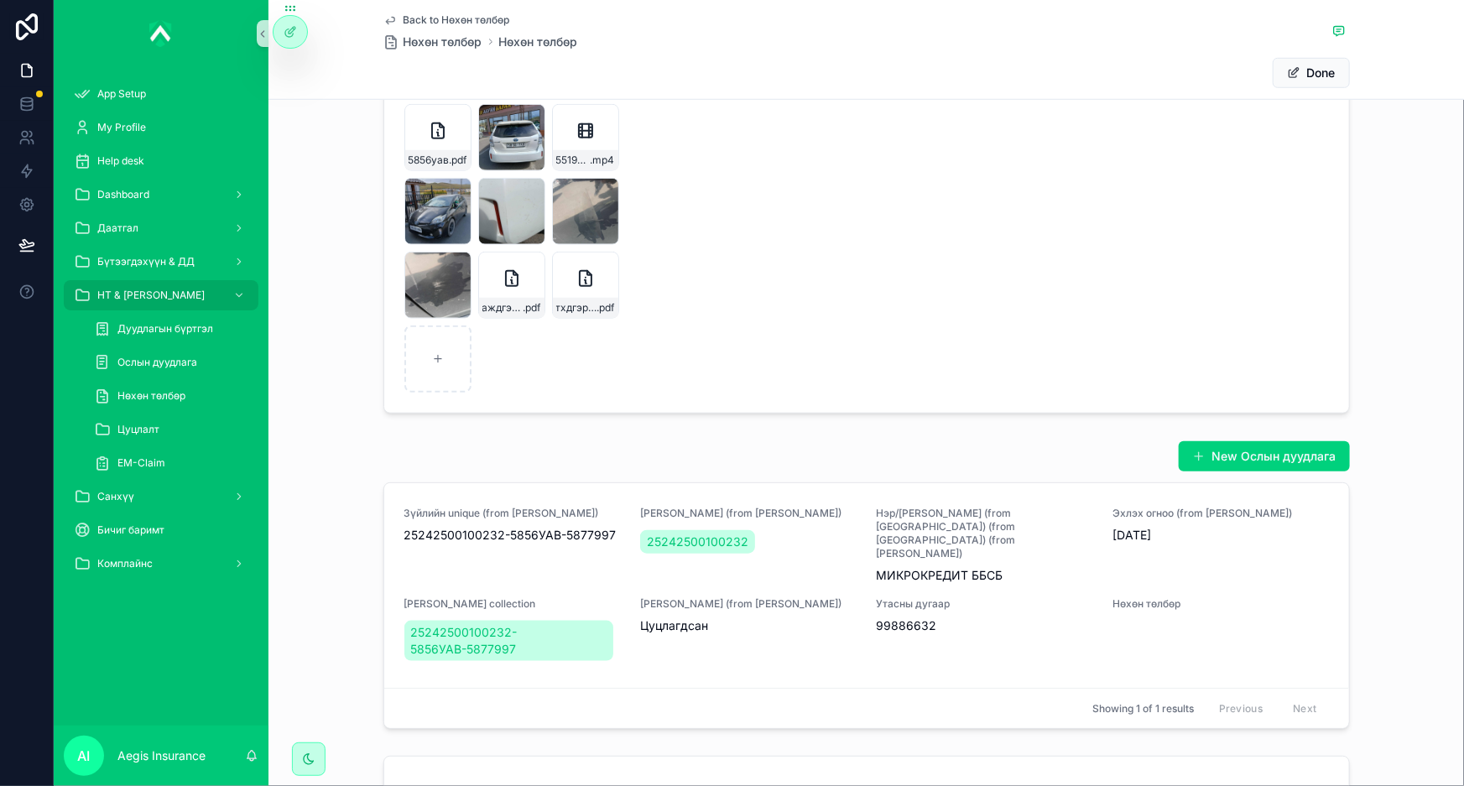
scroll to position [152, 0]
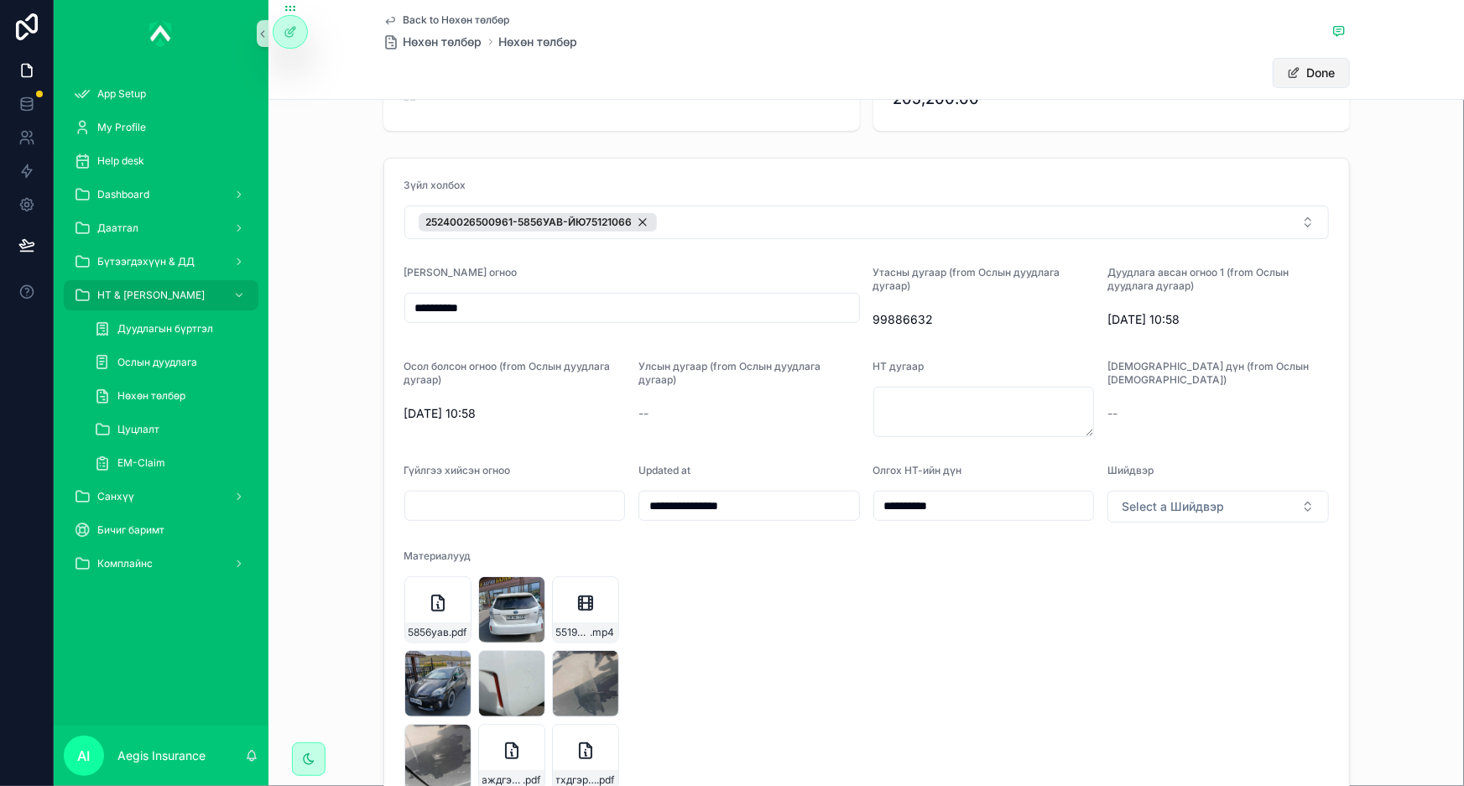
click at [1317, 76] on button "Done" at bounding box center [1311, 73] width 77 height 30
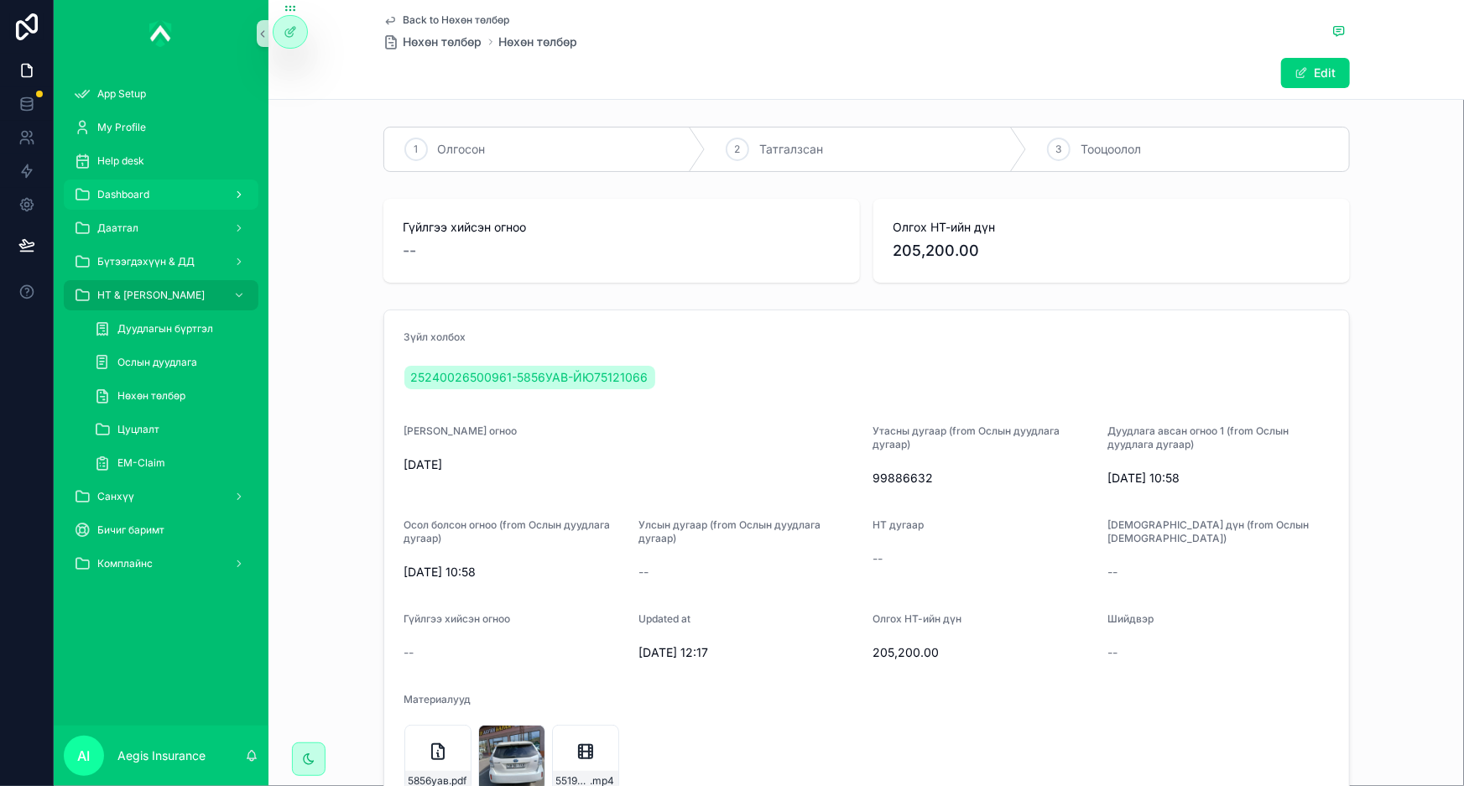
click at [148, 190] on span "Dashboard" at bounding box center [123, 194] width 52 height 13
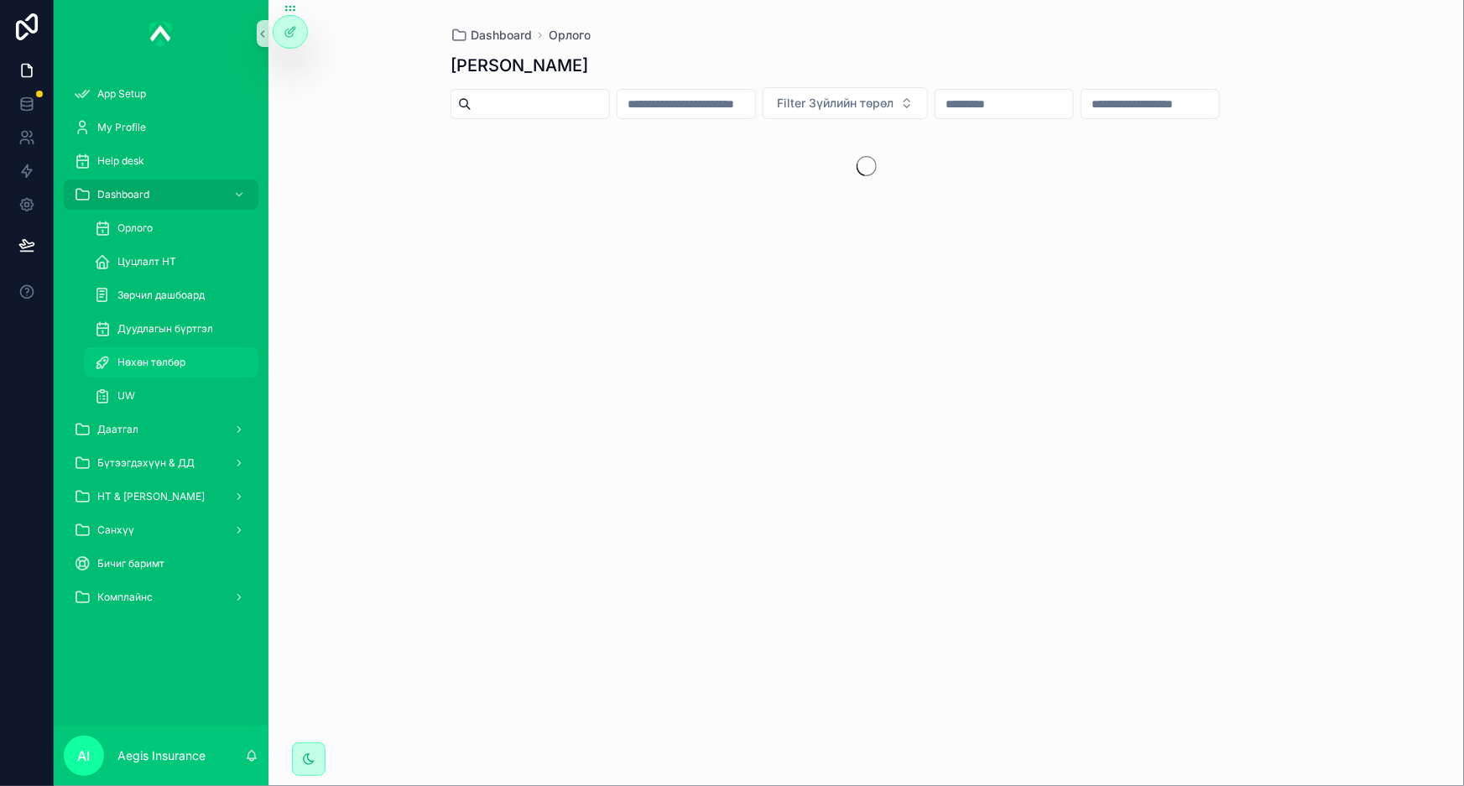
click at [162, 364] on span "Нөхөн төлбөр" at bounding box center [151, 362] width 68 height 13
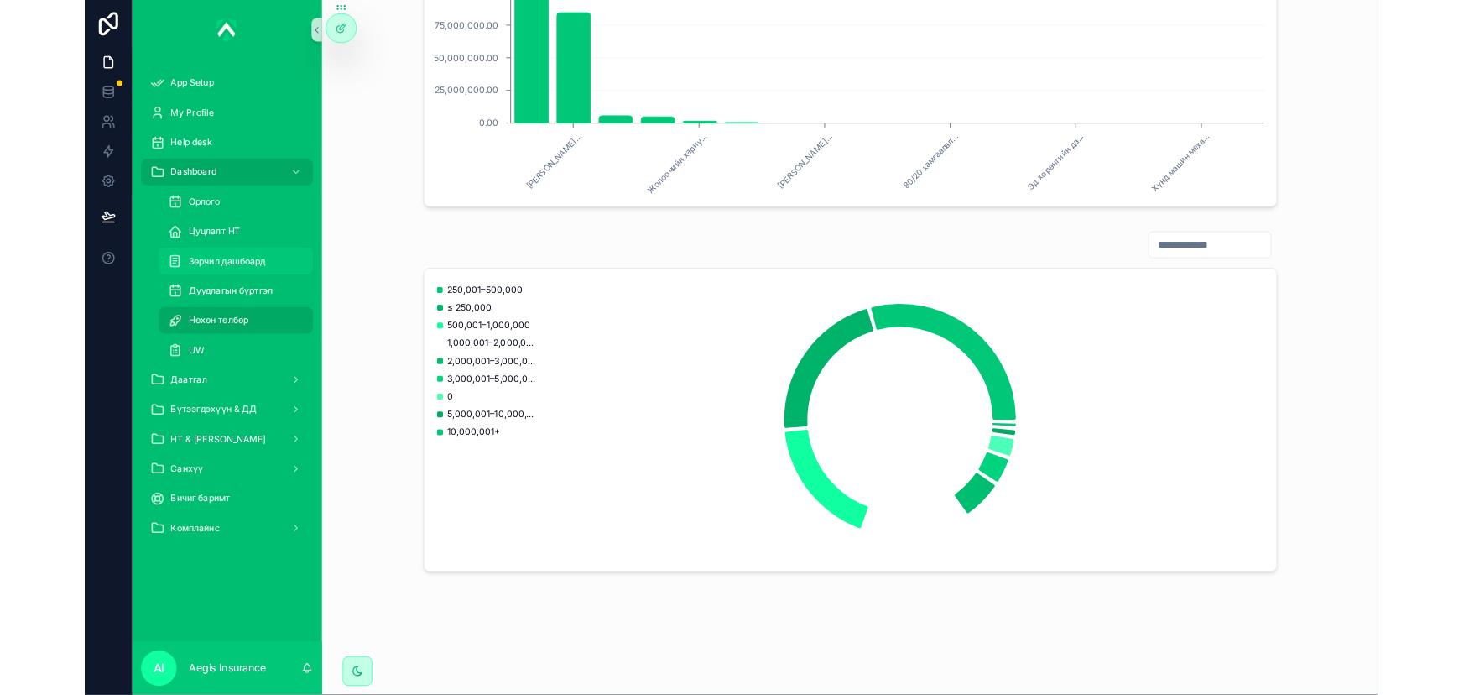
scroll to position [994, 0]
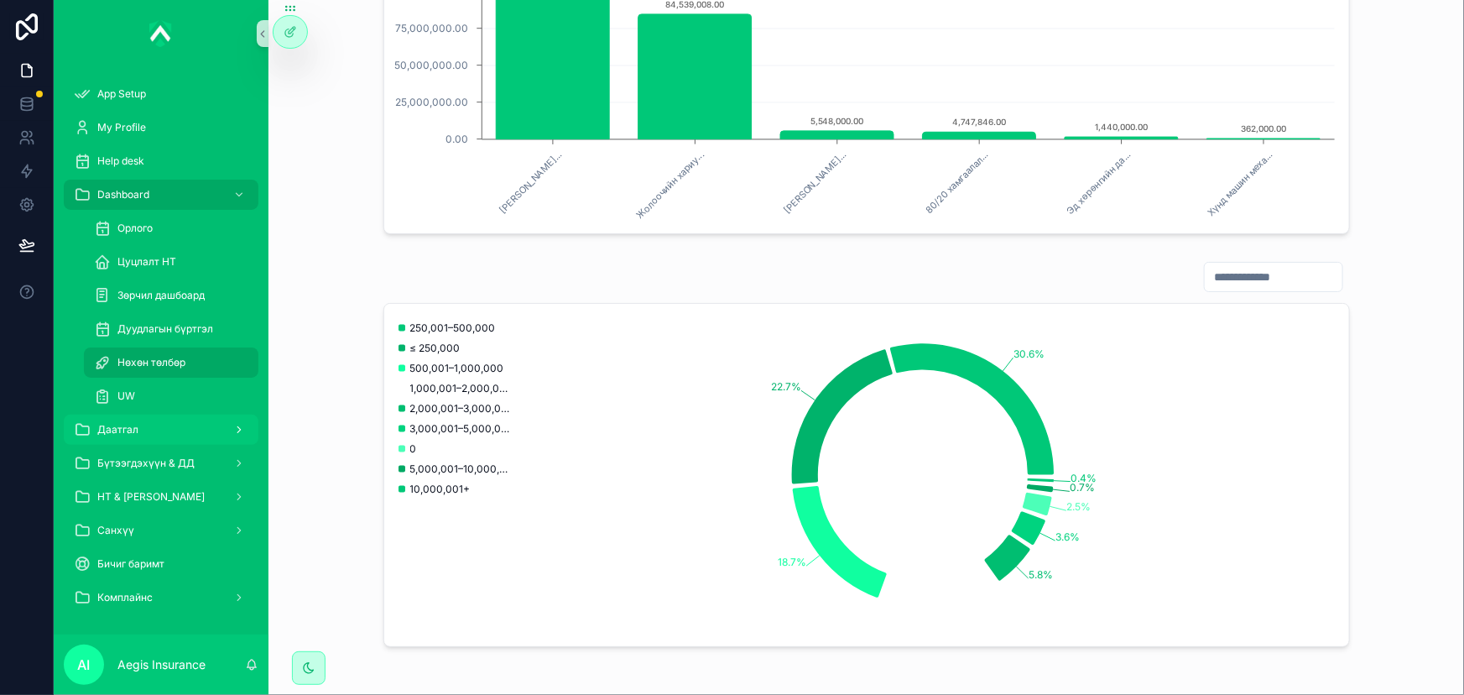
click at [159, 435] on div "Даатгал" at bounding box center [161, 429] width 175 height 27
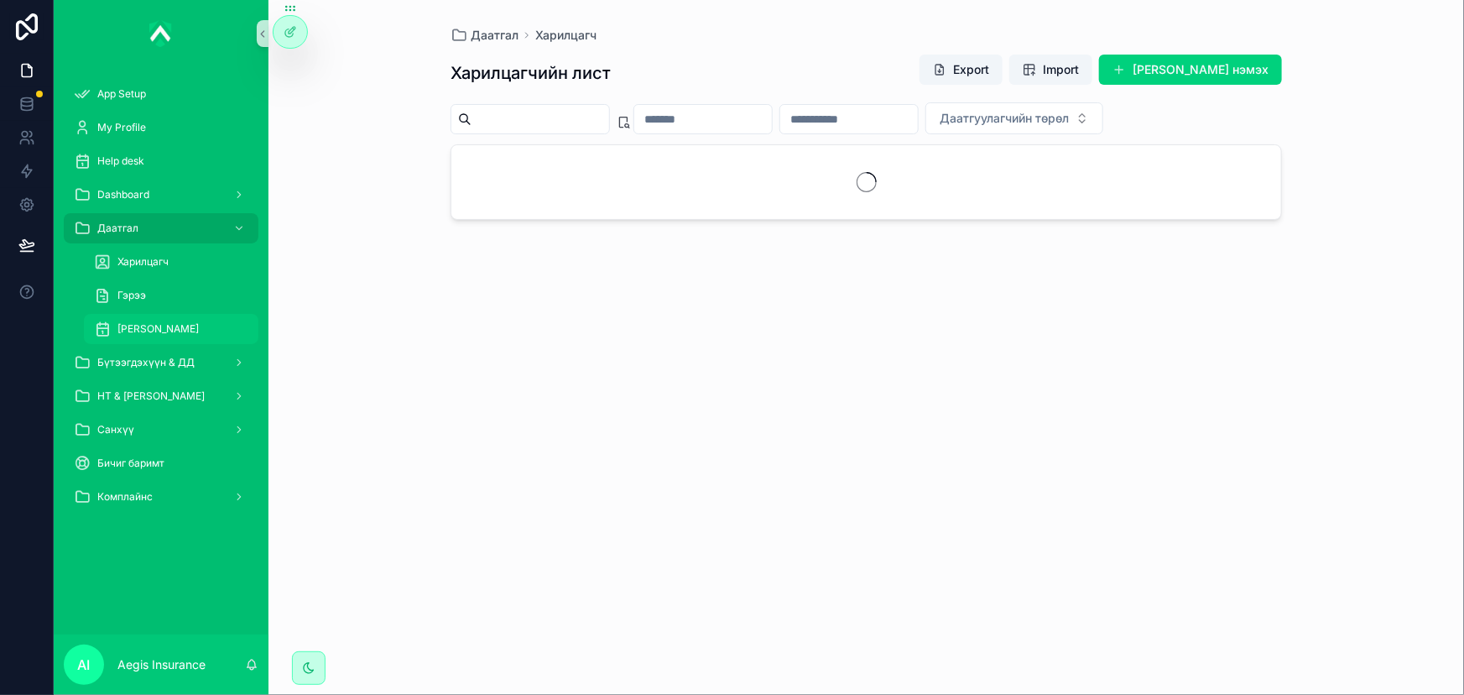
click at [149, 331] on span "[PERSON_NAME]" at bounding box center [157, 328] width 81 height 13
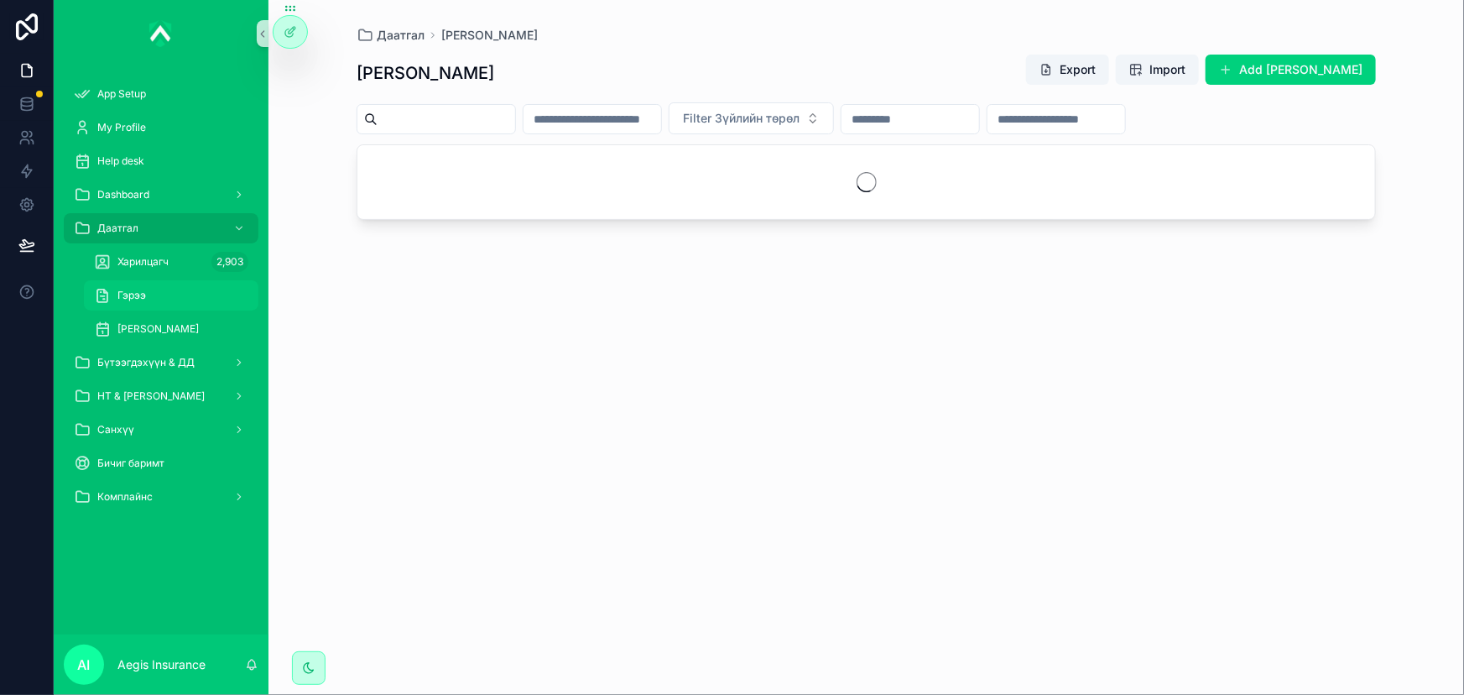
click at [171, 294] on div "Гэрээ" at bounding box center [171, 295] width 154 height 27
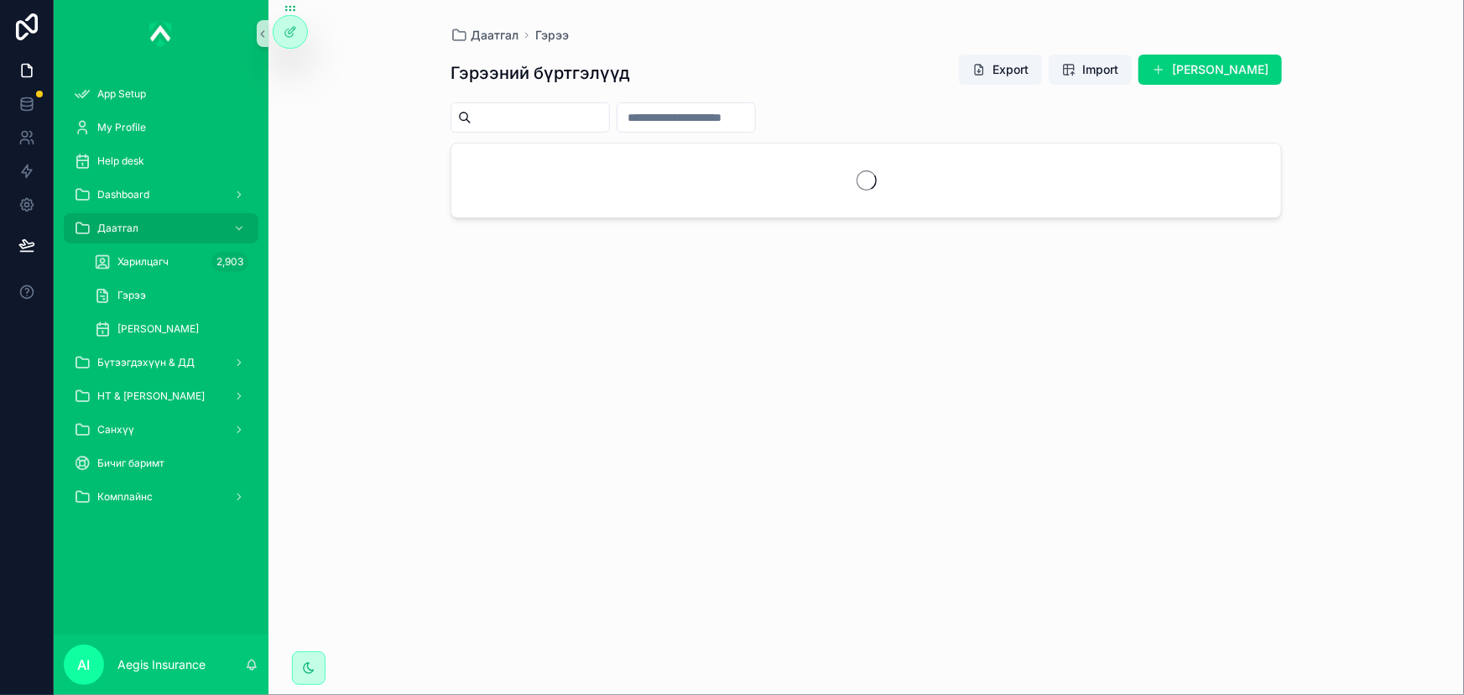
click at [609, 109] on input "scrollable content" at bounding box center [541, 117] width 138 height 23
type input "*"
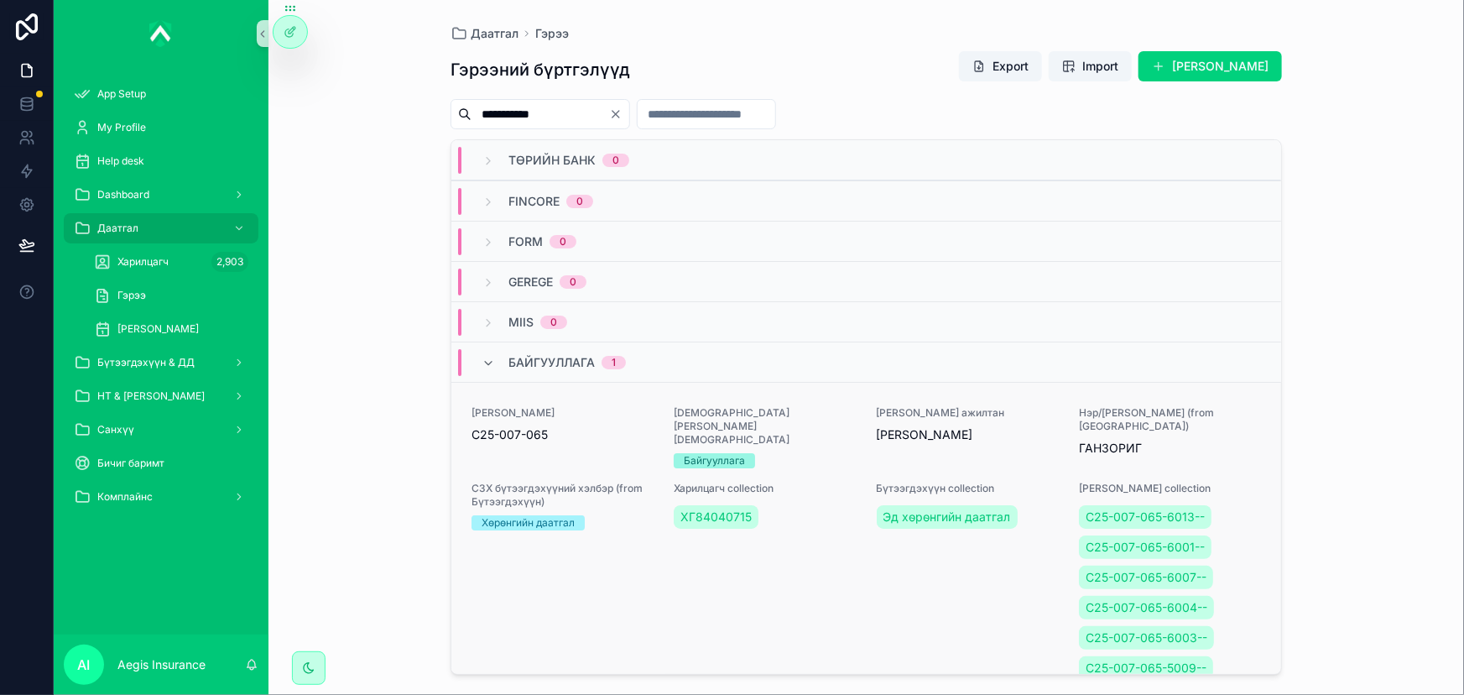
type input "**********"
click at [915, 436] on span "[PERSON_NAME]" at bounding box center [968, 434] width 182 height 17
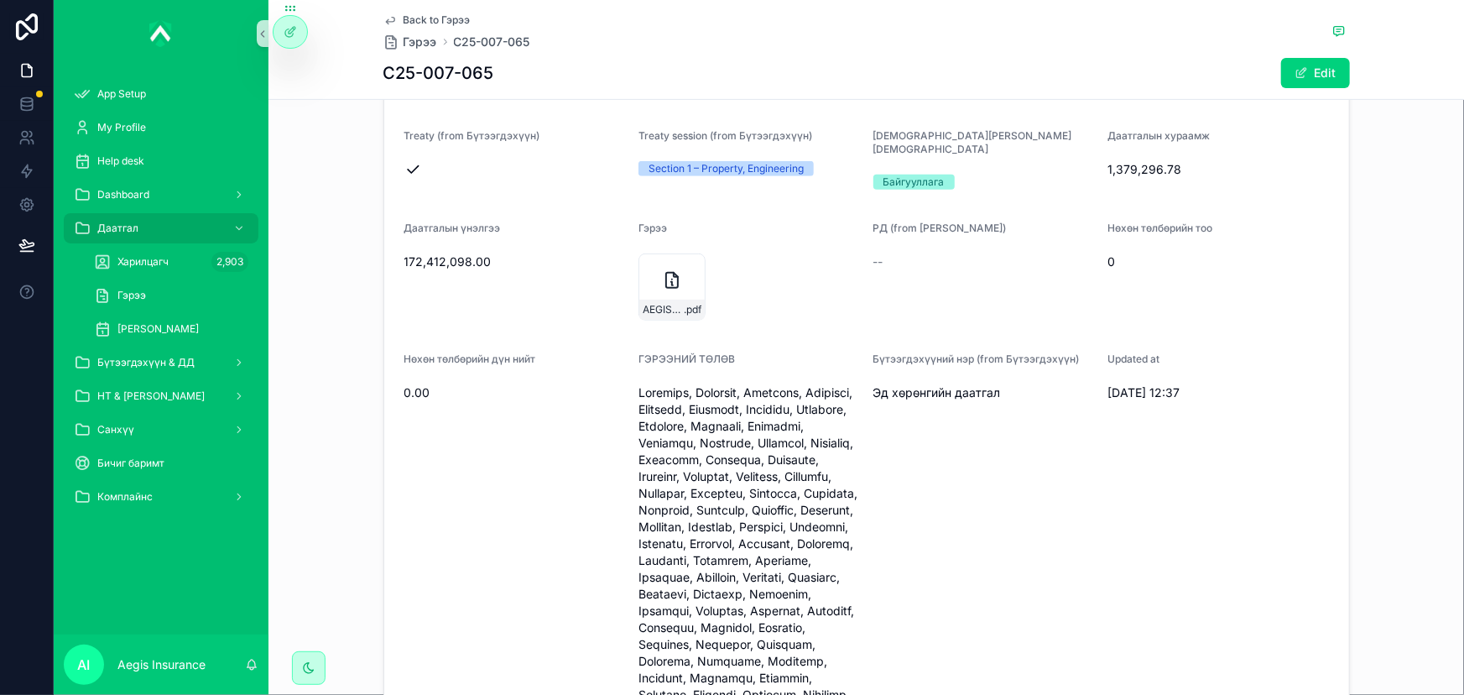
scroll to position [228, 0]
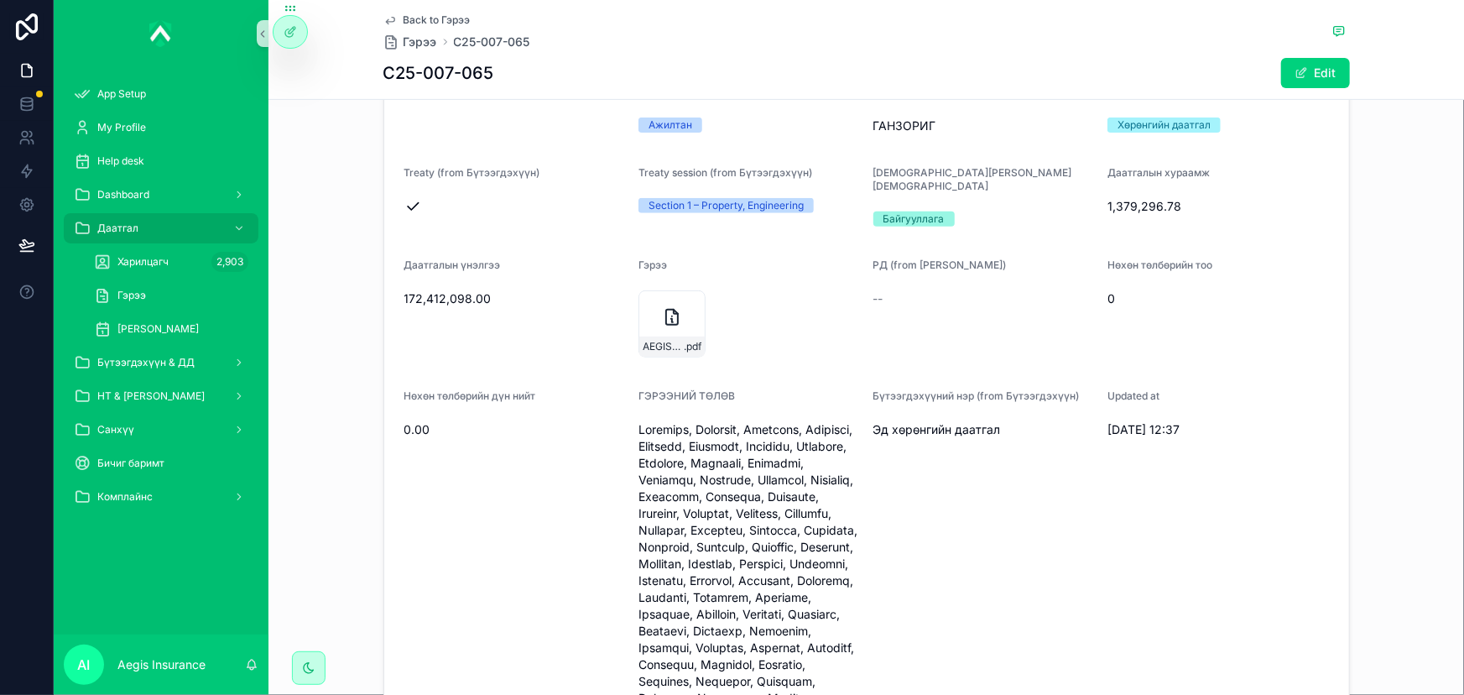
click at [1119, 215] on span "1,379,296.78" at bounding box center [1219, 206] width 222 height 17
click at [1129, 213] on span "1,379,296.78" at bounding box center [1219, 206] width 222 height 17
click at [1161, 215] on span "1,379,296.78" at bounding box center [1219, 206] width 222 height 17
click at [1178, 215] on span "1,379,296.78" at bounding box center [1219, 206] width 222 height 17
click at [662, 307] on icon "scrollable content" at bounding box center [672, 317] width 20 height 20
